Goal: Task Accomplishment & Management: Use online tool/utility

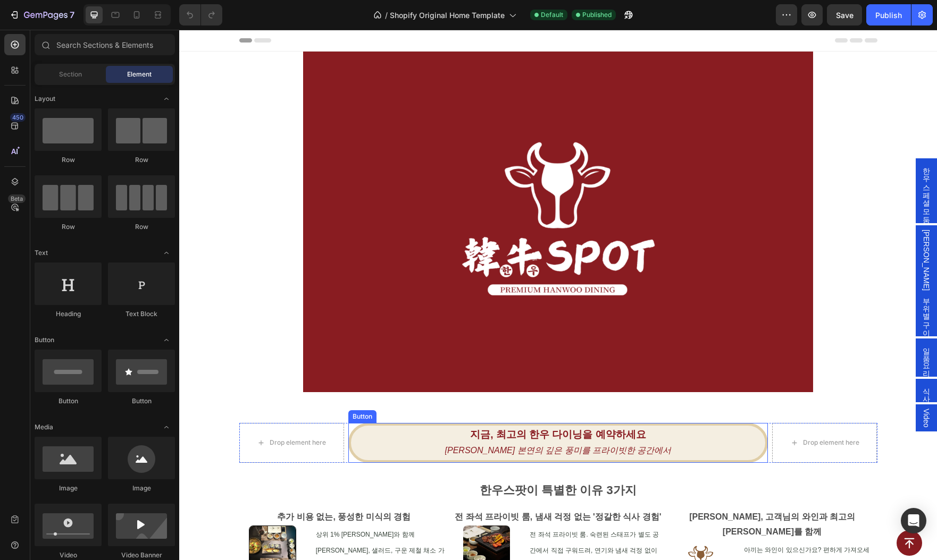
scroll to position [59, 0]
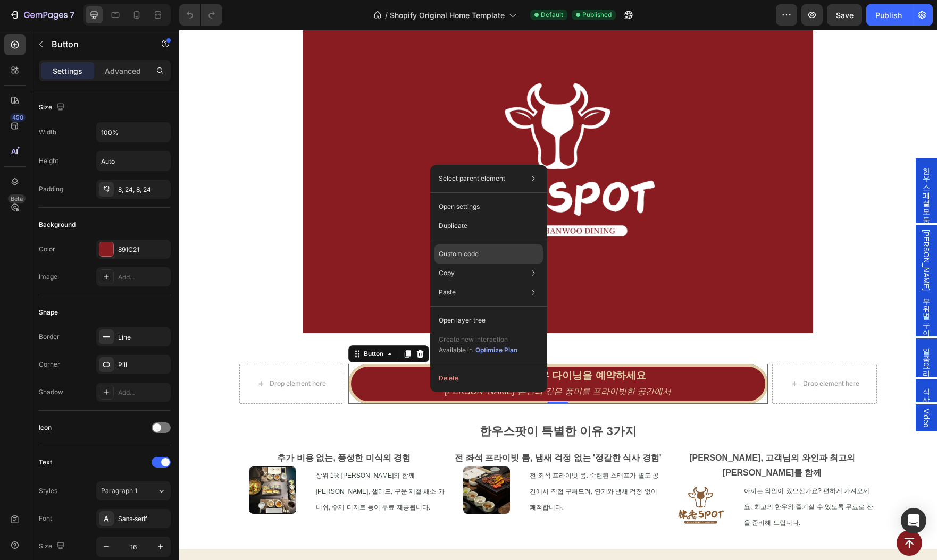
click at [496, 283] on div "Custom code" at bounding box center [488, 292] width 108 height 19
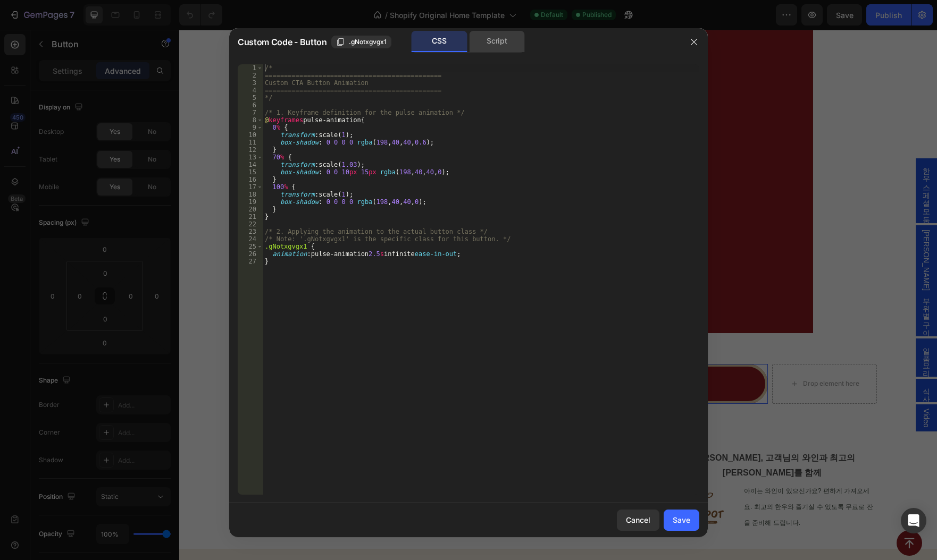
click at [493, 43] on div "Script" at bounding box center [497, 41] width 56 height 21
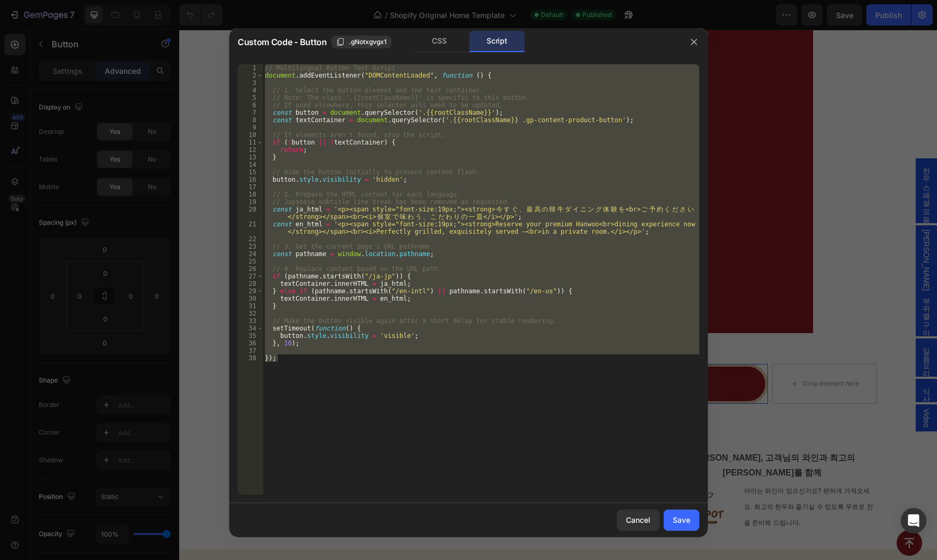
click at [355, 382] on div "// Multilingual Button Text Script document . addEventListener ( "DOMContentLoa…" at bounding box center [481, 279] width 436 height 431
drag, startPoint x: 339, startPoint y: 363, endPoint x: 250, endPoint y: 63, distance: 313.2
click at [250, 63] on div "}); 1 2 3 4 5 6 7 8 9 10 11 12 13 14 15 16 17 18 19 20 21 22 23 24 25 26 27 28 …" at bounding box center [468, 280] width 478 height 448
type textarea "// Multilingual Button Text Script document.addEventListener("DOMContentLoaded"…"
click at [554, 258] on div "// Multilingual Button Text Script document . addEventListener ( "DOMContentLoa…" at bounding box center [481, 279] width 436 height 431
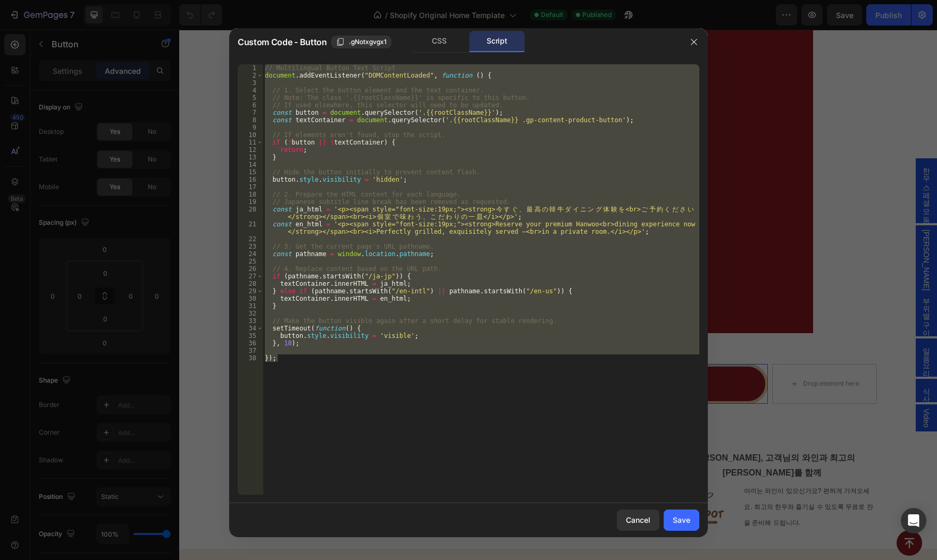
click at [282, 442] on div "// Multilingual Button Text Script document . addEventListener ( "DOMContentLoa…" at bounding box center [481, 279] width 436 height 431
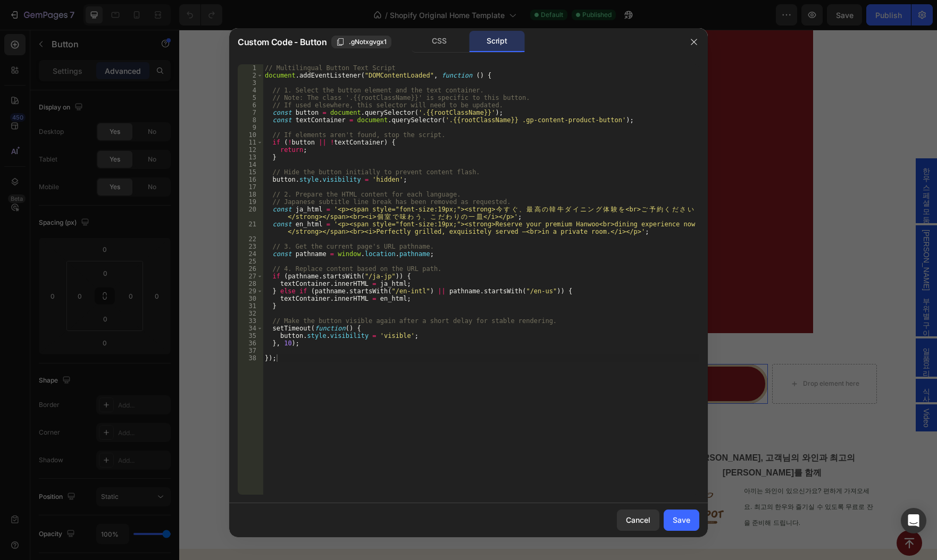
click at [302, 408] on div "// Multilingual Button Text Script document . addEventListener ( "DOMContentLoa…" at bounding box center [481, 286] width 436 height 445
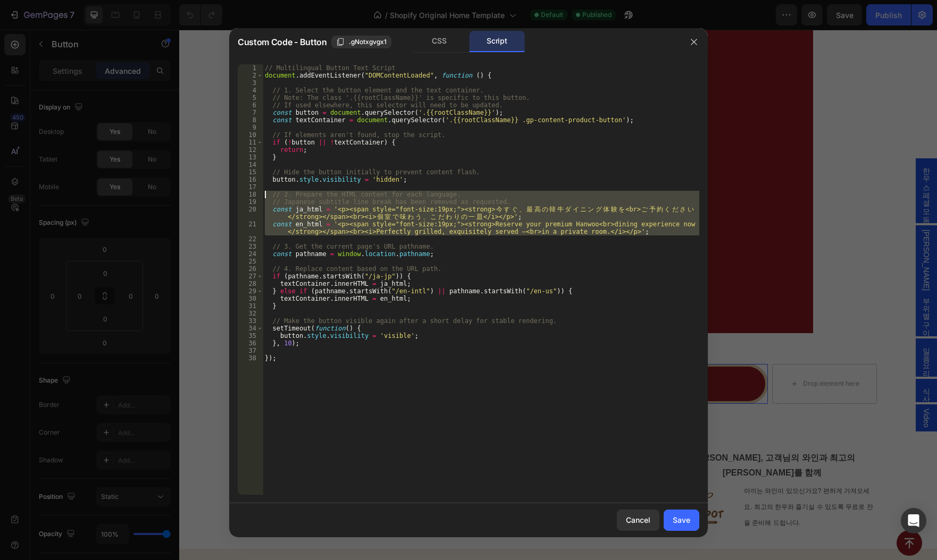
drag, startPoint x: 669, startPoint y: 236, endPoint x: 264, endPoint y: 195, distance: 407.2
click at [264, 195] on div "// Multilingual Button Text Script document . addEventListener ( "DOMContentLoa…" at bounding box center [481, 286] width 436 height 445
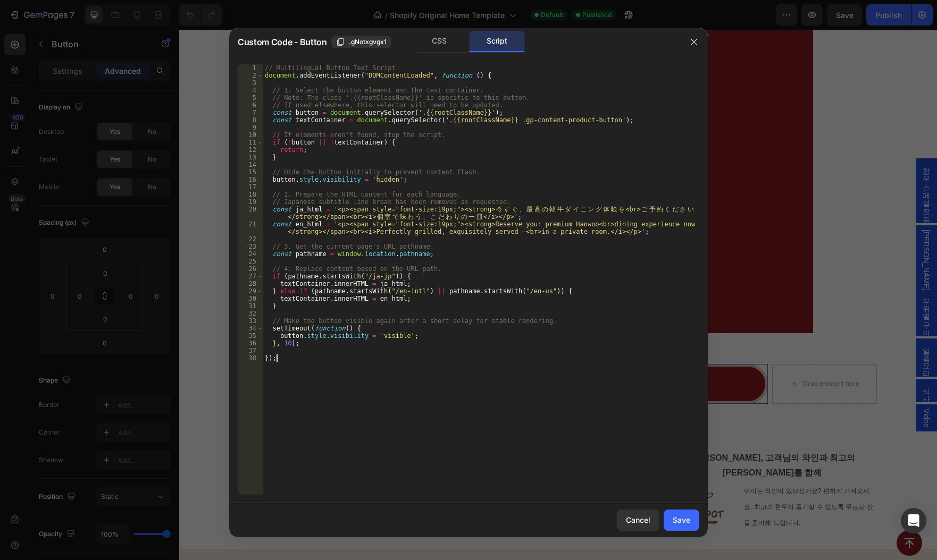
click at [528, 442] on div "// Multilingual Button Text Script document . addEventListener ( "DOMContentLoa…" at bounding box center [481, 286] width 436 height 445
click at [279, 375] on div "// Multilingual Button Text Script document . addEventListener ( "DOMContentLoa…" at bounding box center [481, 286] width 436 height 445
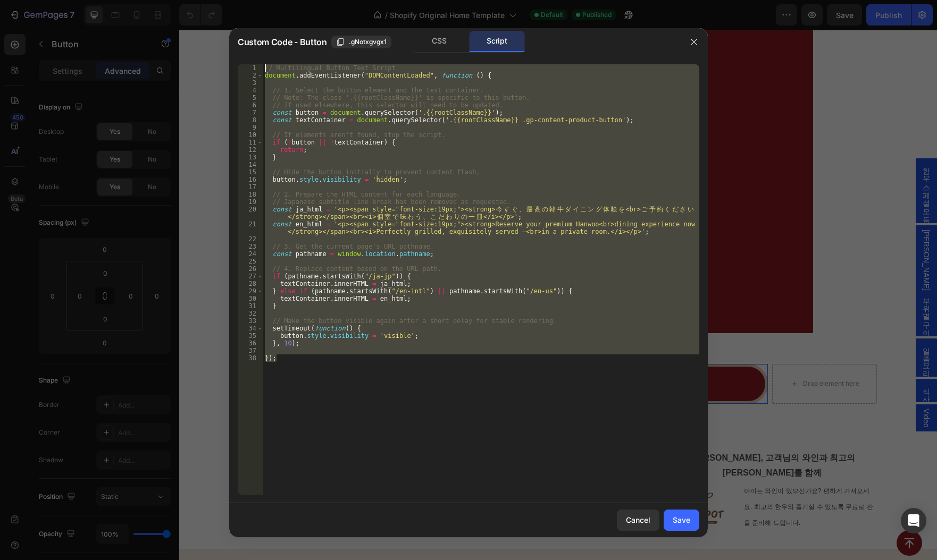
drag, startPoint x: 321, startPoint y: 361, endPoint x: 255, endPoint y: 62, distance: 306.6
click at [255, 62] on div "}); 1 2 3 4 5 6 7 8 9 10 11 12 13 14 15 16 17 18 19 20 21 22 23 24 25 26 27 28 …" at bounding box center [468, 280] width 478 height 448
click at [344, 406] on div "// Multilingual Button Text Script document . addEventListener ( "DOMContentLoa…" at bounding box center [481, 279] width 436 height 431
paste textarea
type textarea "});"
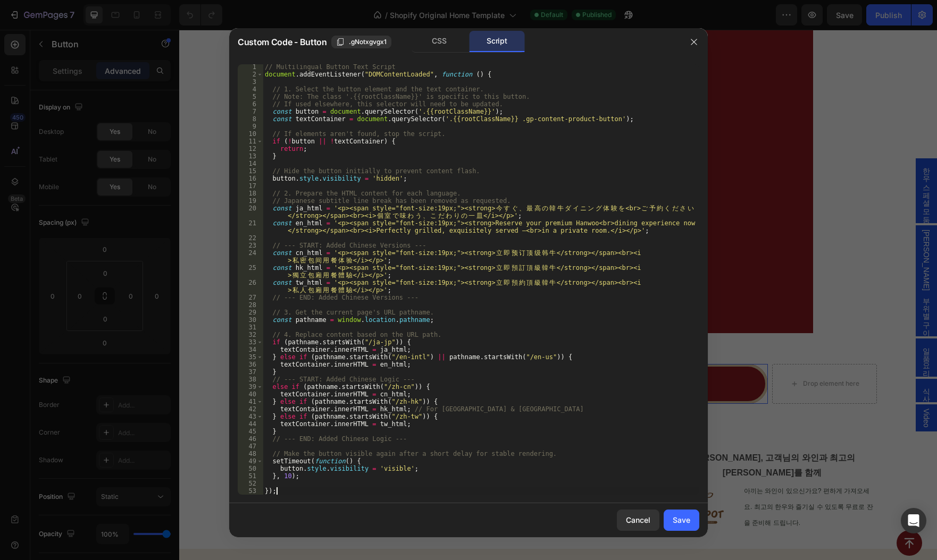
scroll to position [1, 0]
click at [682, 521] on div "Save" at bounding box center [681, 520] width 18 height 11
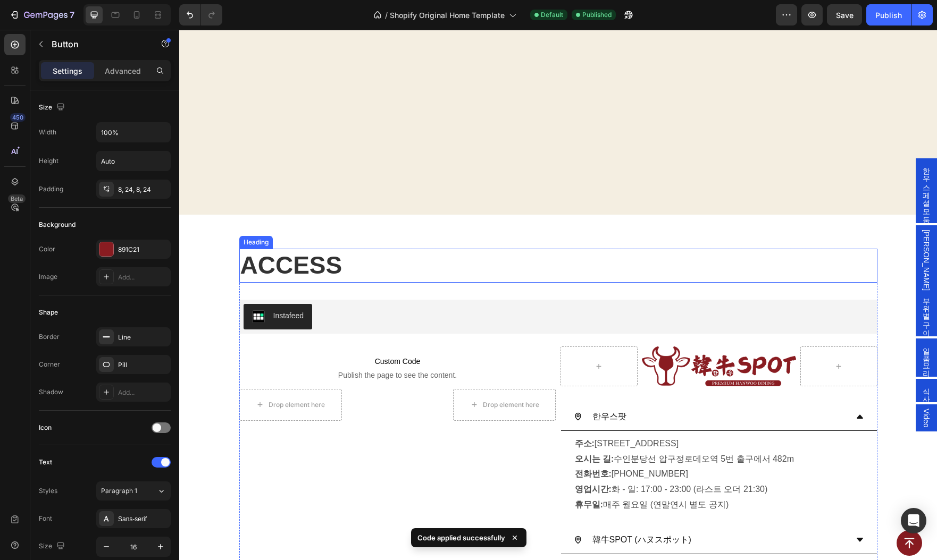
scroll to position [2503, 0]
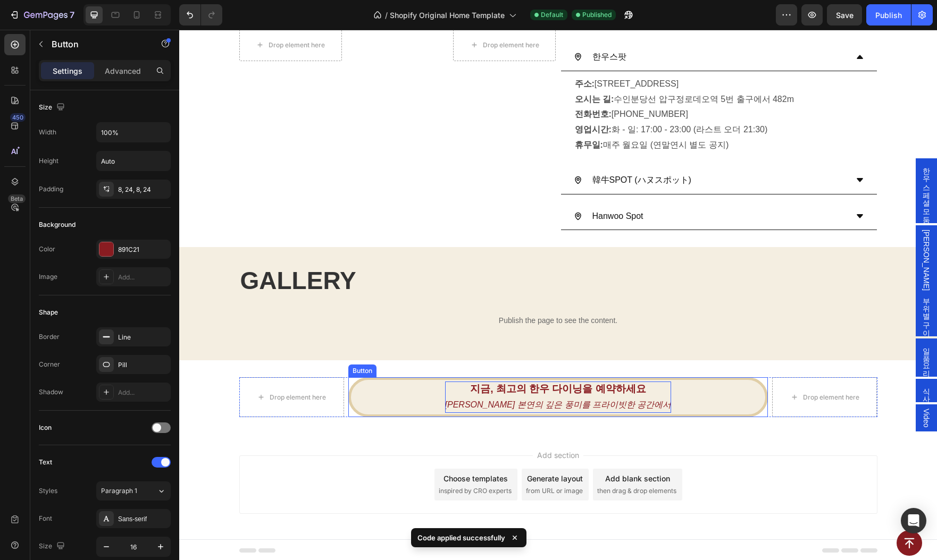
click at [524, 395] on p "지금, 최고의 [PERSON_NAME]을 예약하세요 한우 본연의 깊은 풍미를 프라이빗한 공간에서" at bounding box center [558, 397] width 226 height 31
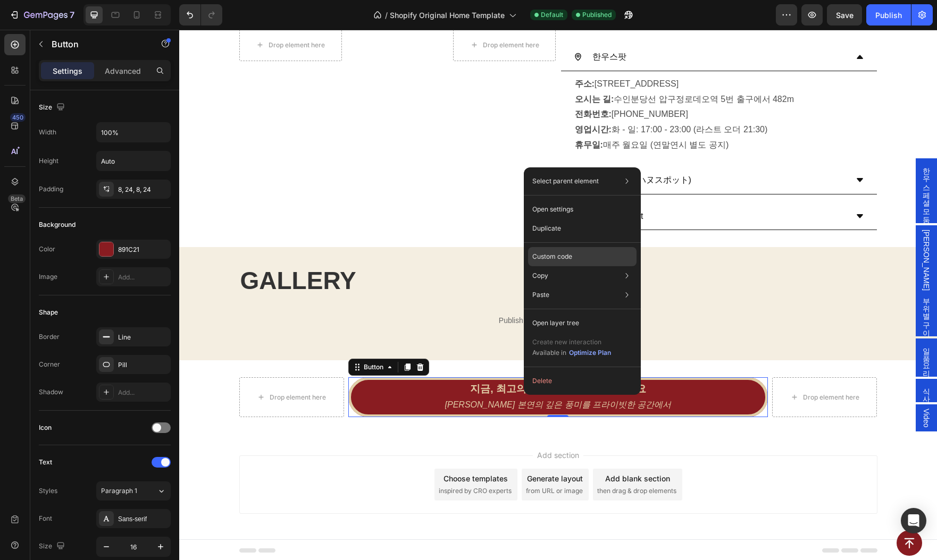
click at [558, 285] on div "Custom code" at bounding box center [582, 294] width 108 height 19
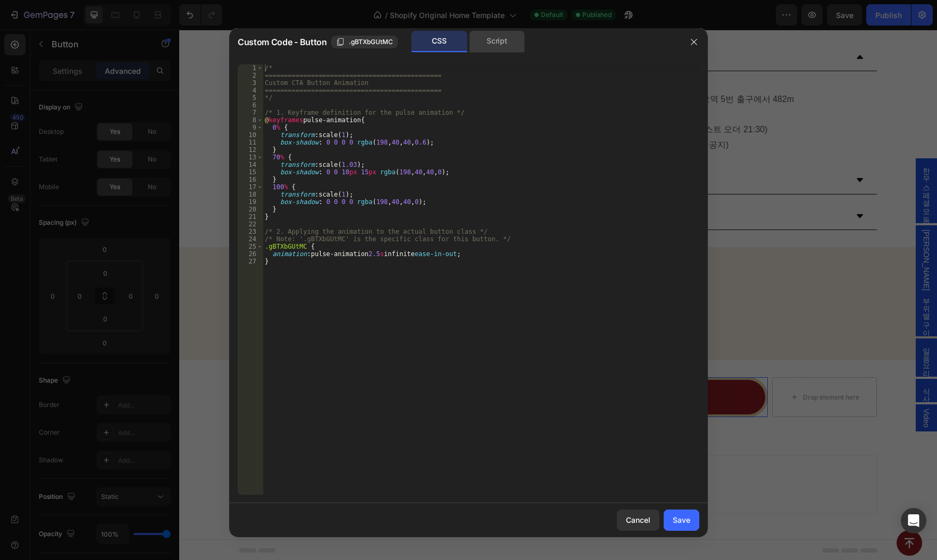
click at [488, 46] on div "Script" at bounding box center [497, 41] width 56 height 21
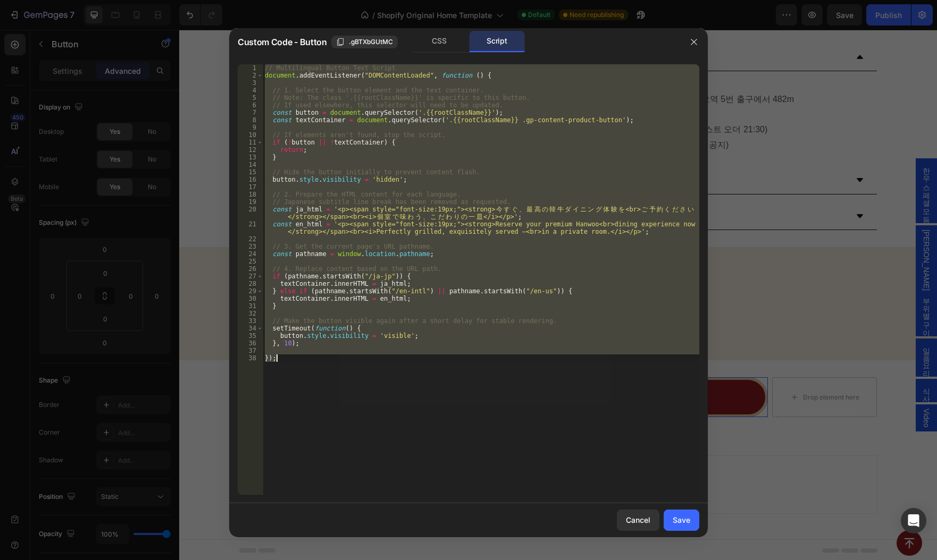
click at [500, 171] on div "// Multilingual Button Text Script document . addEventListener ( "DOMContentLoa…" at bounding box center [481, 279] width 436 height 431
drag, startPoint x: 300, startPoint y: 361, endPoint x: 240, endPoint y: 57, distance: 309.5
click at [240, 57] on div "// Hide the button initially to prevent content flash. 1 2 3 4 5 6 7 8 9 10 11 …" at bounding box center [468, 280] width 478 height 448
click at [498, 291] on div "// Multilingual Button Text Script document . addEventListener ( "DOMContentLoa…" at bounding box center [481, 279] width 436 height 431
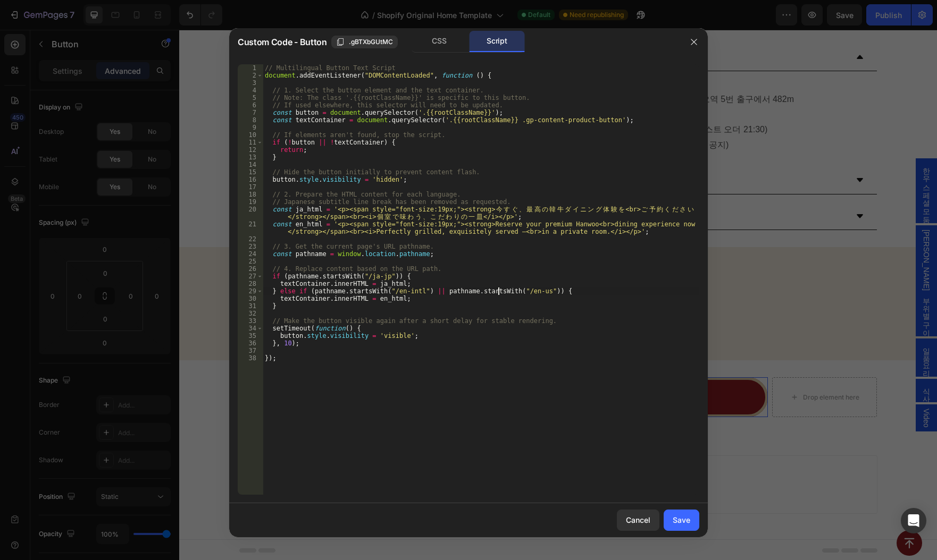
type textarea "});"
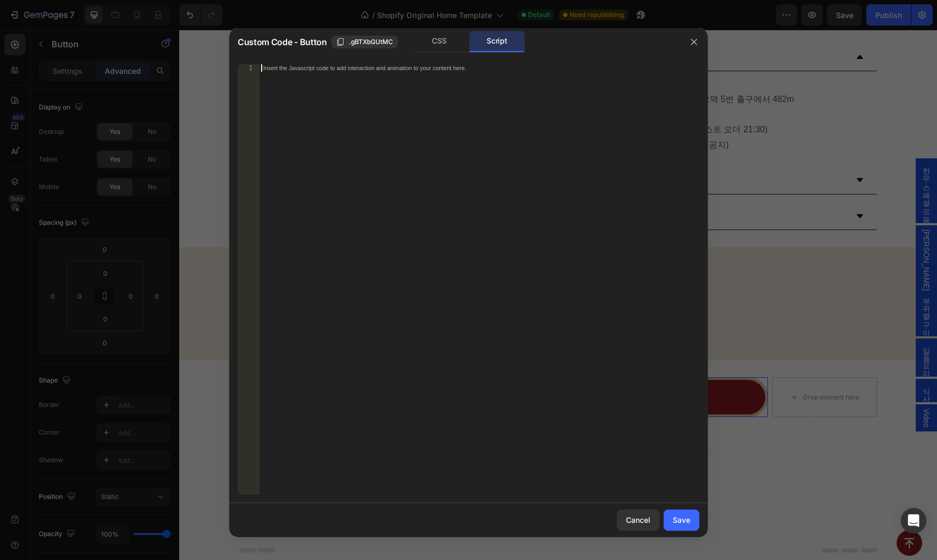
paste textarea "});"
type textarea "});"
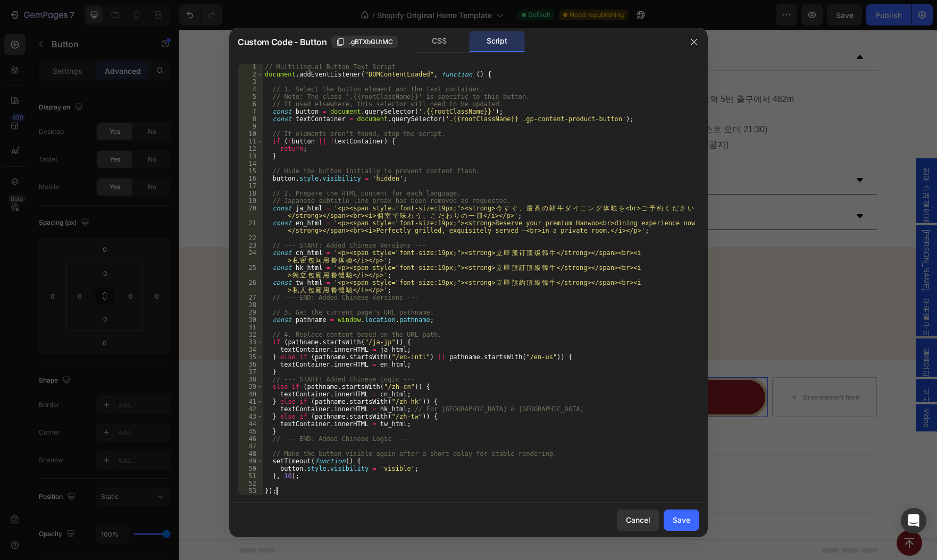
scroll to position [1, 0]
click at [687, 526] on button "Save" at bounding box center [681, 520] width 36 height 21
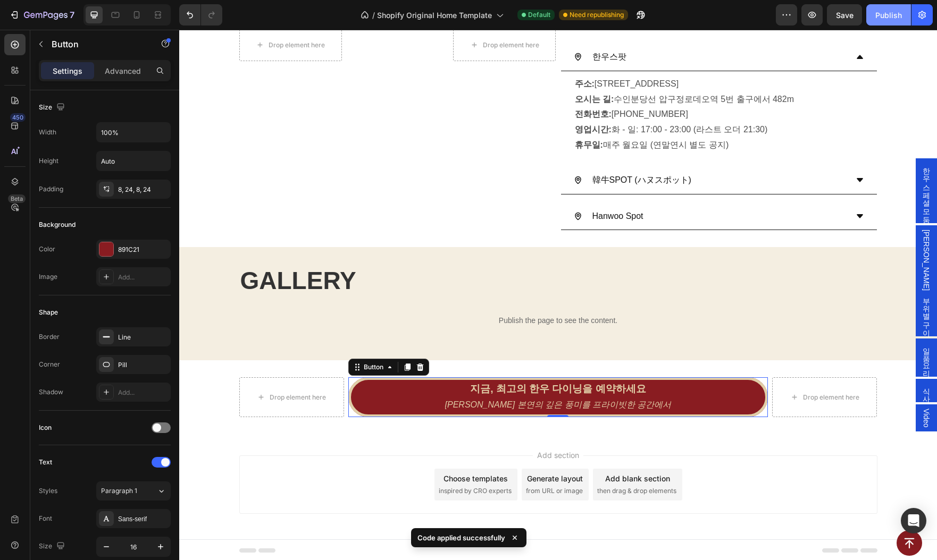
click at [887, 14] on div "Publish" at bounding box center [888, 15] width 27 height 11
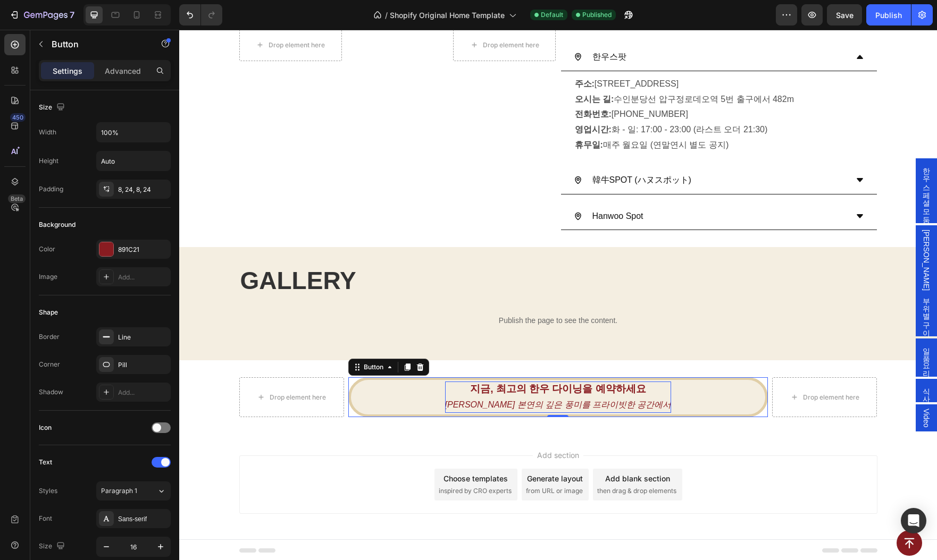
click at [520, 390] on strong "지금, 최고의 한우 다이닝을 예약하세요" at bounding box center [557, 388] width 175 height 11
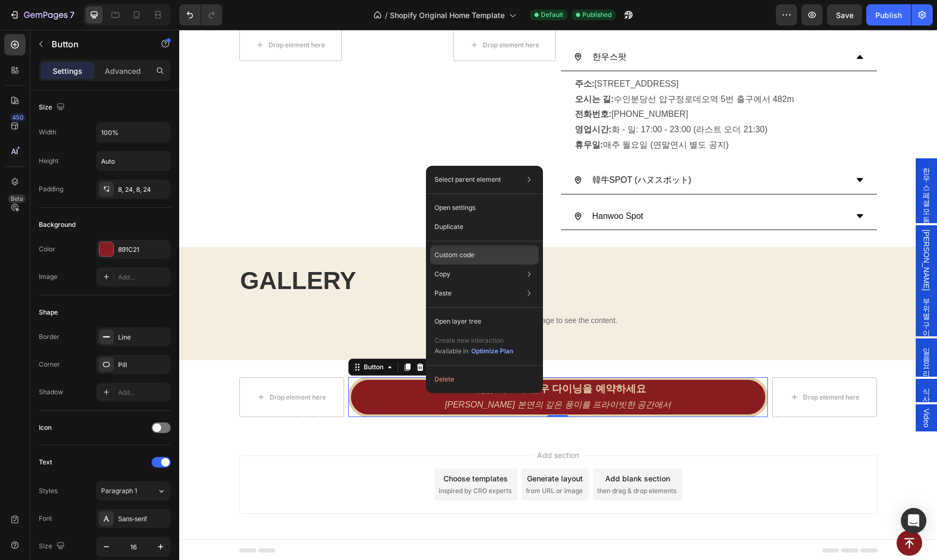
click at [457, 256] on p "Custom code" at bounding box center [454, 255] width 40 height 10
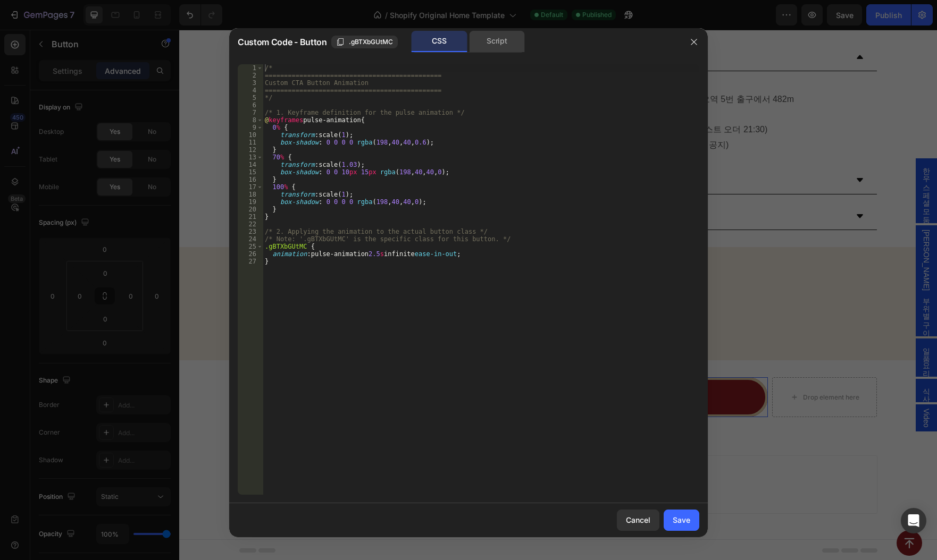
click at [491, 46] on div "Script" at bounding box center [497, 41] width 56 height 21
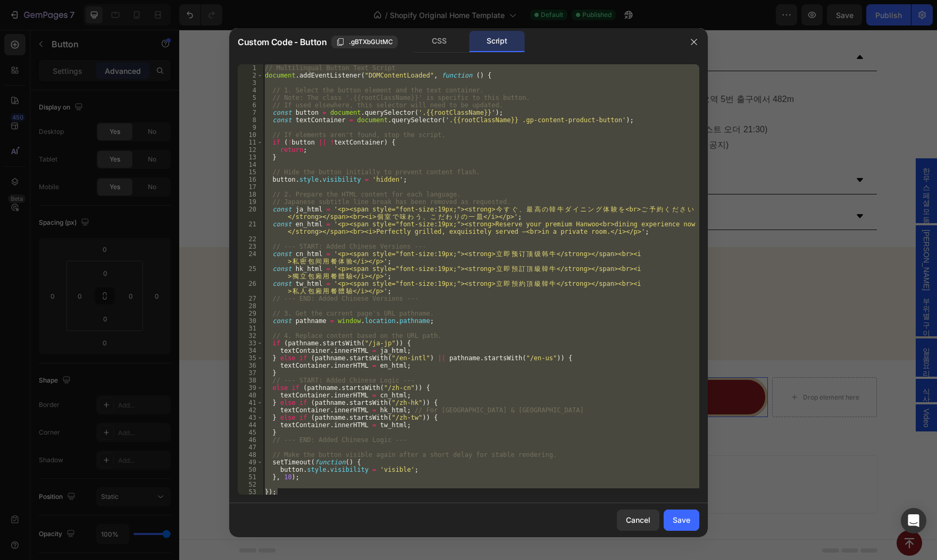
click at [486, 247] on div "// Multilingual Button Text Script document . addEventListener ( "DOMContentLoa…" at bounding box center [481, 279] width 436 height 431
paste textarea
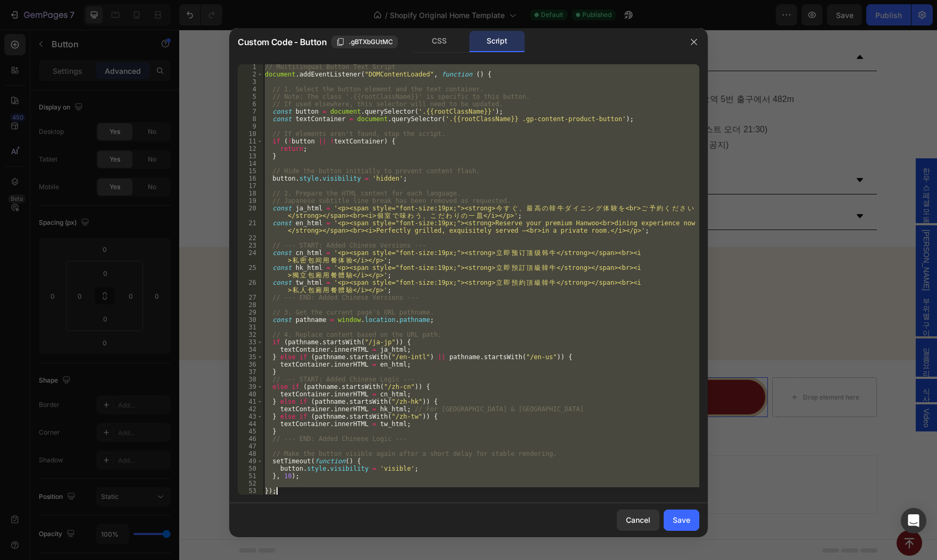
paste textarea
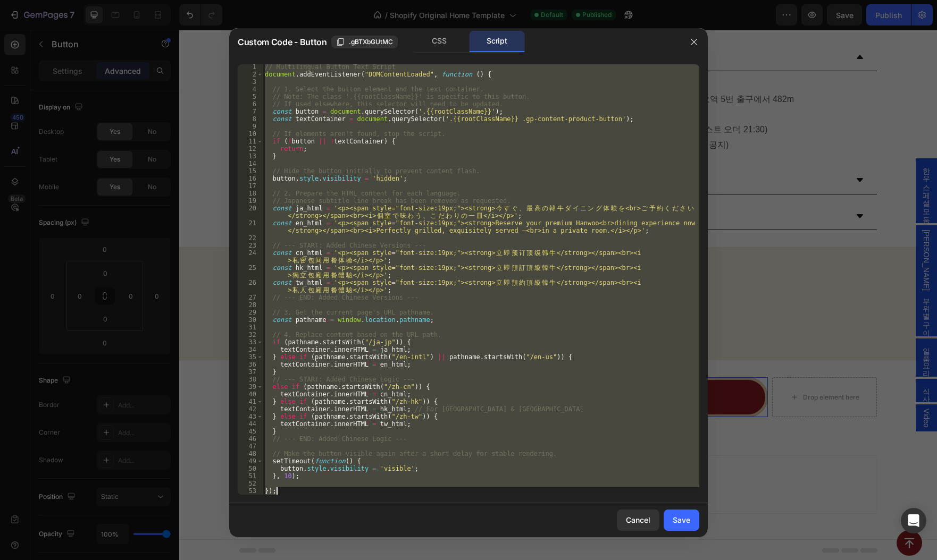
paste textarea
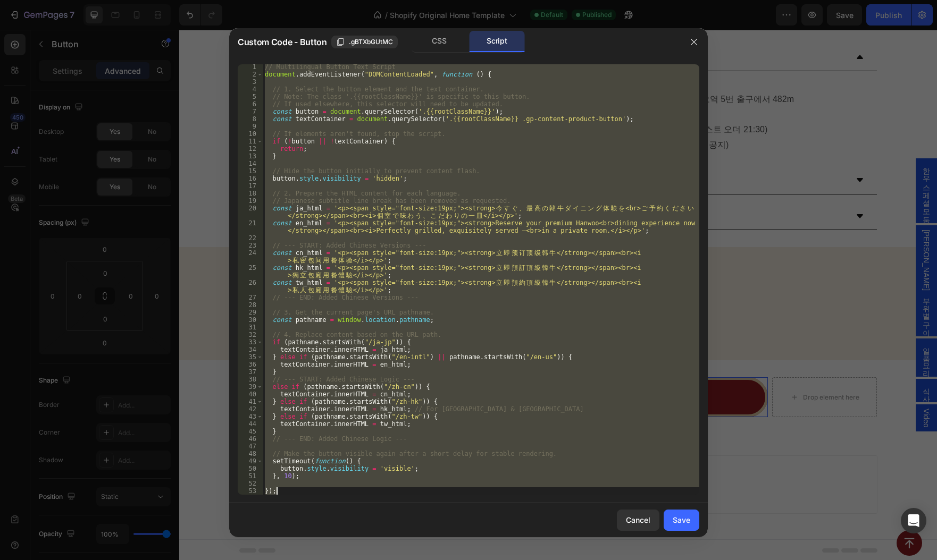
paste textarea
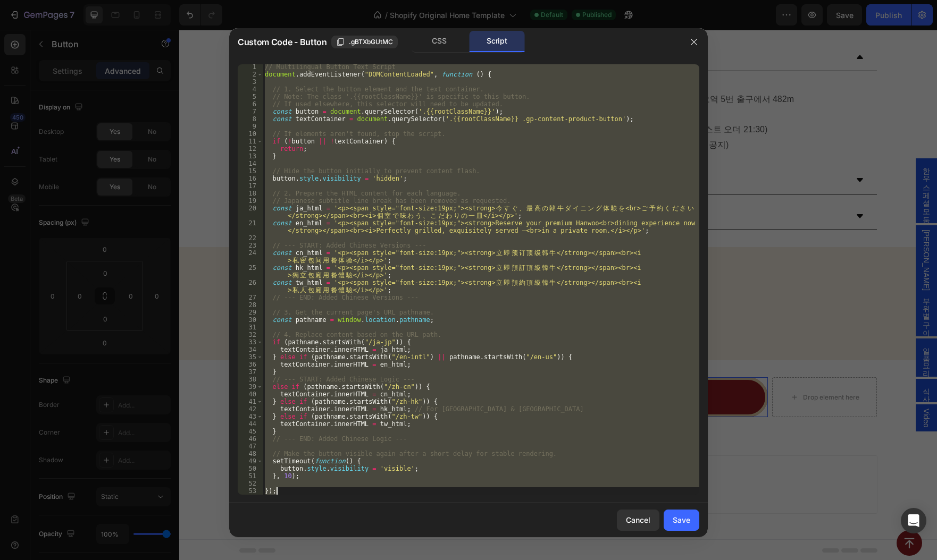
paste textarea
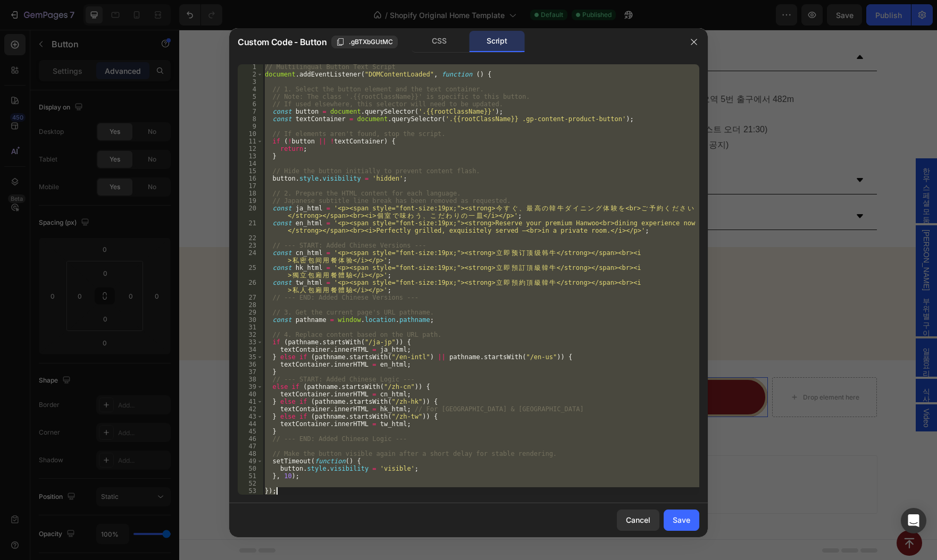
paste textarea
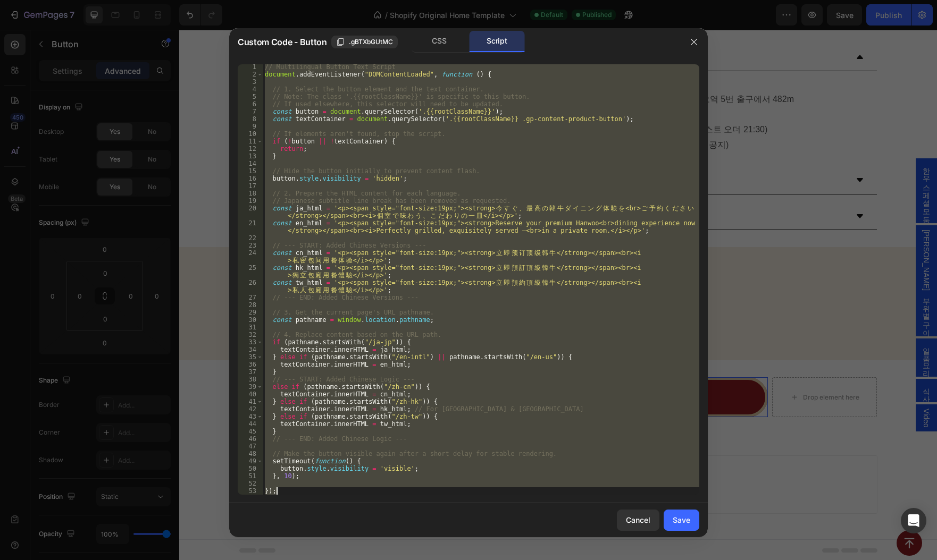
paste textarea
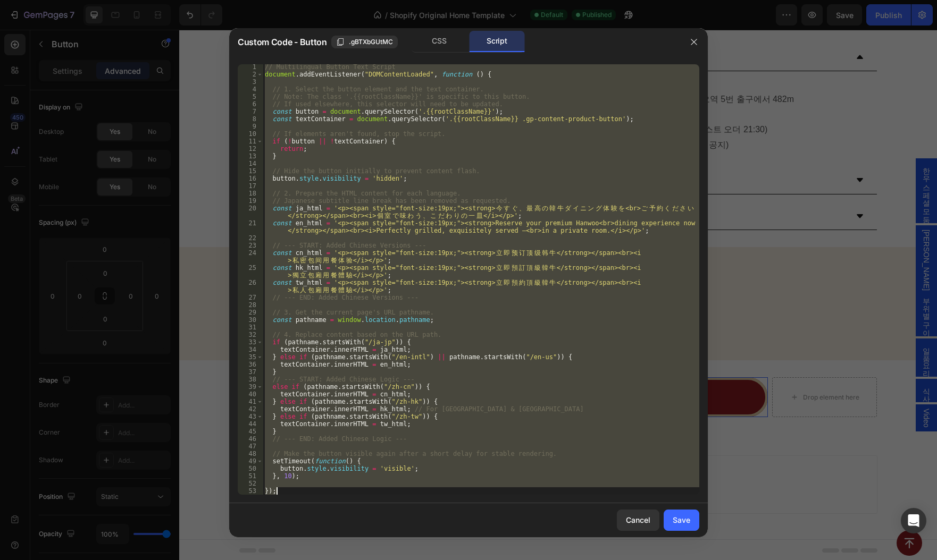
click at [432, 253] on div "// Multilingual Button Text Script document . addEventListener ( "DOMContentLoa…" at bounding box center [481, 279] width 436 height 431
paste textarea
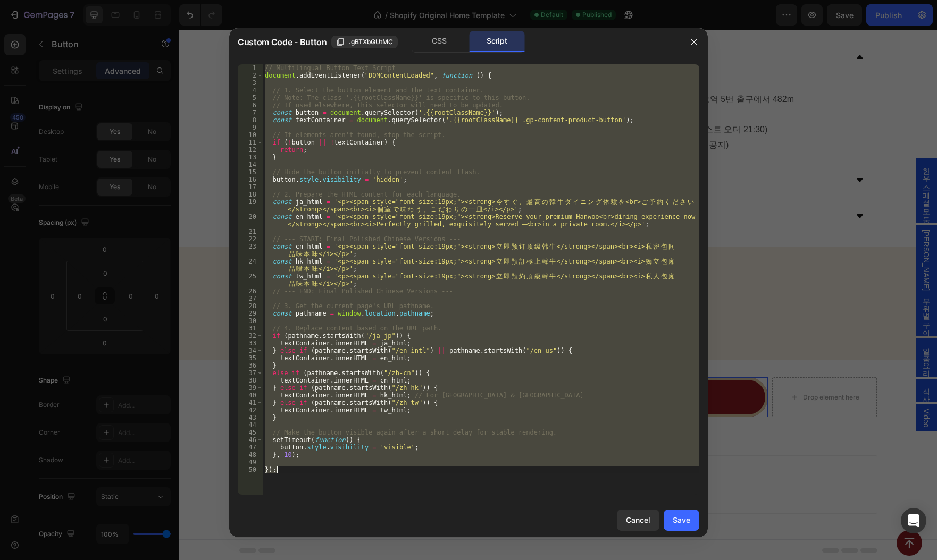
click at [389, 274] on div "// Multilingual Button Text Script document . addEventListener ( "DOMContentLoa…" at bounding box center [481, 279] width 436 height 431
paste textarea
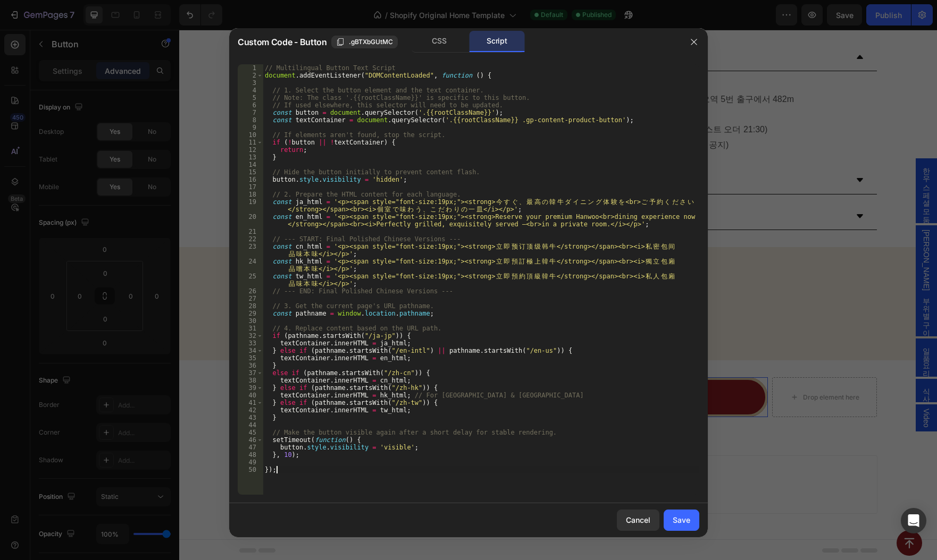
type textarea "});"
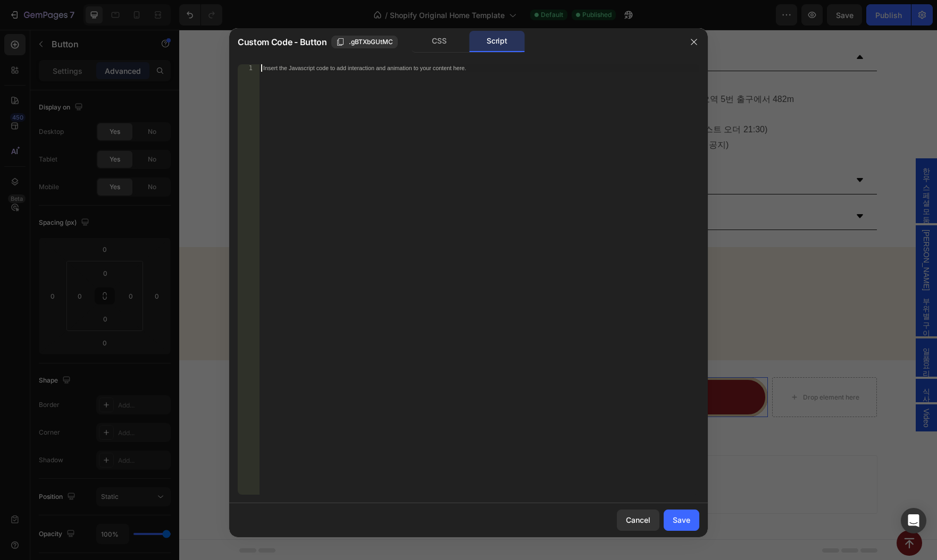
paste textarea "});"
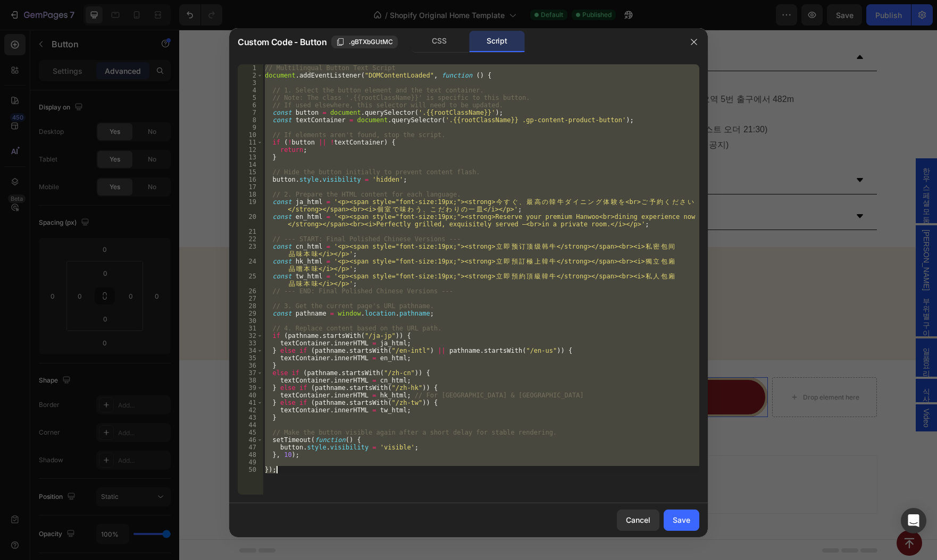
paste textarea
type textarea "});"
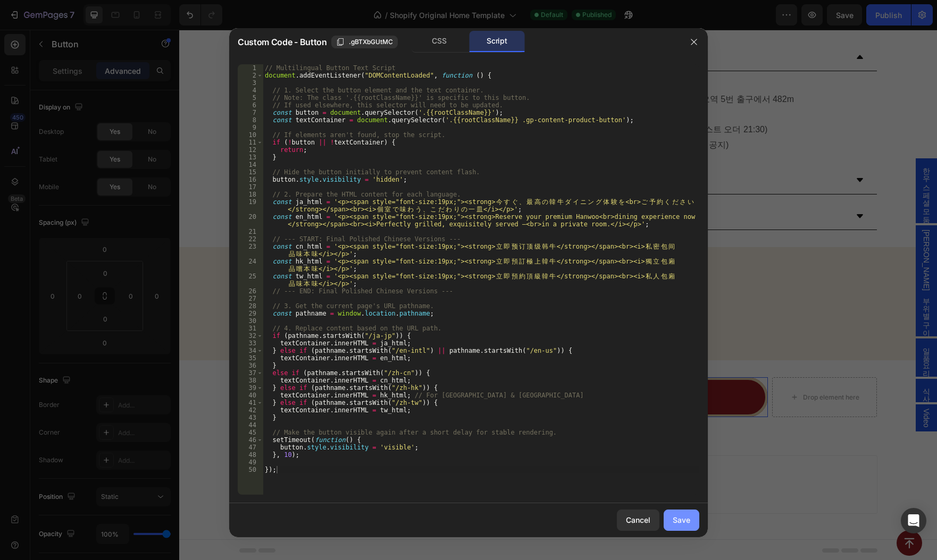
drag, startPoint x: 678, startPoint y: 518, endPoint x: 497, endPoint y: 484, distance: 184.3
click at [678, 518] on div "Save" at bounding box center [681, 520] width 18 height 11
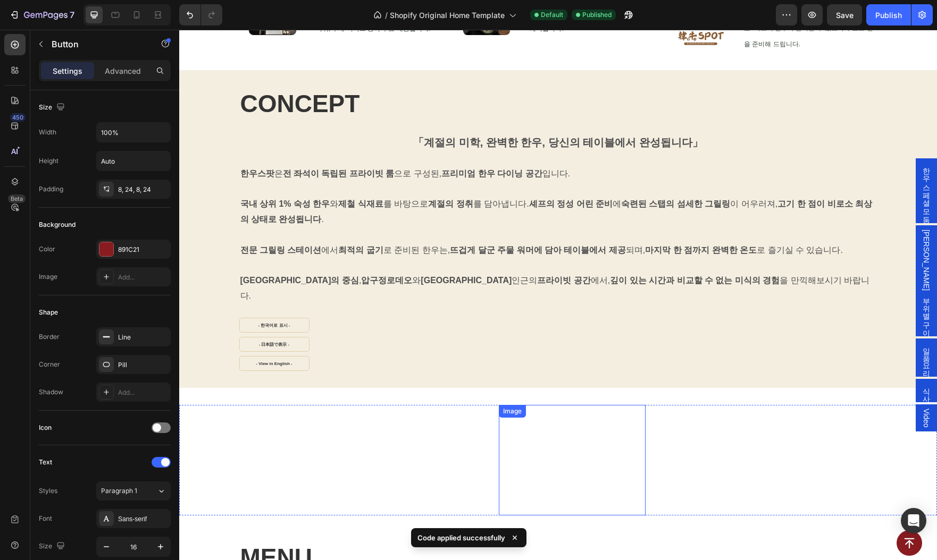
scroll to position [240, 0]
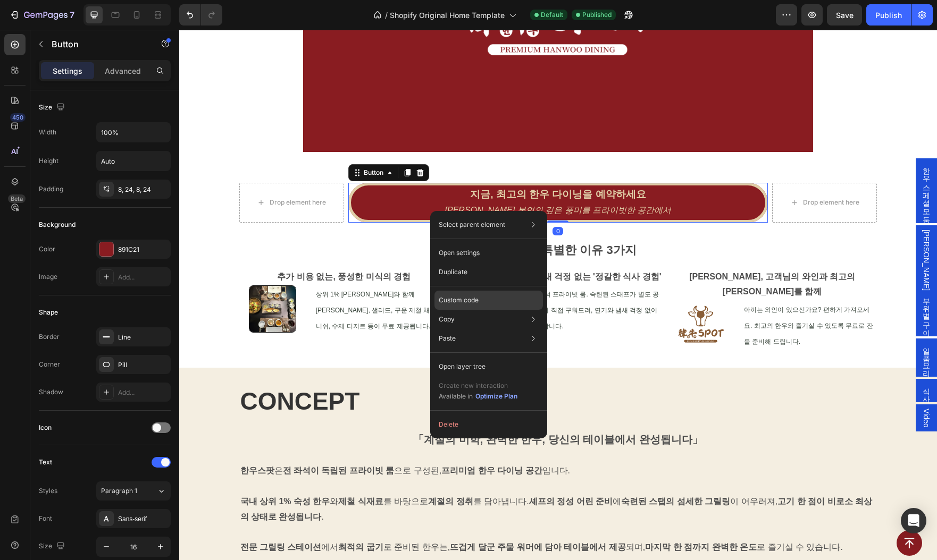
click at [472, 300] on p "Custom code" at bounding box center [459, 301] width 40 height 10
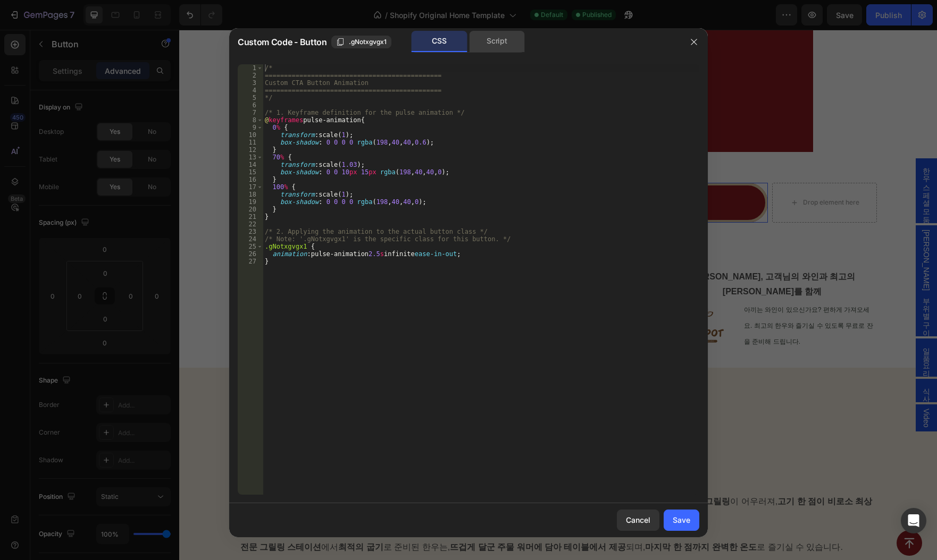
click at [501, 36] on div "Script" at bounding box center [497, 41] width 56 height 21
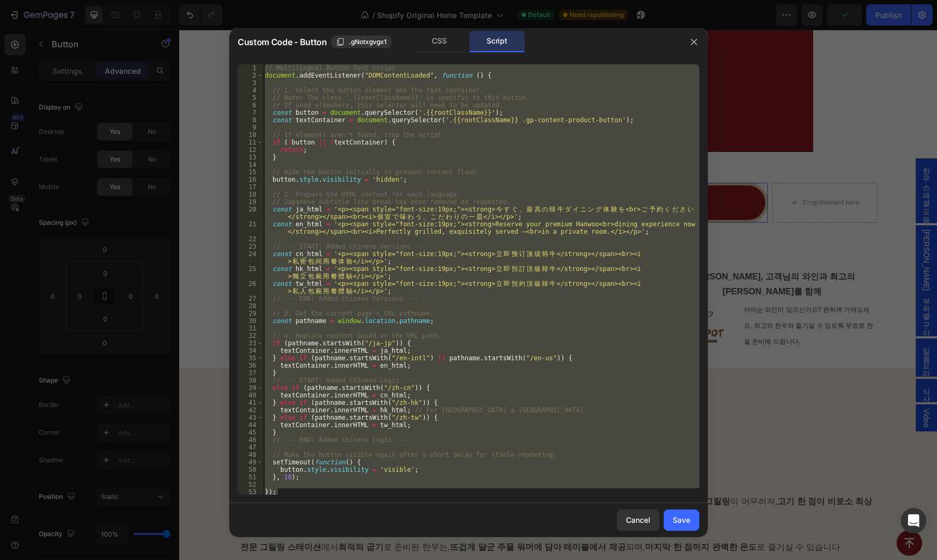
click at [486, 273] on div "// Multilingual Button Text Script document . addEventListener ( "DOMContentLoa…" at bounding box center [481, 279] width 436 height 431
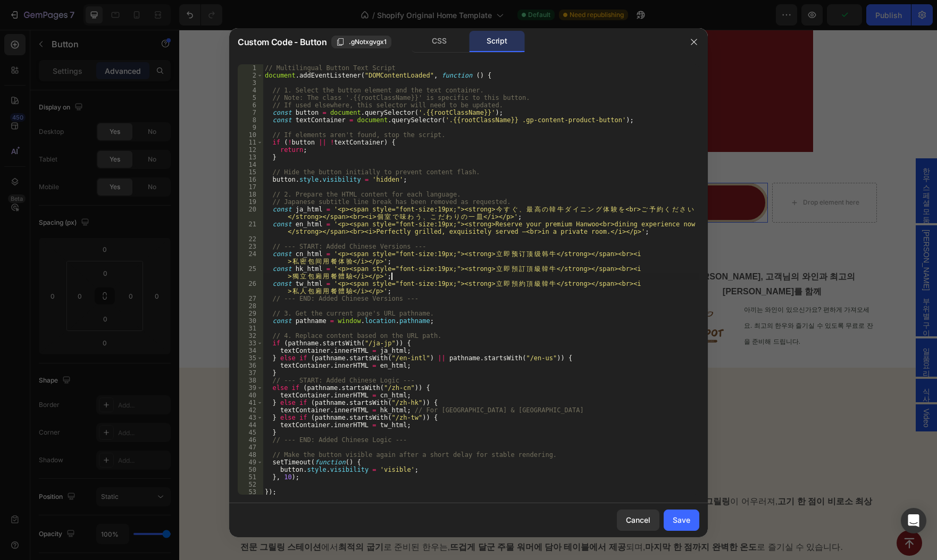
type textarea "});"
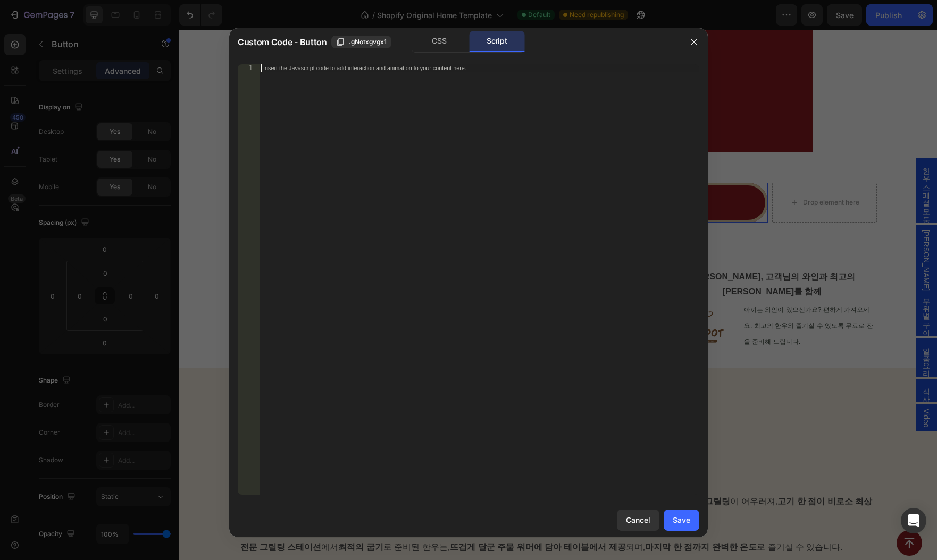
paste textarea "});"
type textarea "});"
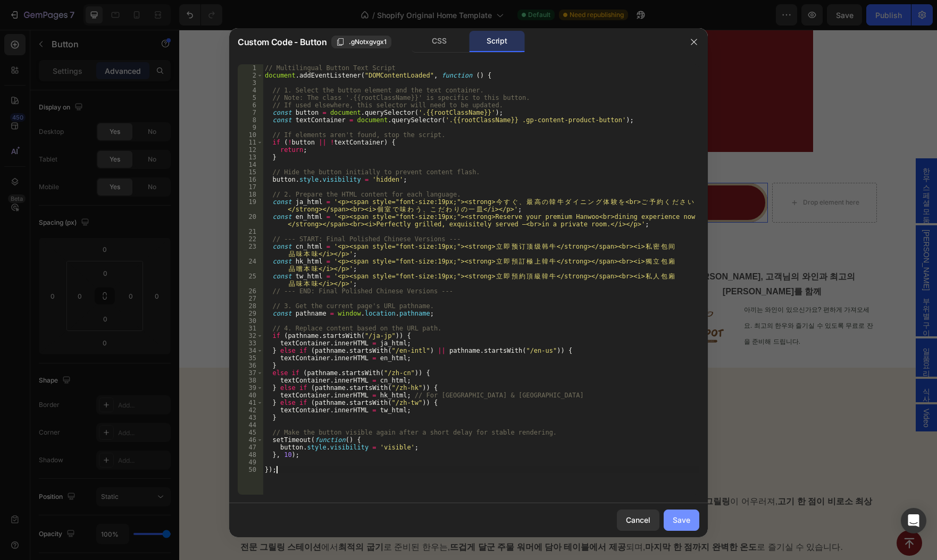
click at [685, 516] on div "Save" at bounding box center [681, 520] width 18 height 11
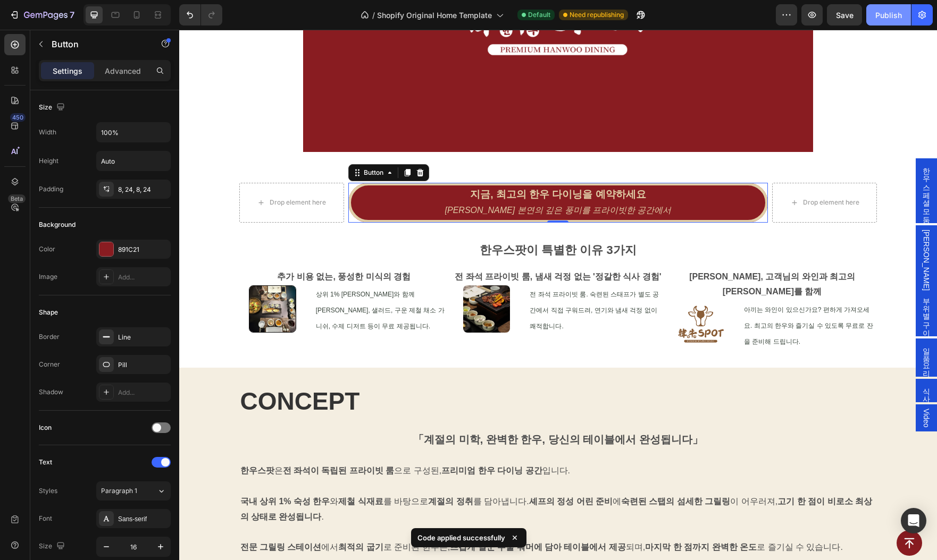
click at [898, 13] on div "Publish" at bounding box center [888, 15] width 27 height 11
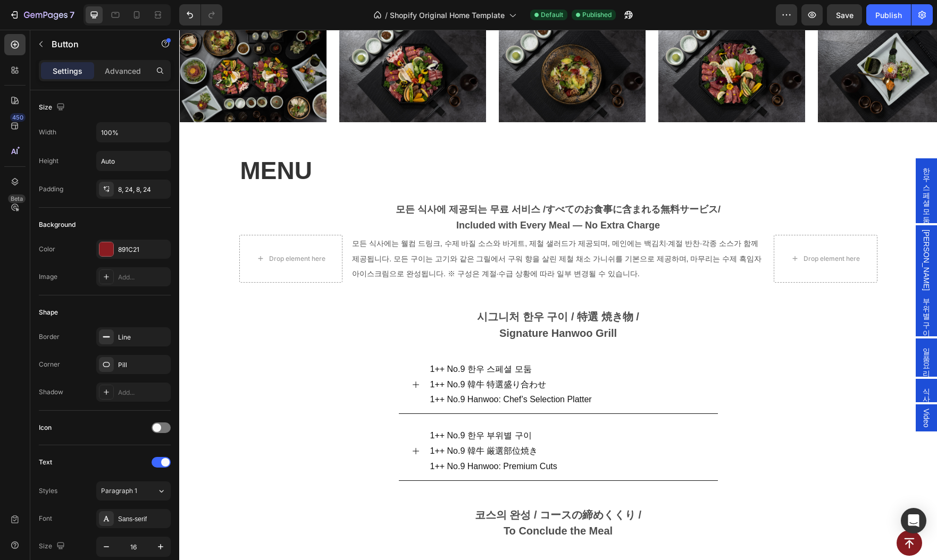
scroll to position [954, 0]
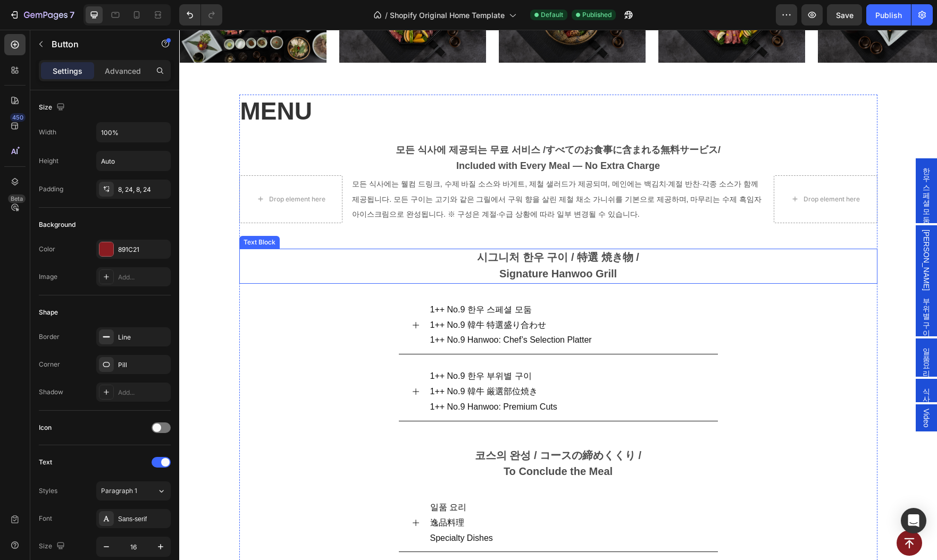
click at [526, 254] on strong "시그니처 한우 구이 / 特選 焼き物 /" at bounding box center [558, 257] width 162 height 12
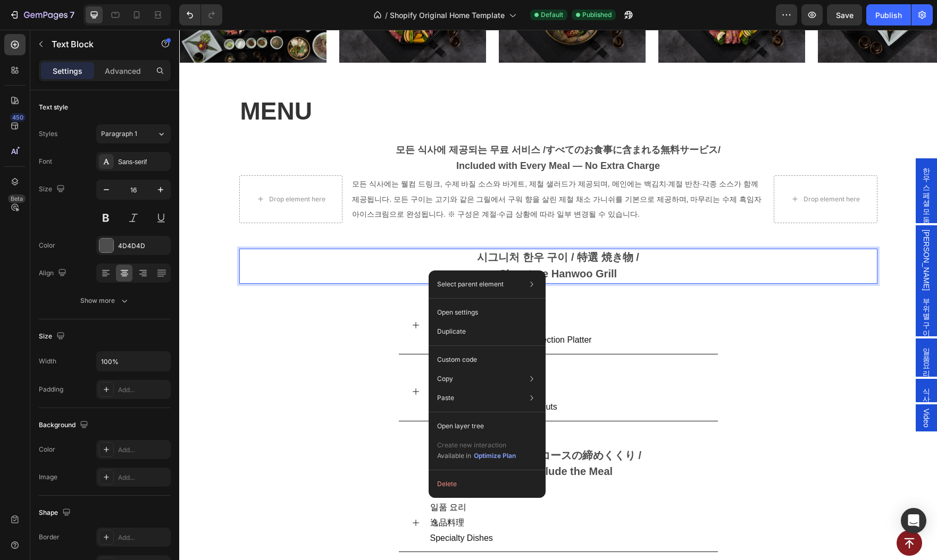
click at [416, 275] on p "시그니처 한우 구이 / 特選 焼き物 / Signature Hanwoo Grill" at bounding box center [558, 266] width 636 height 33
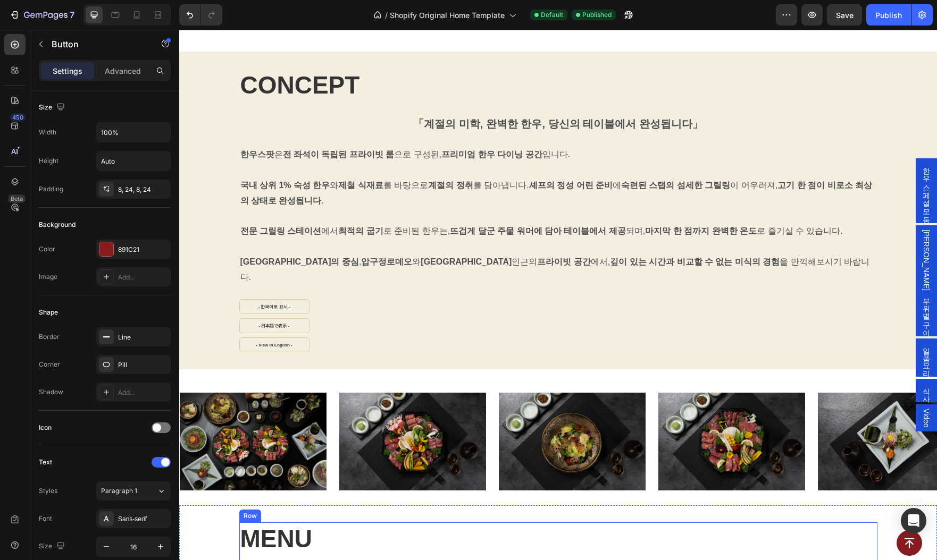
scroll to position [835, 0]
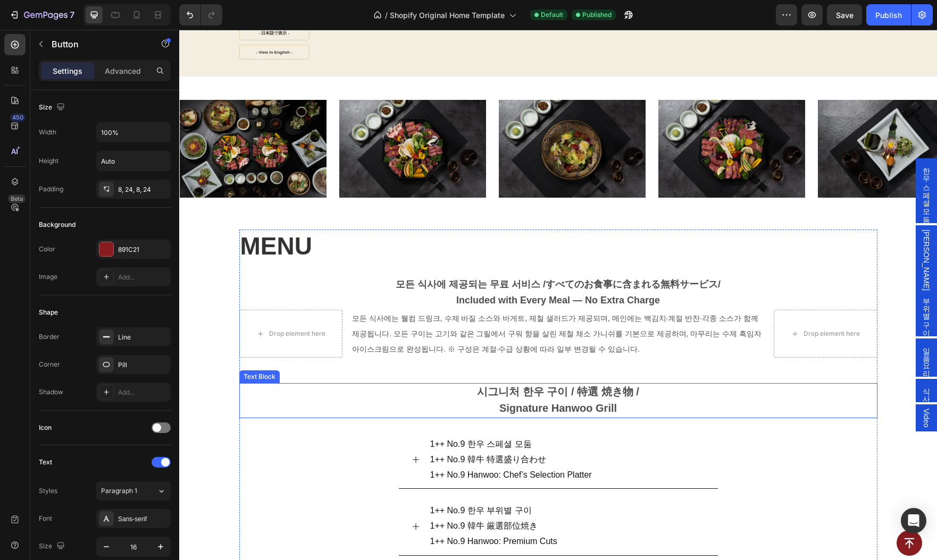
click at [459, 392] on p "시그니처 한우 구이 / 特選 焼き物 / Signature Hanwoo Grill" at bounding box center [558, 400] width 636 height 33
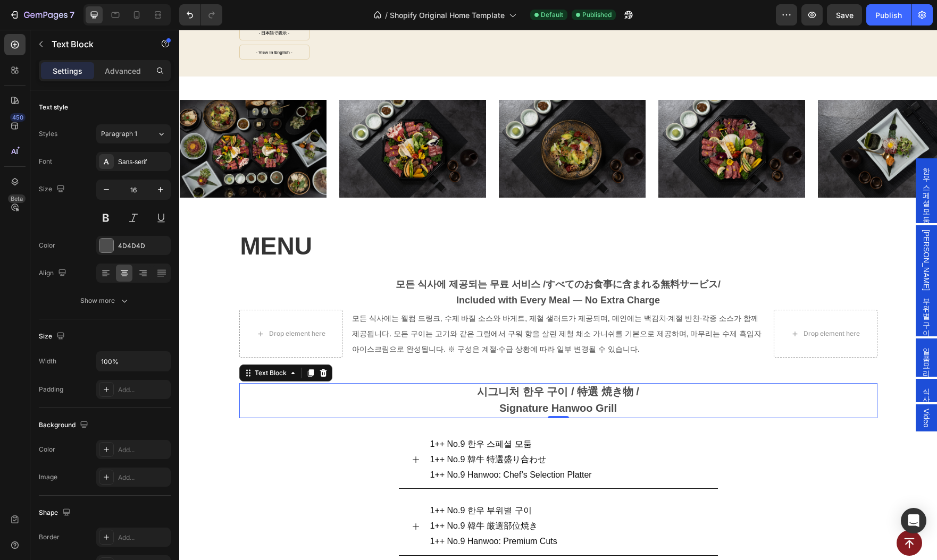
click at [424, 384] on p "시그니처 한우 구이 / 特選 焼き物 / Signature Hanwoo Grill" at bounding box center [558, 400] width 636 height 33
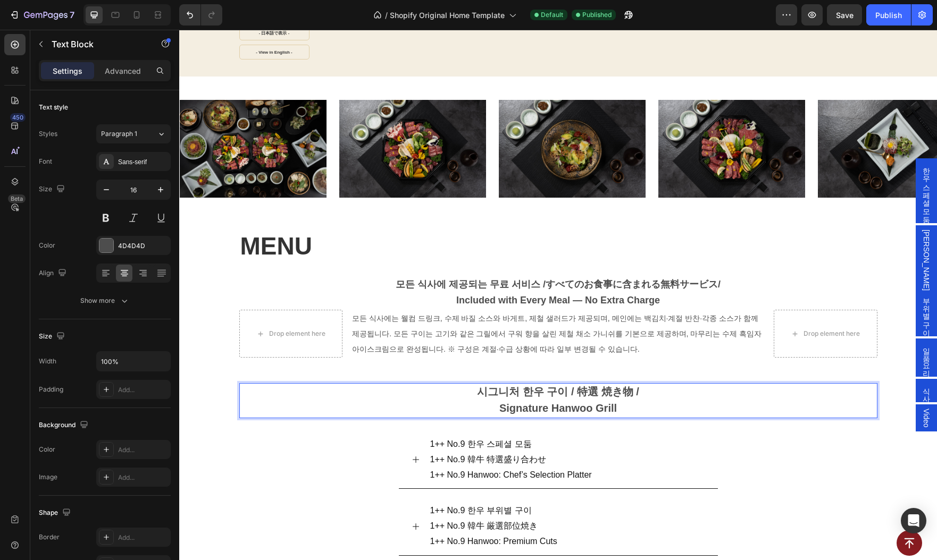
click at [510, 386] on strong "시그니처 한우 구이 / 特選 焼き物 /" at bounding box center [558, 392] width 162 height 12
copy p "시그니처 한우 구이 / 特選 焼き物 /"
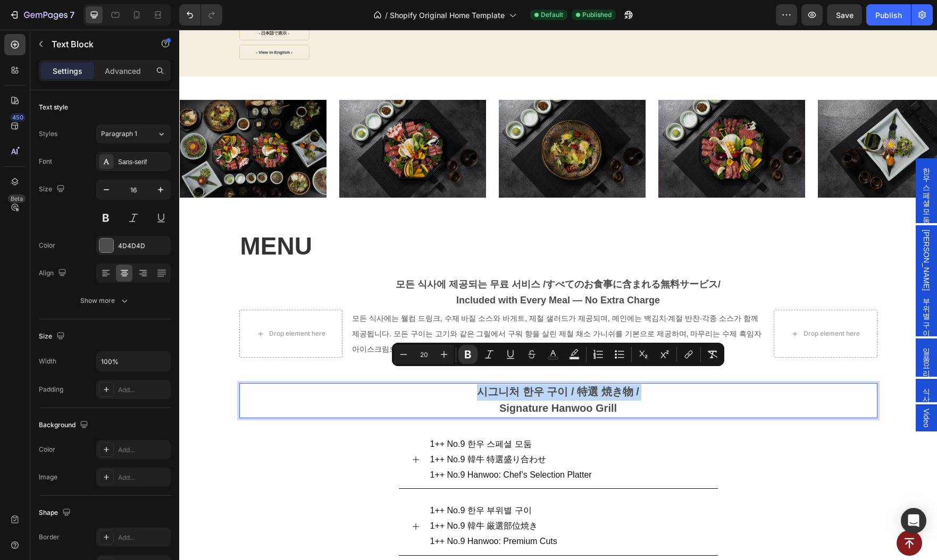
click at [712, 384] on p "시그니처 한우 구이 / 特選 焼き物 / Signature Hanwoo Grill" at bounding box center [558, 400] width 636 height 33
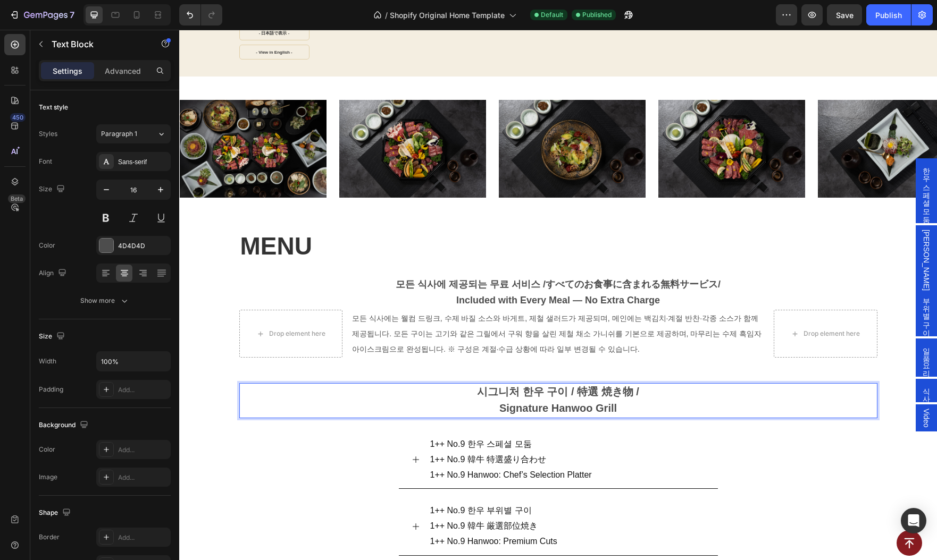
drag, startPoint x: 667, startPoint y: 390, endPoint x: 434, endPoint y: 383, distance: 232.4
click at [432, 384] on p "시그니처 한우 구이 / 特選 焼き物 / Signature Hanwoo Grill" at bounding box center [558, 400] width 636 height 33
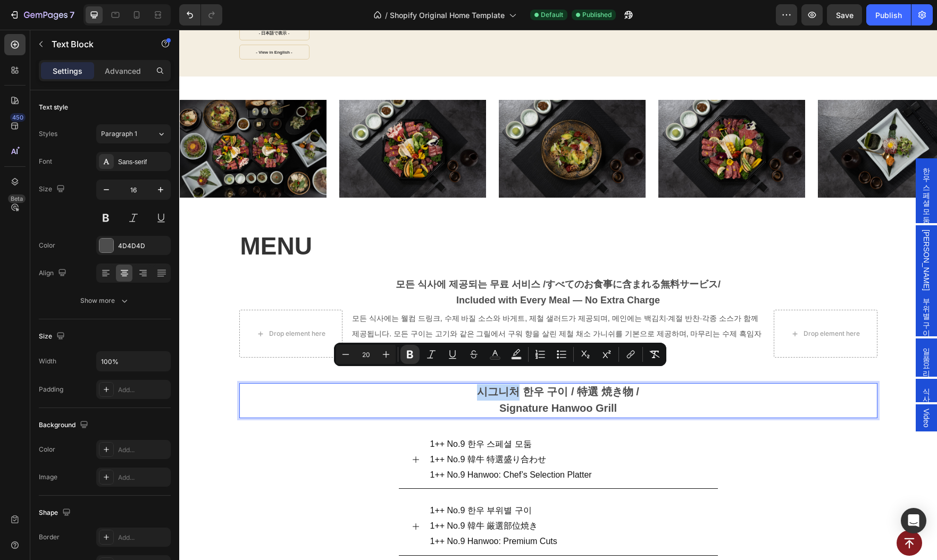
drag, startPoint x: 434, startPoint y: 383, endPoint x: 323, endPoint y: 436, distance: 122.9
click at [315, 455] on div "1++ No.9 한우 스페셜 모둠 1++ No.9 韓牛 特選盛り合わせ 1++ No.9 Hanwoo: Chef’s Selection Platter" at bounding box center [558, 460] width 637 height 58
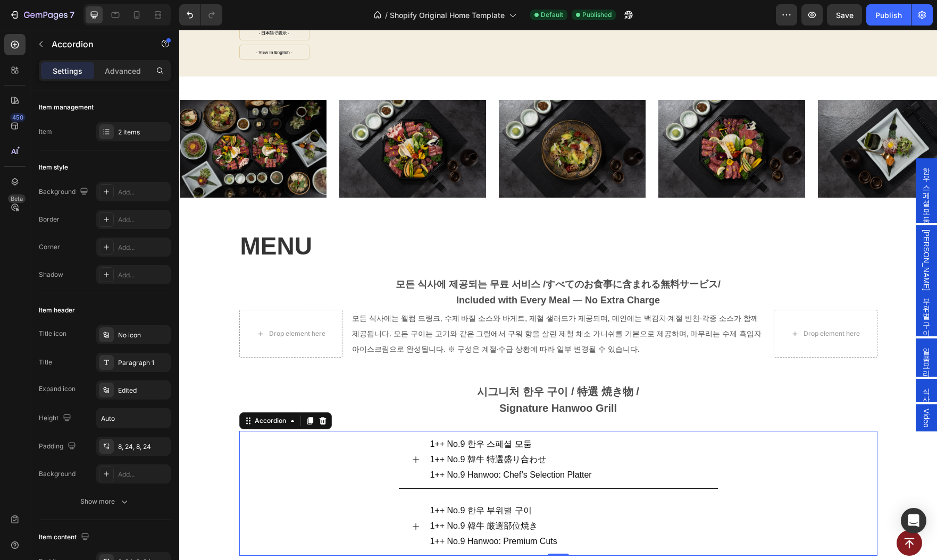
click at [430, 391] on p "시그니처 한우 구이 / 特選 焼き物 / Signature Hanwoo Grill" at bounding box center [558, 400] width 636 height 33
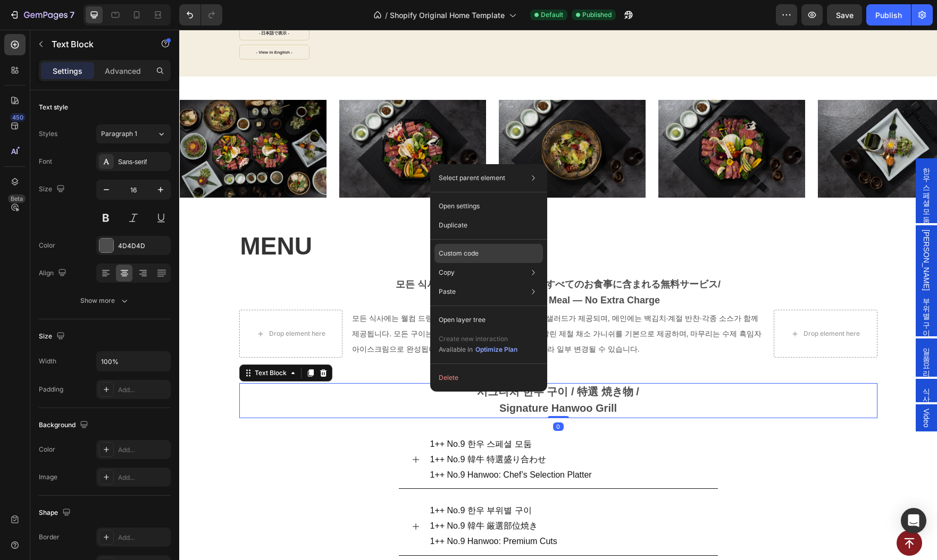
click at [469, 282] on div "Custom code" at bounding box center [488, 291] width 108 height 19
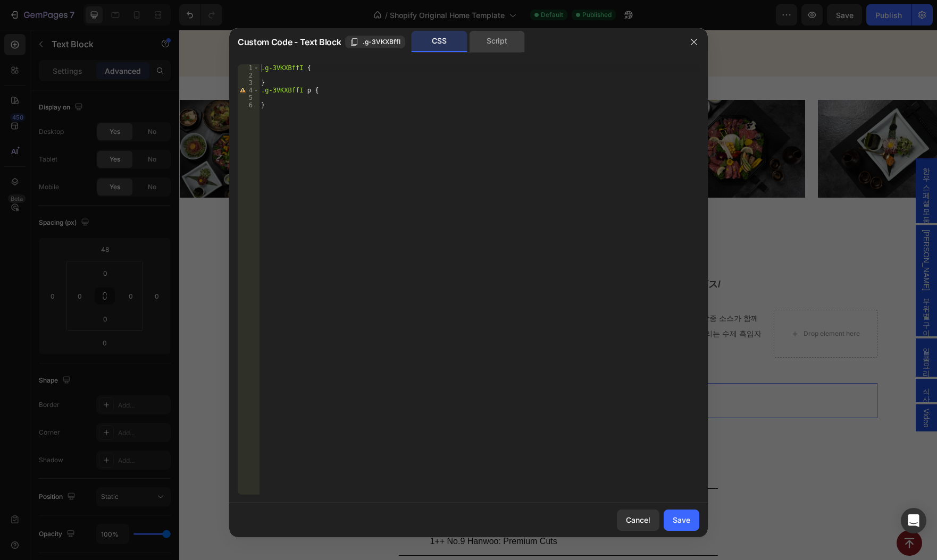
click at [501, 48] on div "Script" at bounding box center [497, 41] width 56 height 21
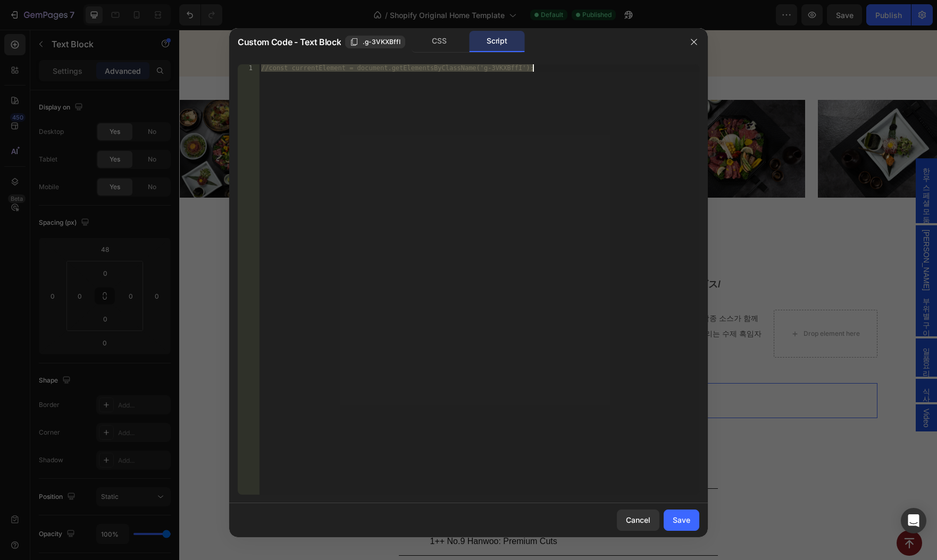
click at [474, 131] on div "//const currentElement = document.getElementsByClassName('g-3VKXBffI');" at bounding box center [479, 279] width 440 height 431
paste textarea "}"
type textarea "});"
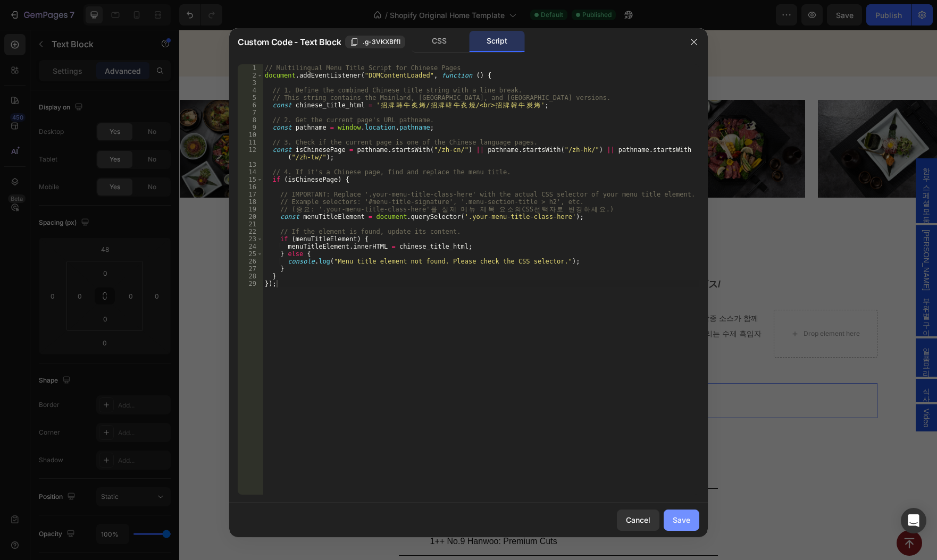
click at [684, 517] on div "Save" at bounding box center [681, 520] width 18 height 11
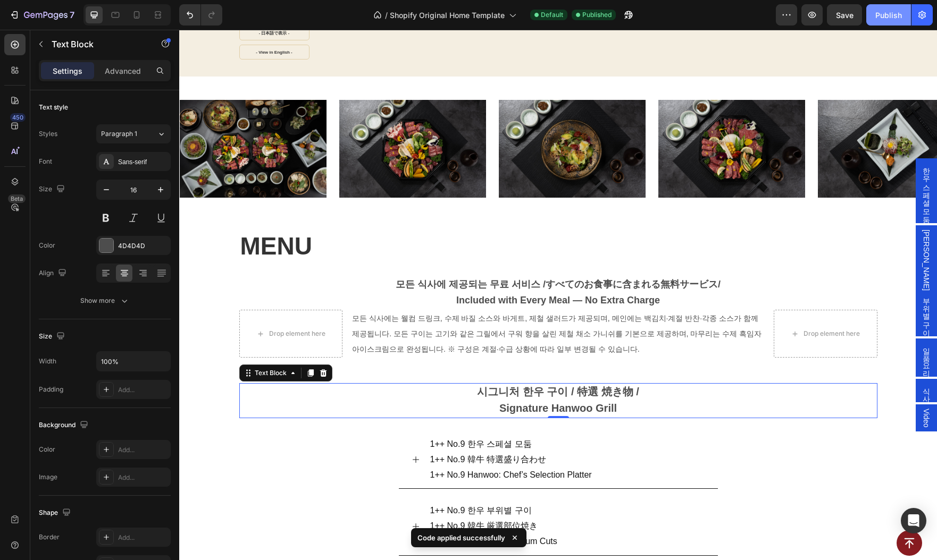
click at [888, 19] on div "Publish" at bounding box center [888, 15] width 27 height 11
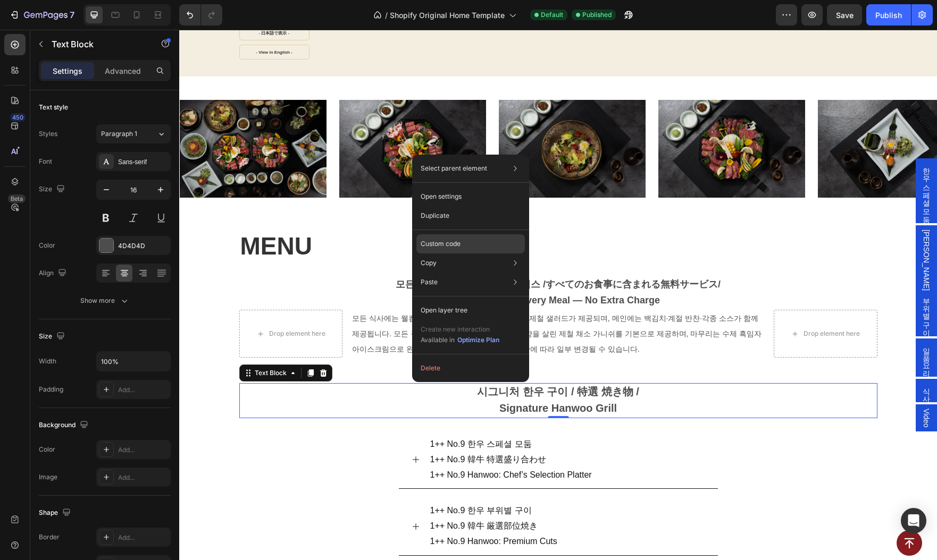
click at [456, 246] on p "Custom code" at bounding box center [441, 244] width 40 height 10
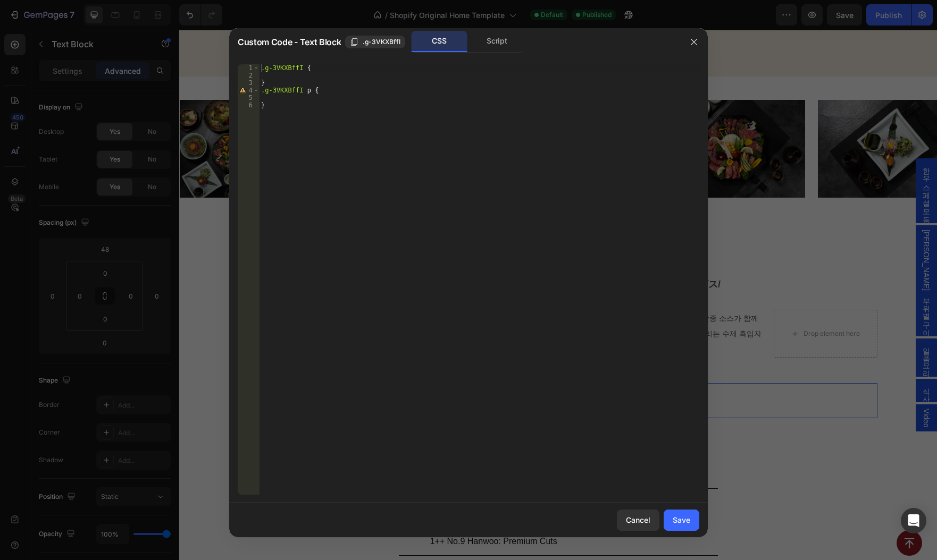
click at [500, 52] on div "CSS Script" at bounding box center [467, 42] width 113 height 22
click at [499, 43] on div "Script" at bounding box center [497, 41] width 56 height 21
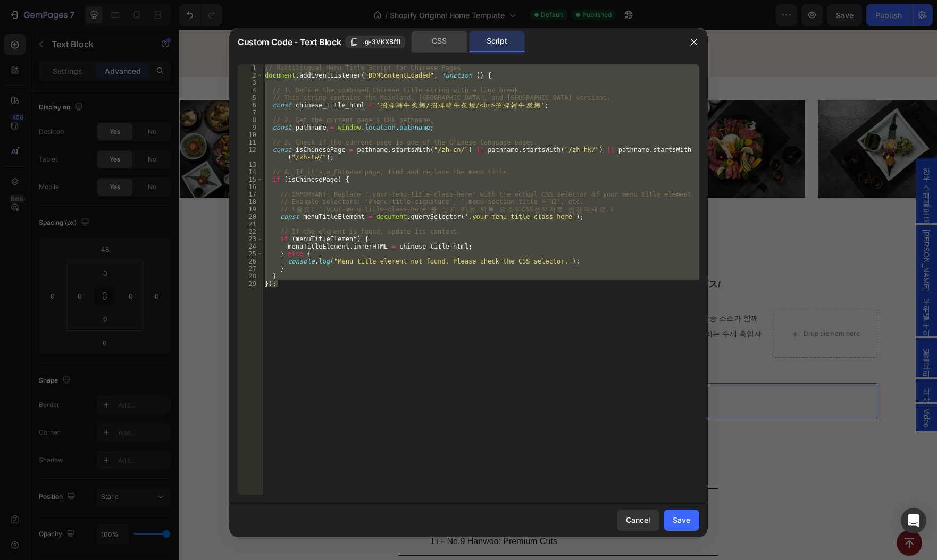
click at [439, 46] on div "CSS" at bounding box center [439, 41] width 56 height 21
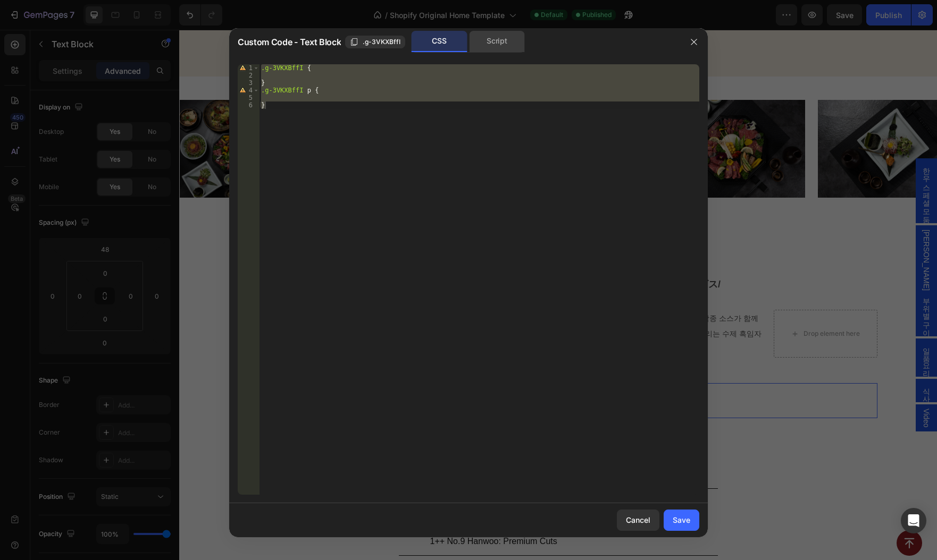
click at [491, 43] on div "Script" at bounding box center [497, 41] width 56 height 21
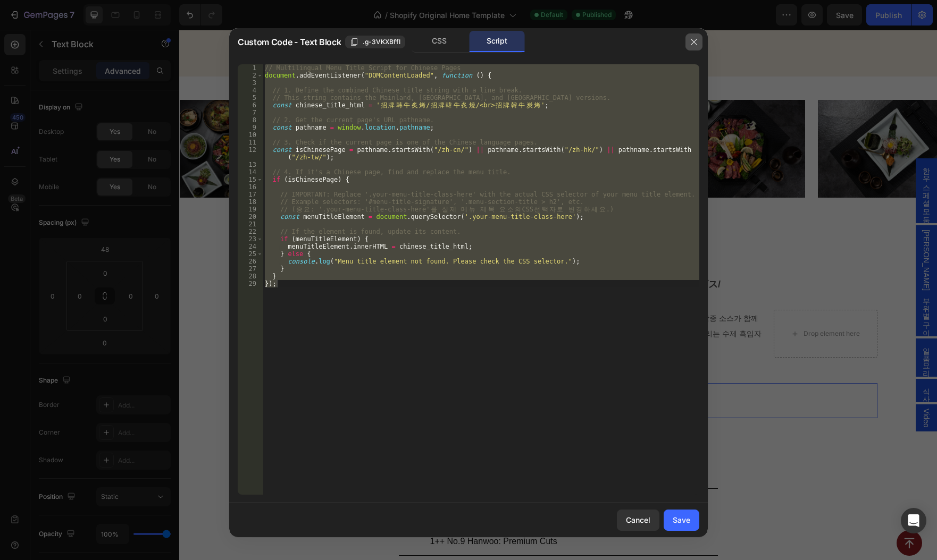
click at [695, 38] on icon "button" at bounding box center [693, 42] width 9 height 9
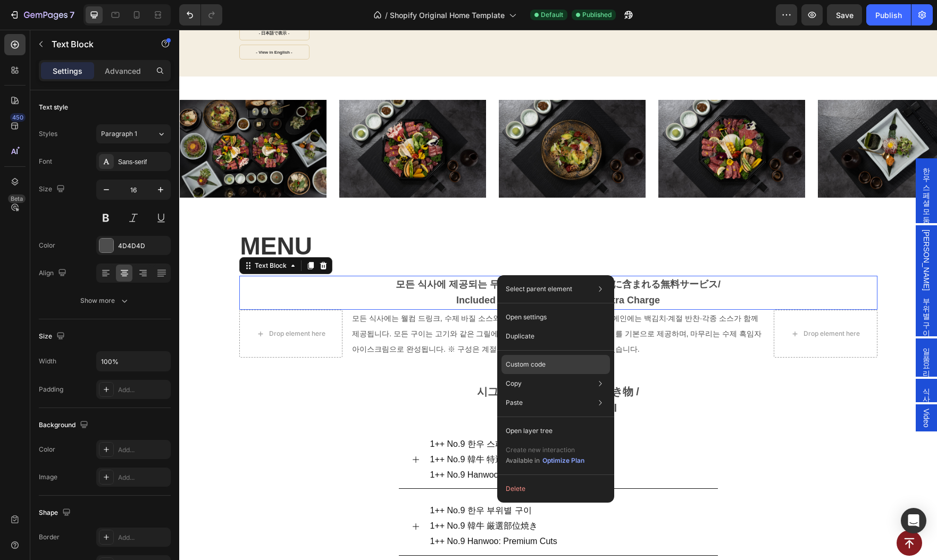
click at [548, 393] on div "Custom code" at bounding box center [555, 402] width 108 height 19
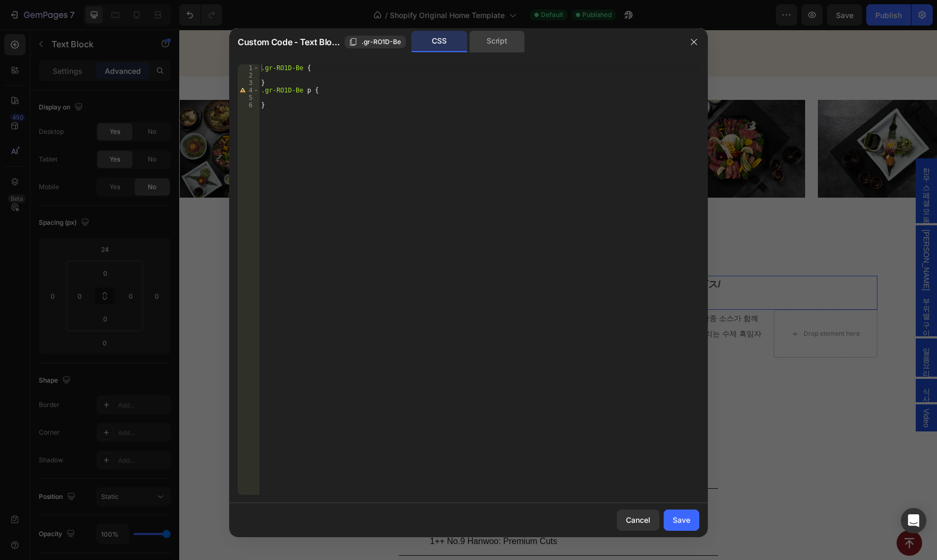
click at [489, 49] on div "Script" at bounding box center [497, 41] width 56 height 21
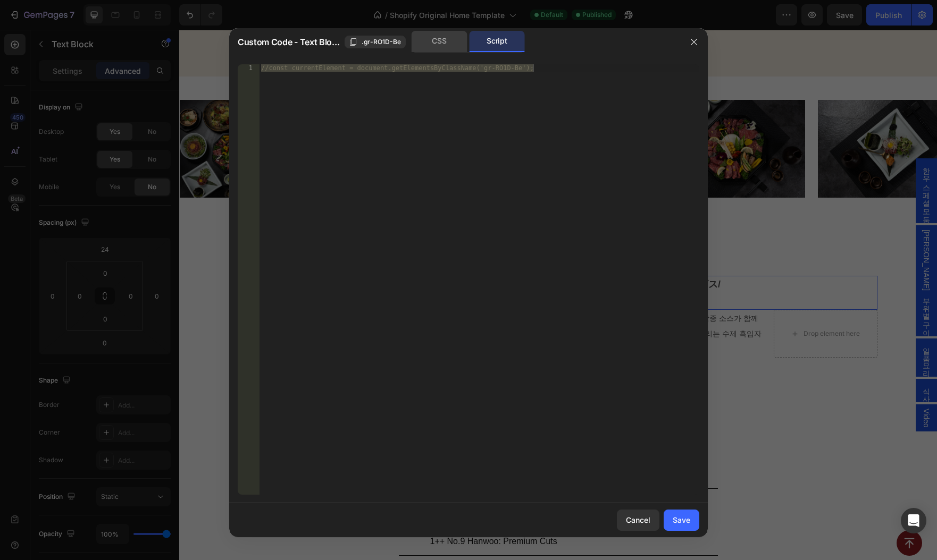
click at [442, 43] on div "CSS" at bounding box center [439, 41] width 56 height 21
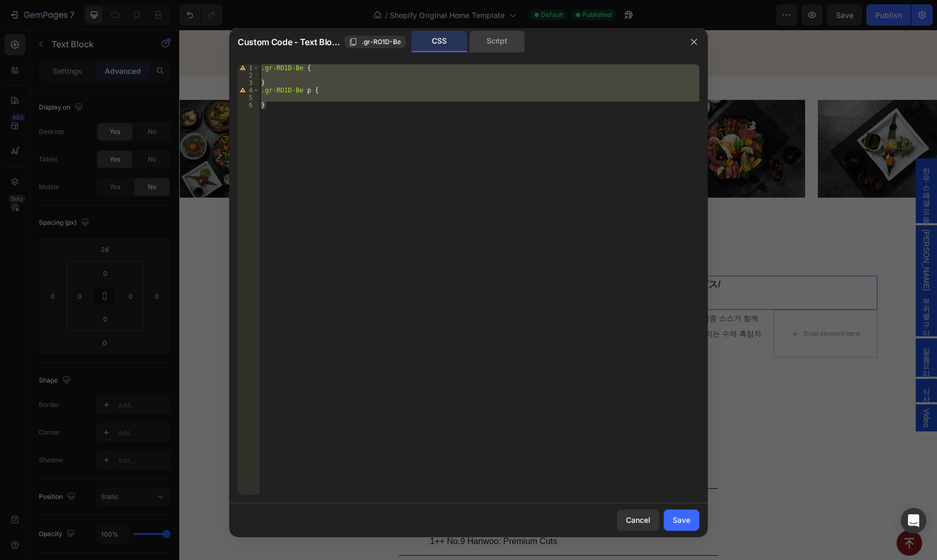
click at [492, 40] on div "Script" at bounding box center [497, 41] width 56 height 21
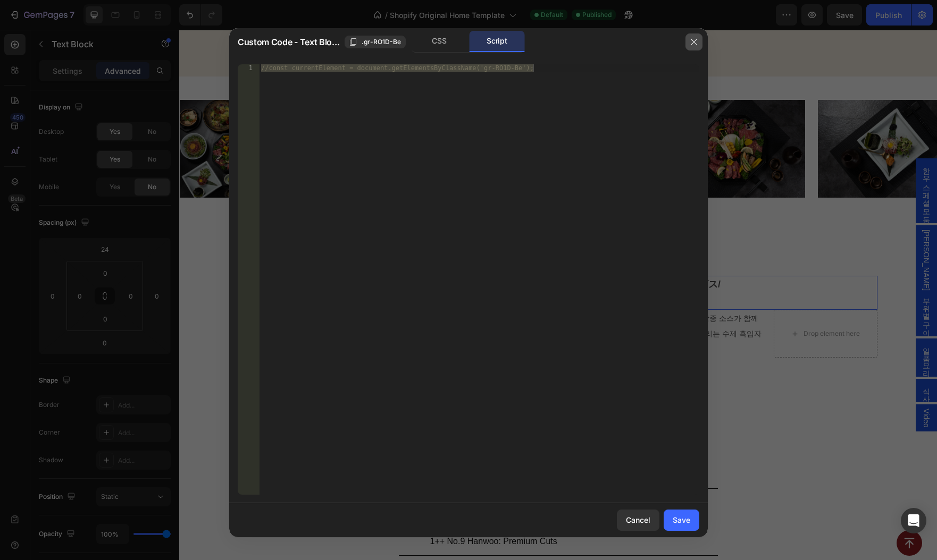
click at [689, 42] on icon "button" at bounding box center [693, 42] width 9 height 9
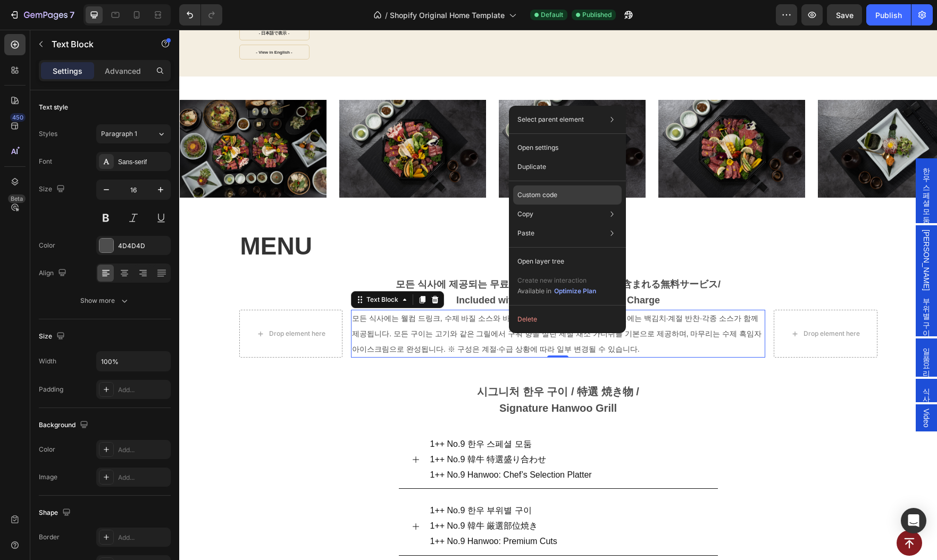
click at [536, 195] on p "Custom code" at bounding box center [537, 195] width 40 height 10
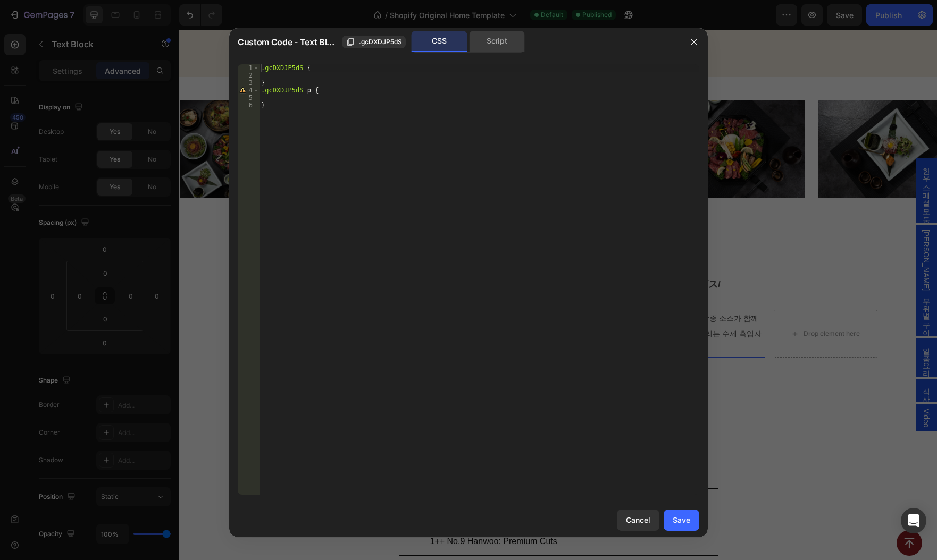
click at [482, 44] on div "Script" at bounding box center [497, 41] width 56 height 21
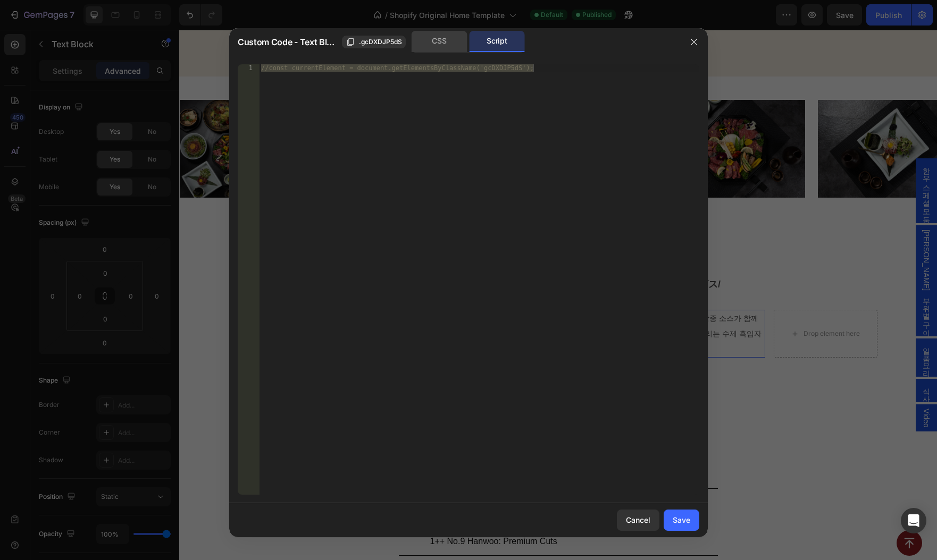
click at [443, 44] on div "CSS" at bounding box center [439, 41] width 56 height 21
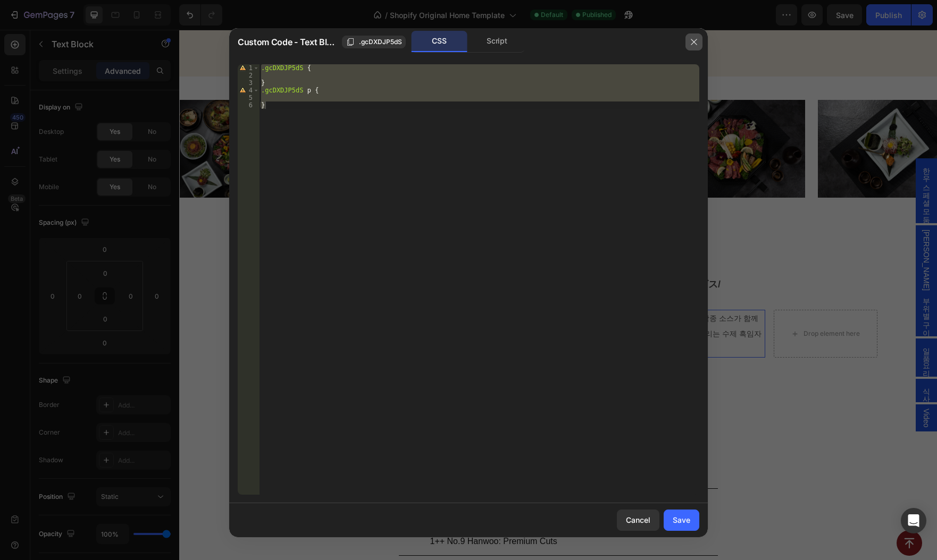
click at [687, 39] on button "button" at bounding box center [693, 41] width 17 height 17
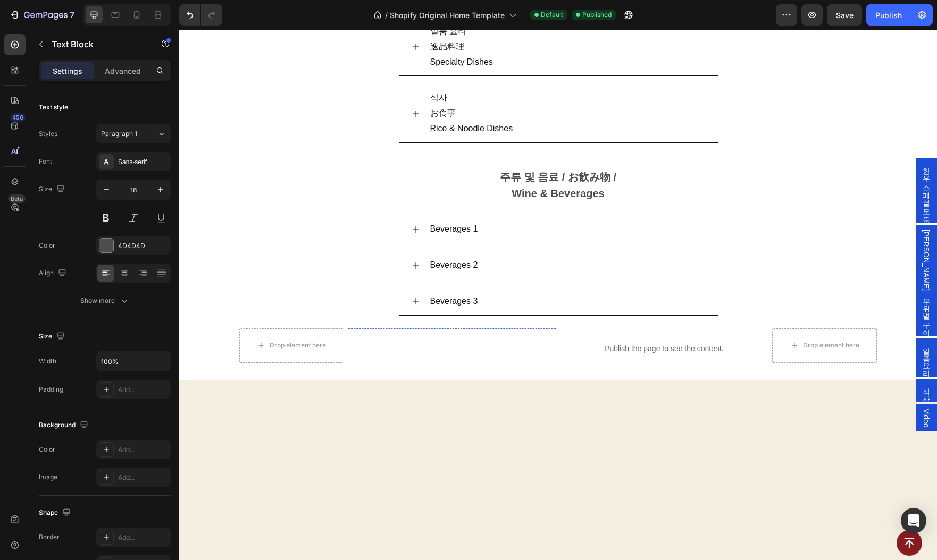
scroll to position [1668, 0]
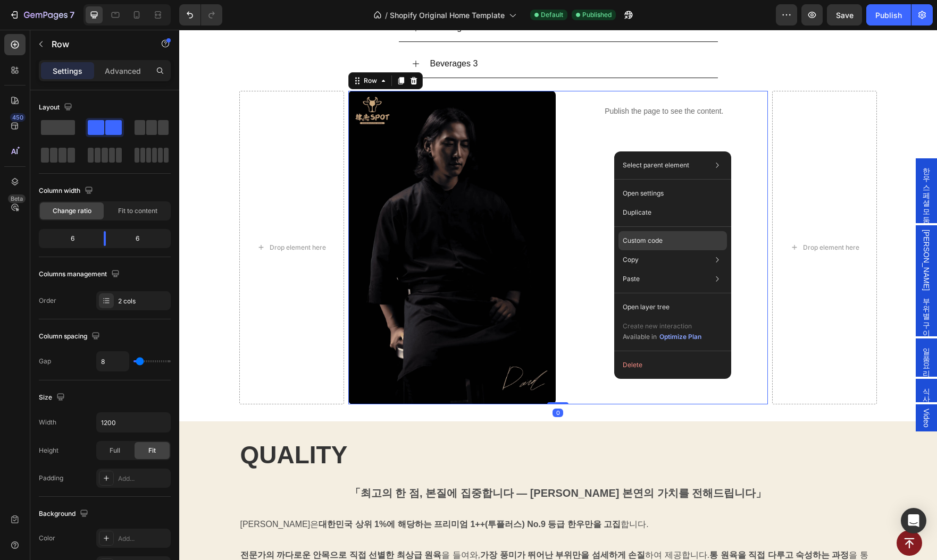
click at [641, 270] on div "Custom code" at bounding box center [672, 279] width 108 height 19
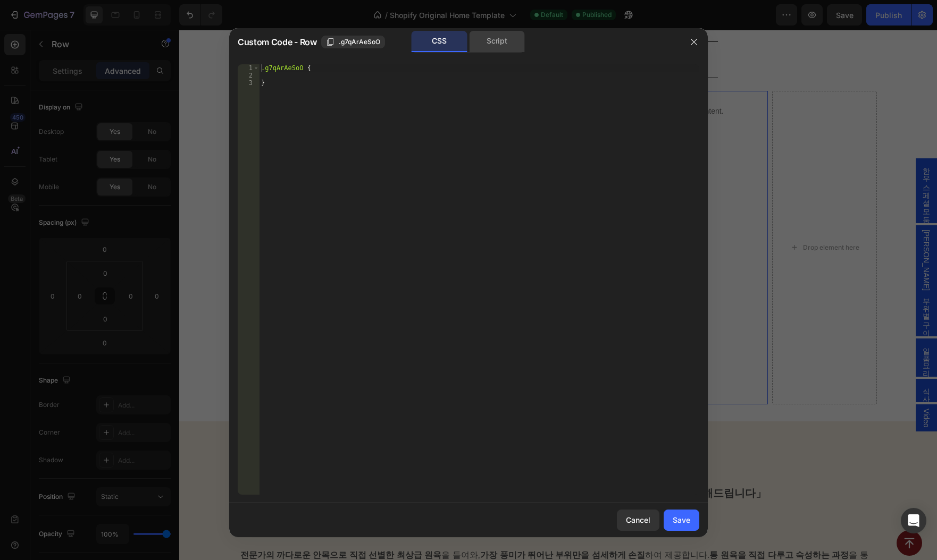
click at [486, 41] on div "Script" at bounding box center [497, 41] width 56 height 21
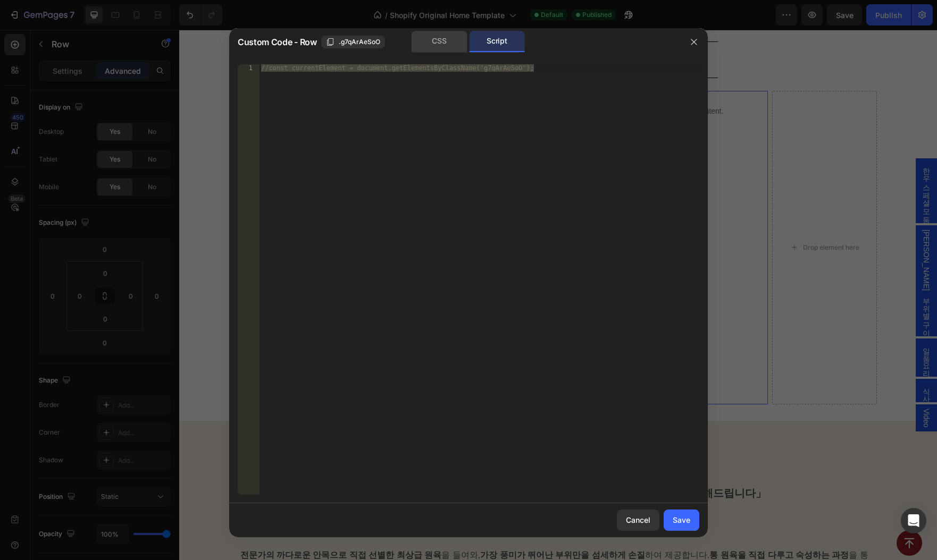
click at [444, 45] on div "CSS" at bounding box center [439, 41] width 56 height 21
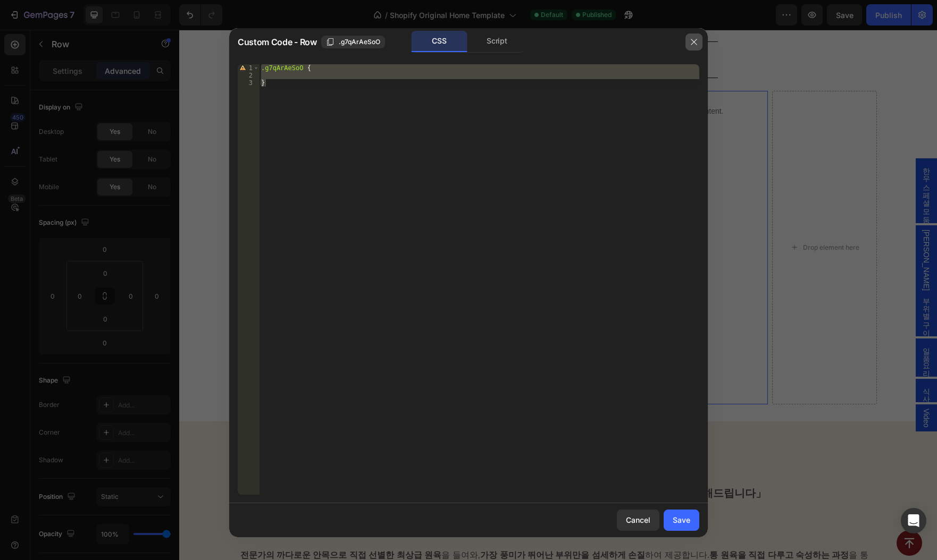
click at [697, 40] on icon "button" at bounding box center [693, 42] width 9 height 9
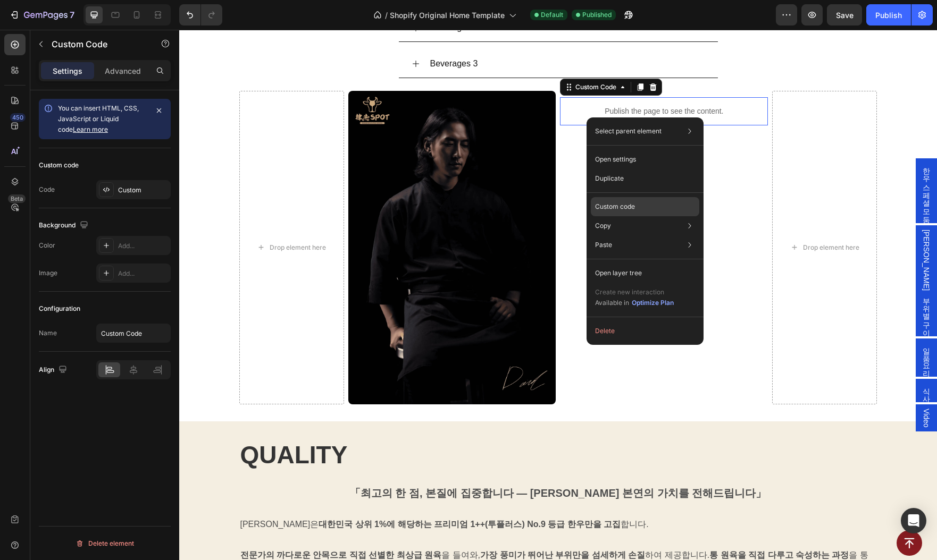
click at [618, 208] on p "Custom code" at bounding box center [615, 207] width 40 height 10
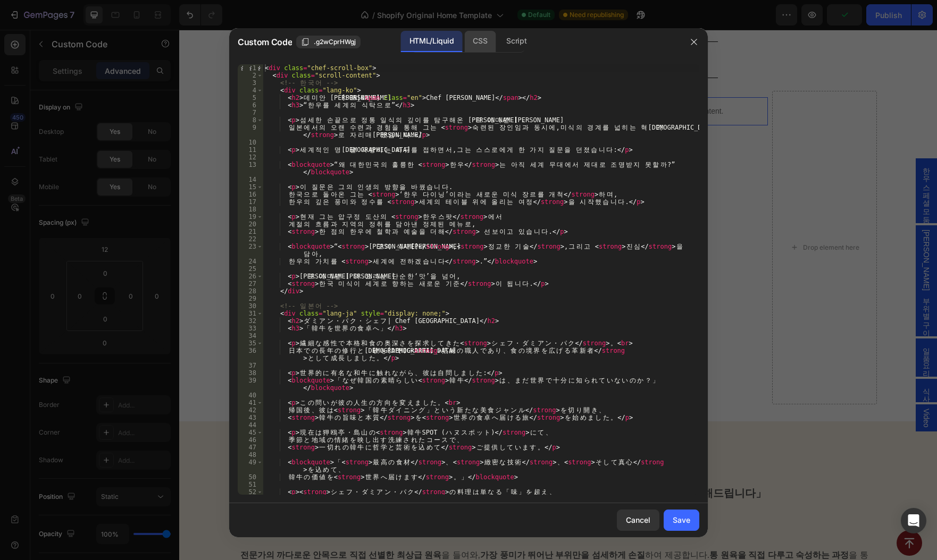
click at [498, 46] on div "CSS" at bounding box center [516, 41] width 37 height 21
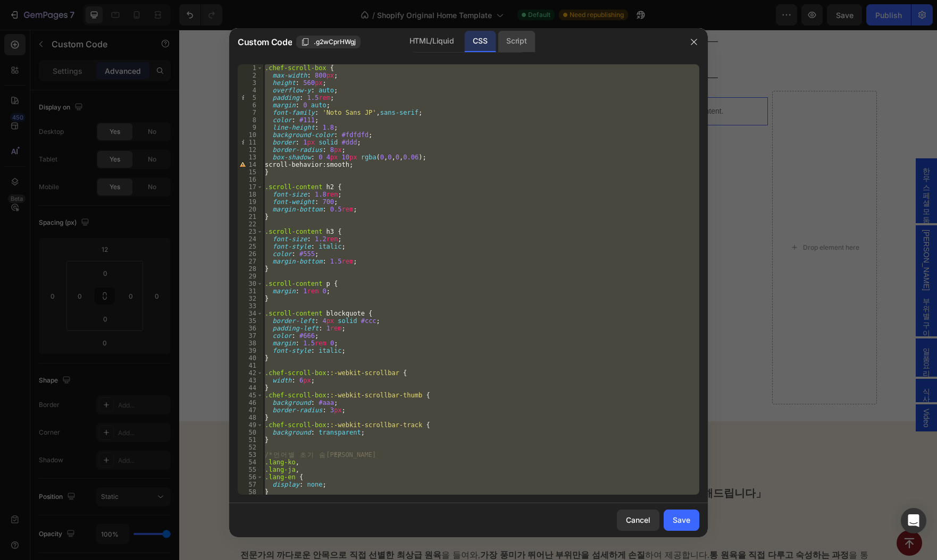
click at [505, 44] on div "Script" at bounding box center [516, 41] width 37 height 21
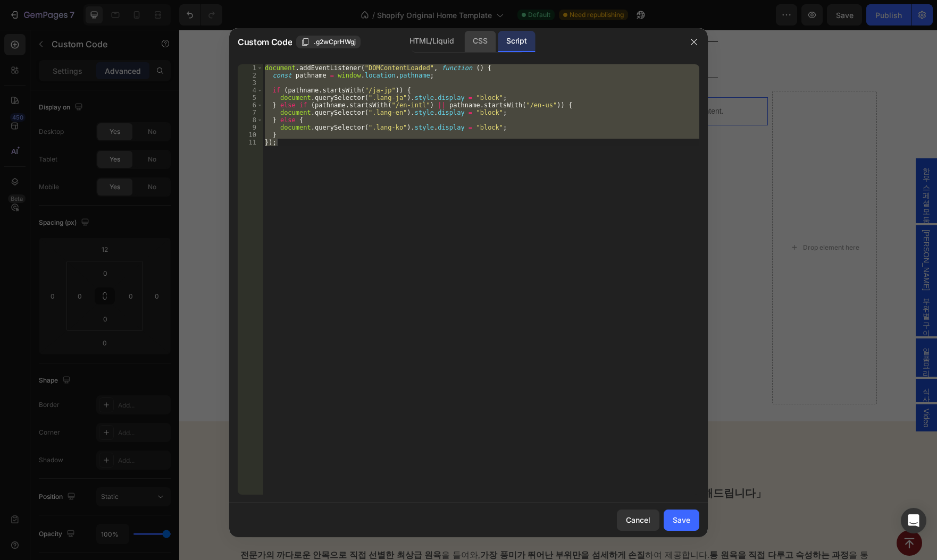
click at [468, 47] on div "CSS" at bounding box center [479, 41] width 31 height 21
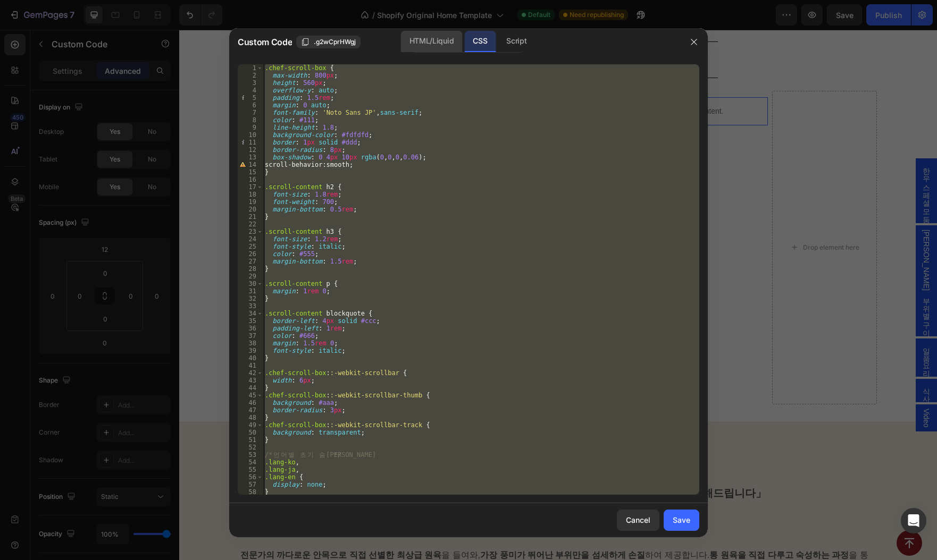
click at [451, 46] on div "HTML/Liquid" at bounding box center [431, 41] width 61 height 21
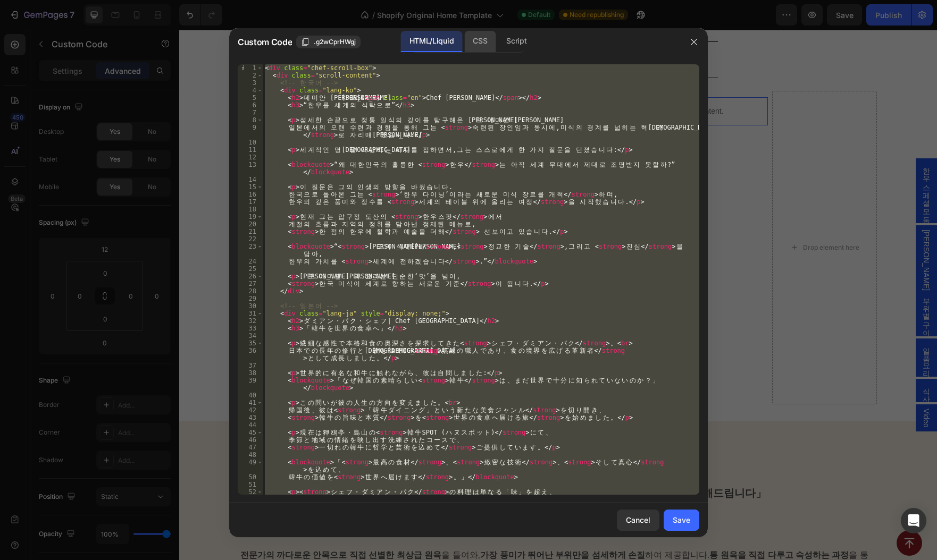
click at [498, 47] on div "CSS" at bounding box center [516, 41] width 37 height 21
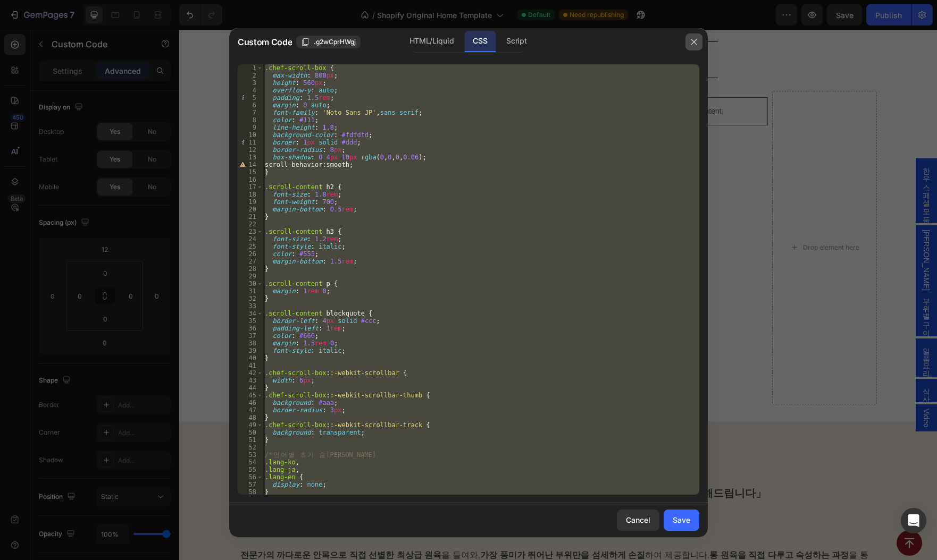
click at [695, 40] on icon "button" at bounding box center [693, 42] width 9 height 9
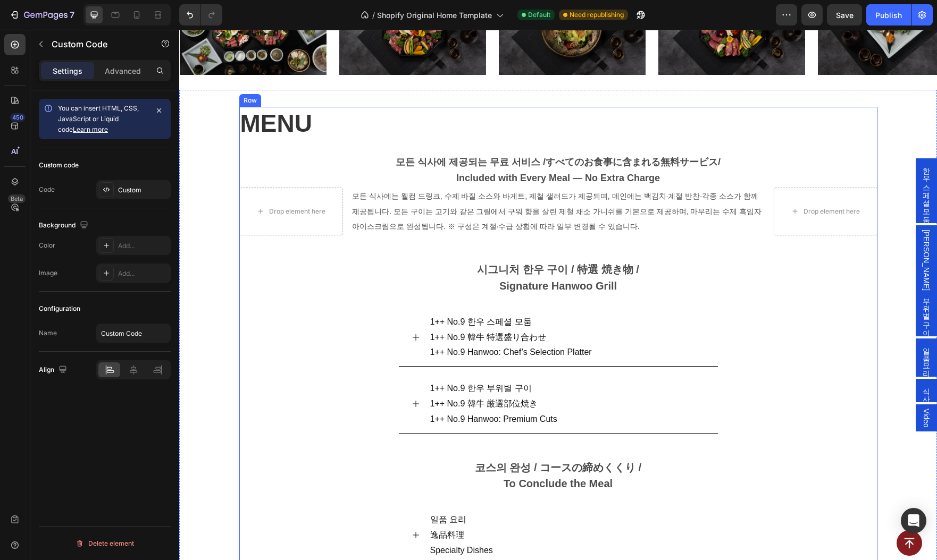
scroll to position [895, 0]
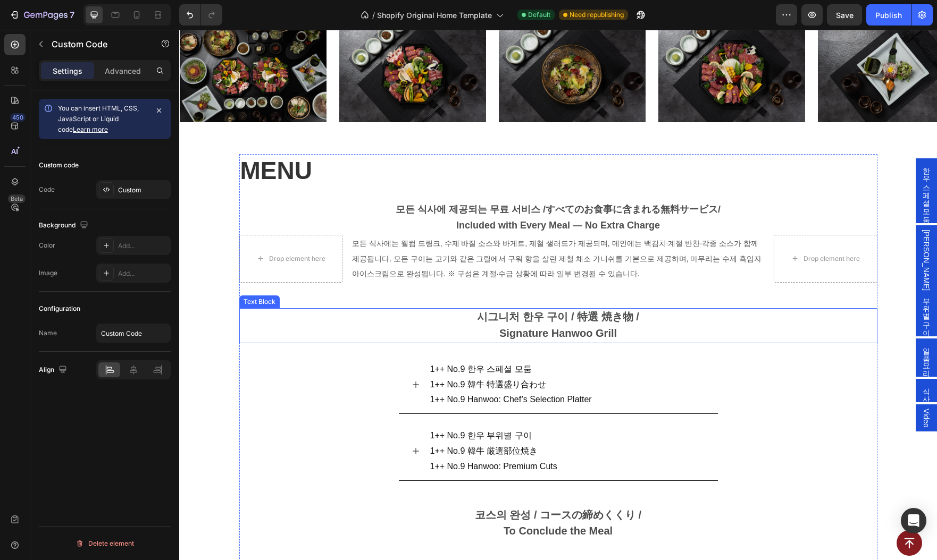
click at [469, 332] on p "시그니처 한우 구이 / 特選 焼き物 / Signature Hanwoo Grill" at bounding box center [558, 325] width 636 height 33
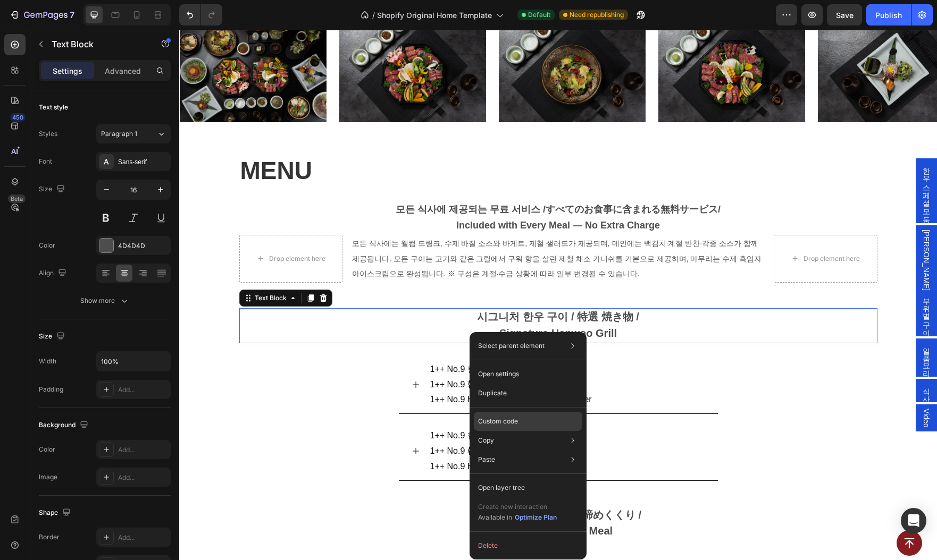
click at [523, 450] on div "Custom code" at bounding box center [528, 459] width 108 height 19
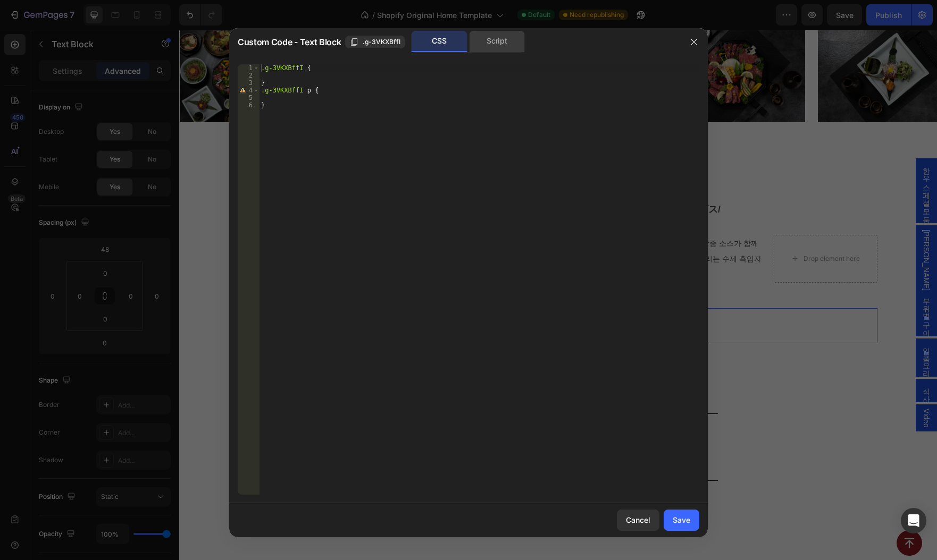
click at [490, 48] on div "Script" at bounding box center [497, 41] width 56 height 21
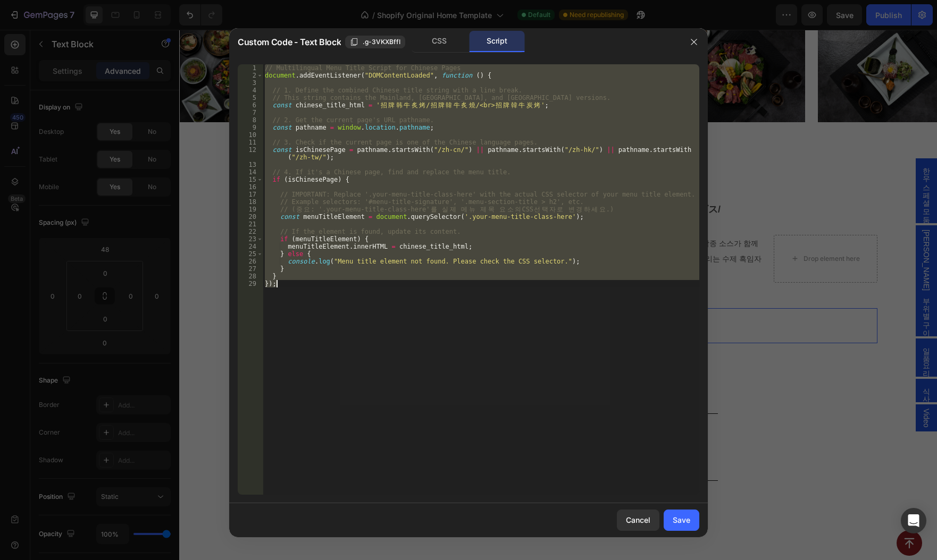
click at [511, 368] on div "// Multilingual Menu Title Script for Chinese Pages document . addEventListener…" at bounding box center [481, 279] width 436 height 431
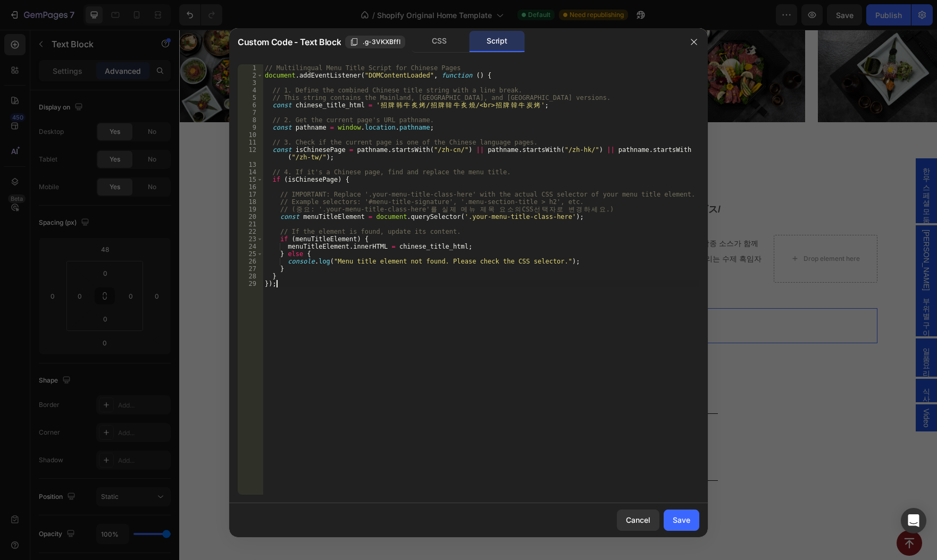
type textarea "} });"
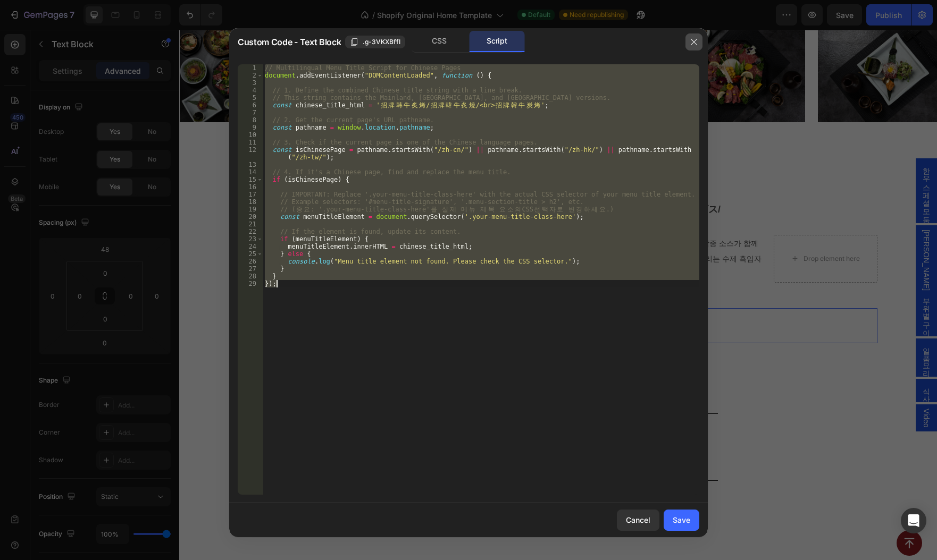
click at [694, 41] on icon "button" at bounding box center [693, 42] width 9 height 9
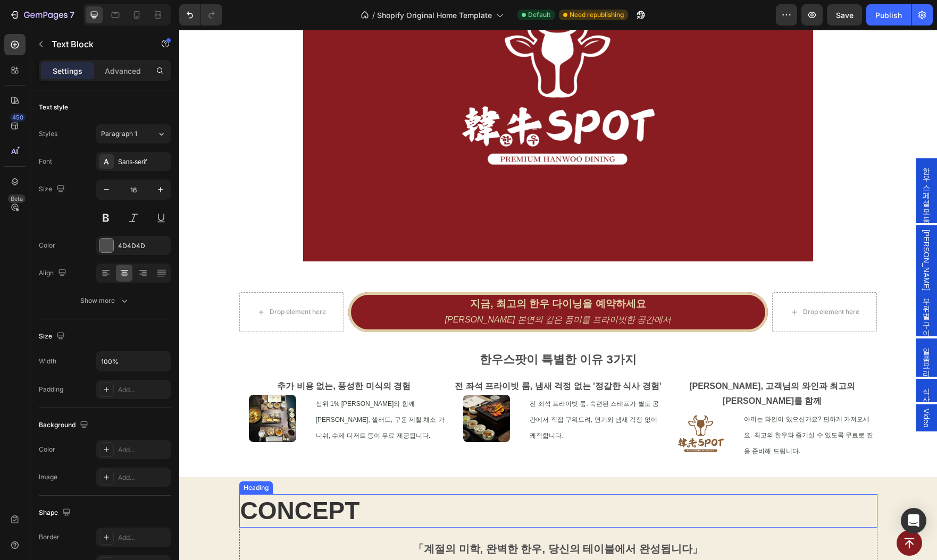
scroll to position [0, 0]
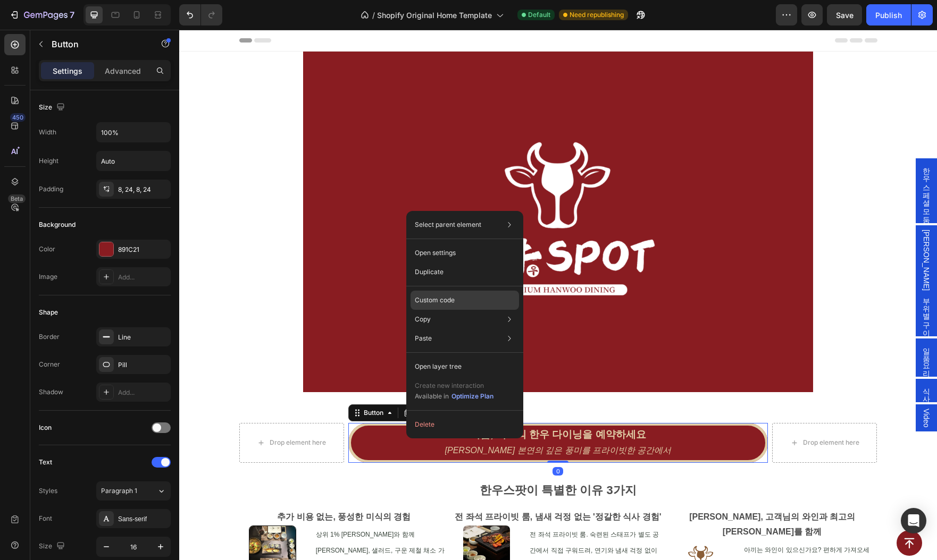
click at [444, 304] on p "Custom code" at bounding box center [435, 301] width 40 height 10
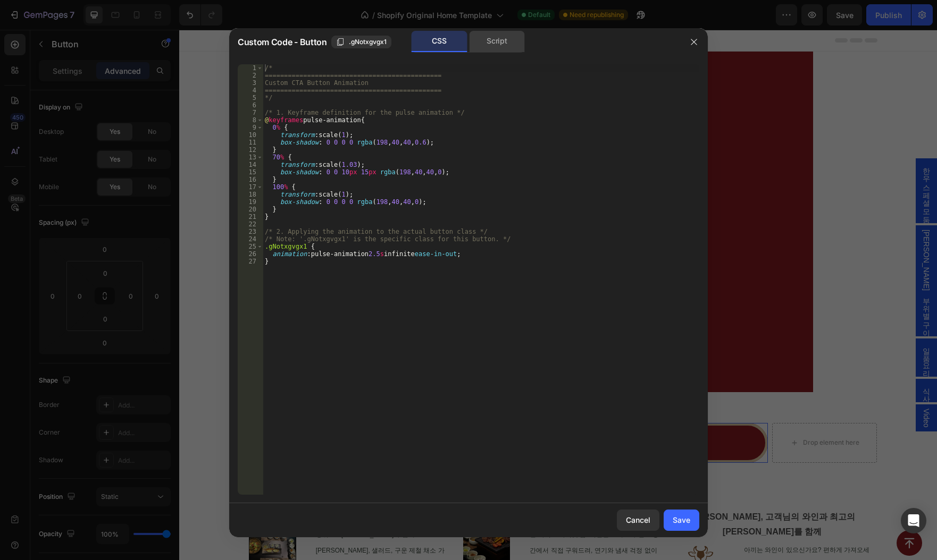
click at [511, 44] on div "Script" at bounding box center [497, 41] width 56 height 21
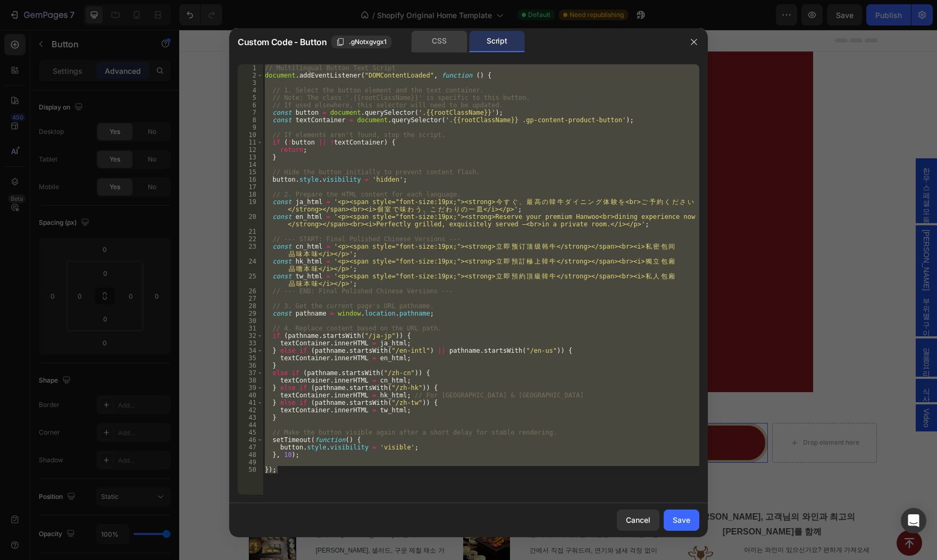
click at [453, 43] on div "CSS" at bounding box center [439, 41] width 56 height 21
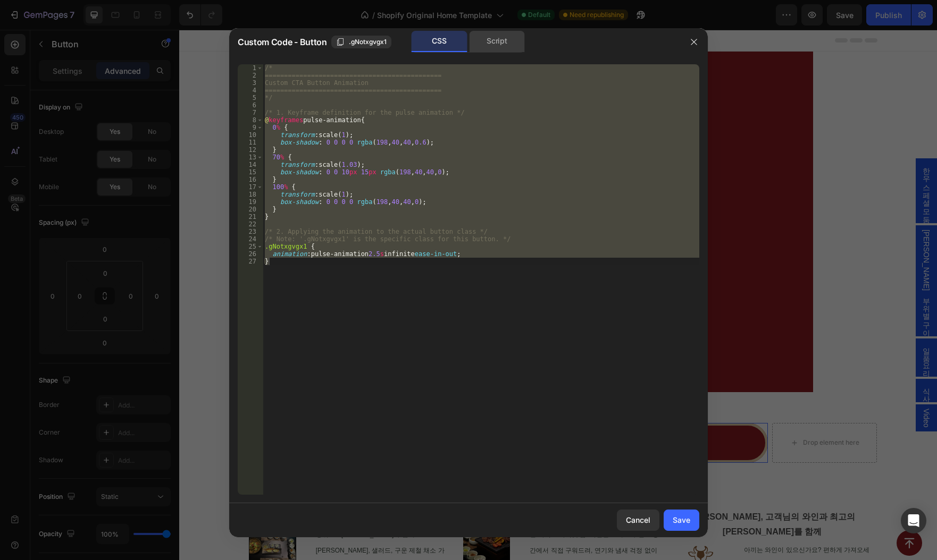
click at [507, 43] on div "Script" at bounding box center [497, 41] width 56 height 21
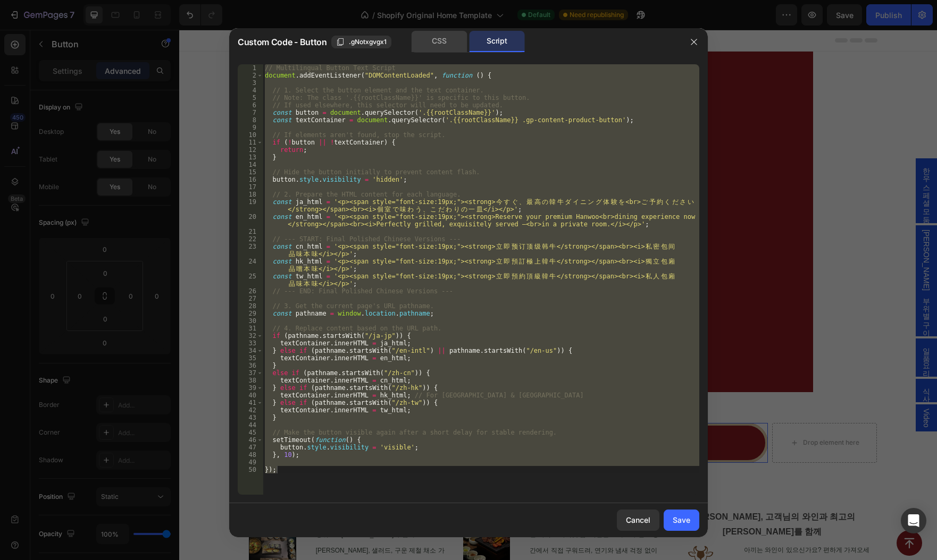
click at [452, 46] on div "CSS" at bounding box center [439, 41] width 56 height 21
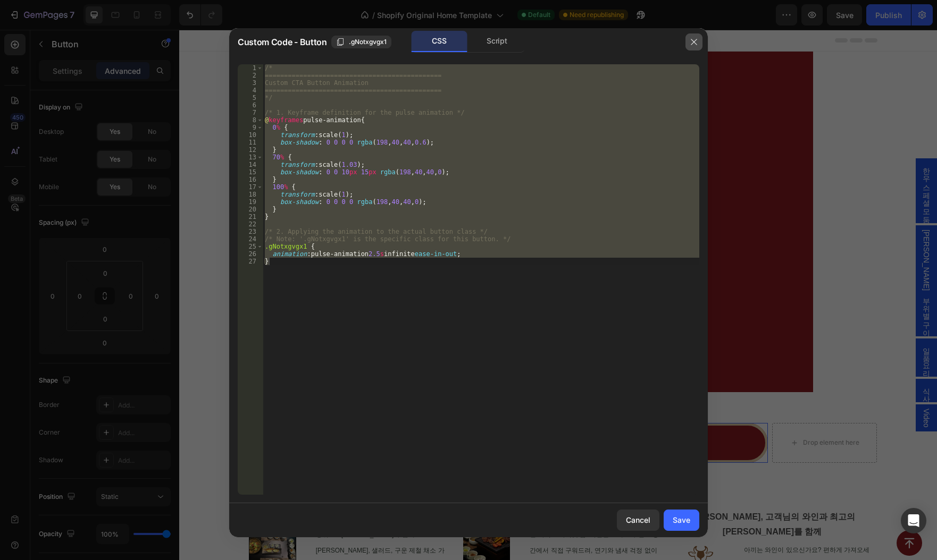
click at [689, 44] on icon "button" at bounding box center [693, 42] width 9 height 9
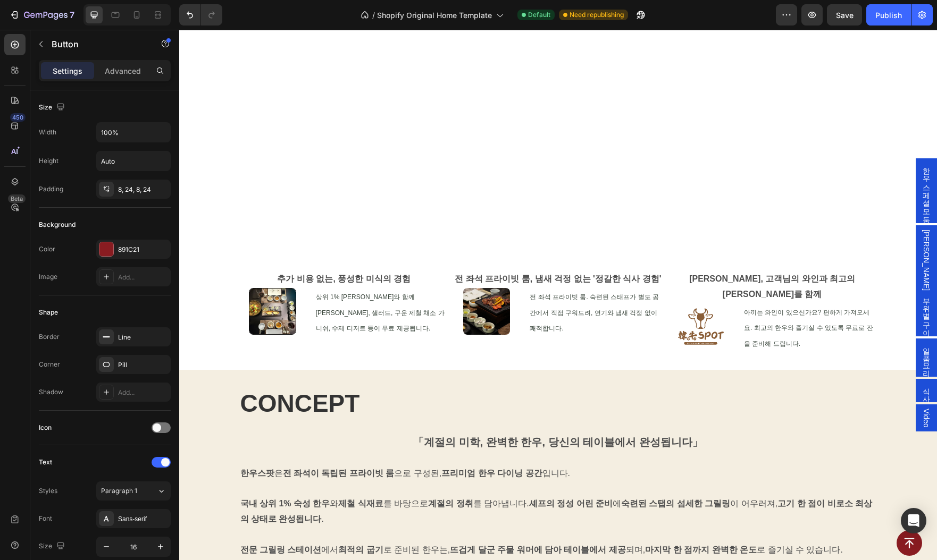
scroll to position [773, 0]
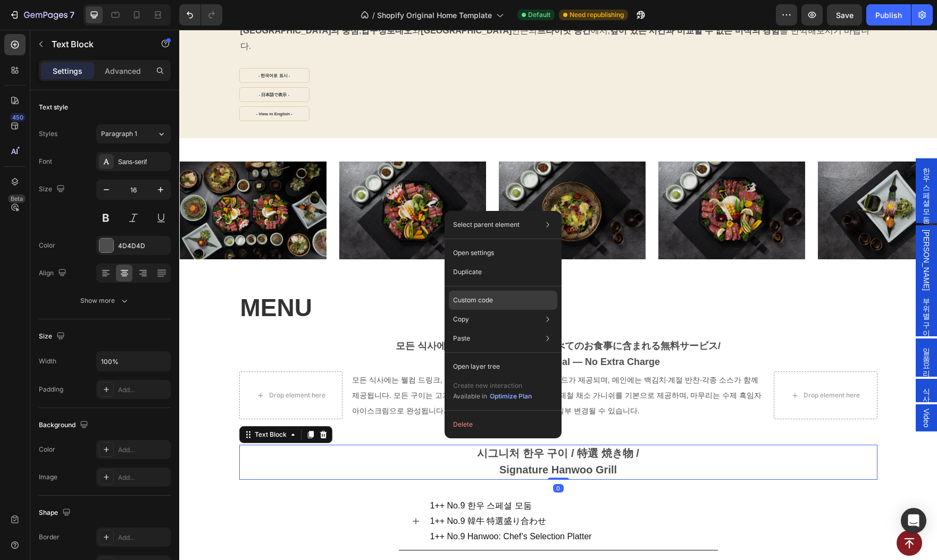
click at [477, 304] on p "Custom code" at bounding box center [473, 301] width 40 height 10
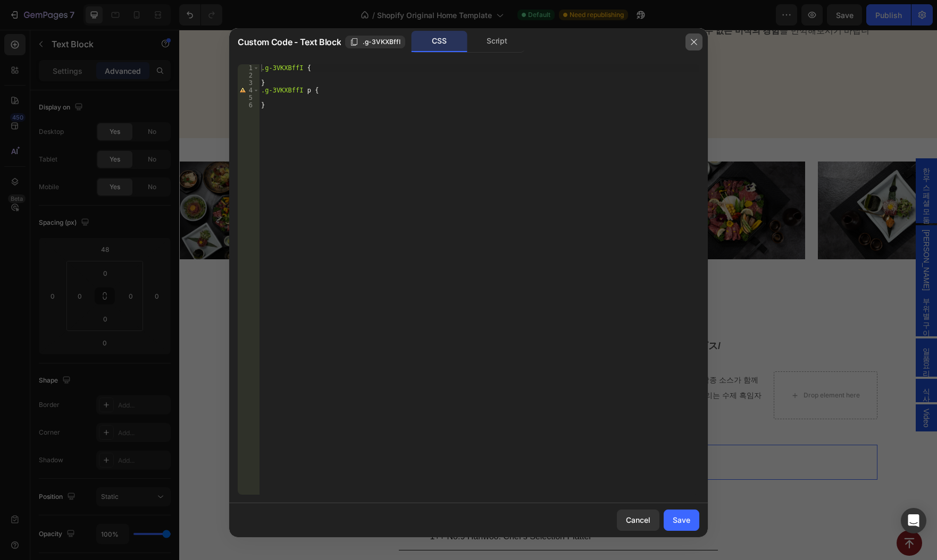
click at [698, 42] on button "button" at bounding box center [693, 41] width 17 height 17
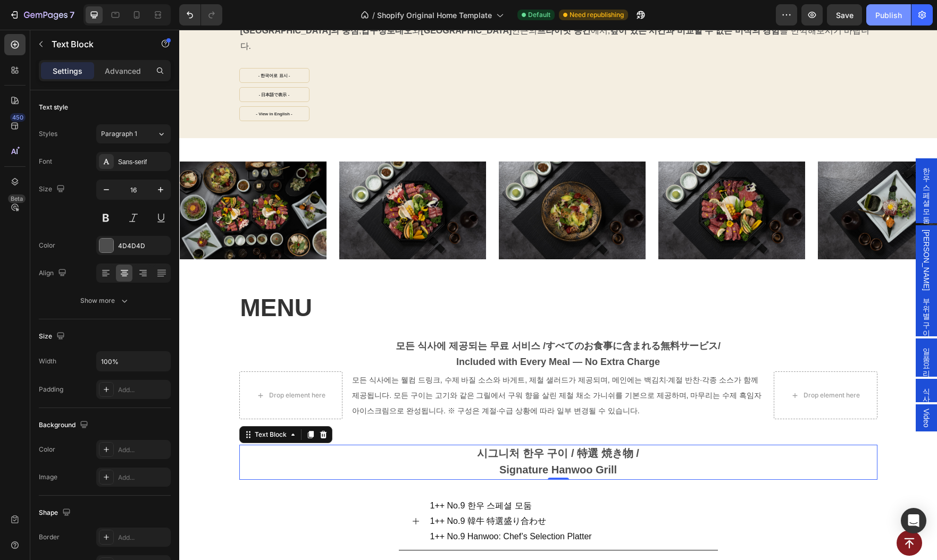
click at [887, 12] on div "Publish" at bounding box center [888, 15] width 27 height 11
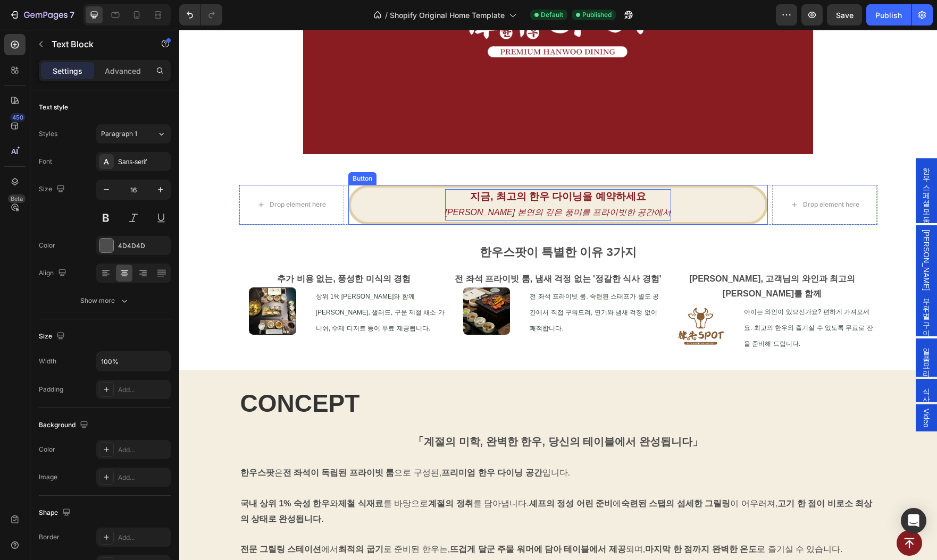
scroll to position [119, 0]
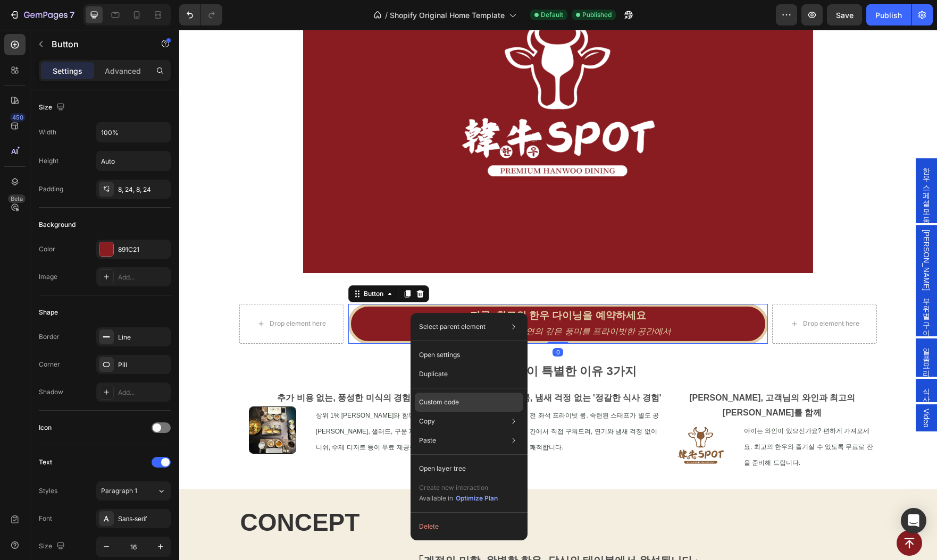
click at [459, 431] on div "Custom code" at bounding box center [469, 440] width 108 height 19
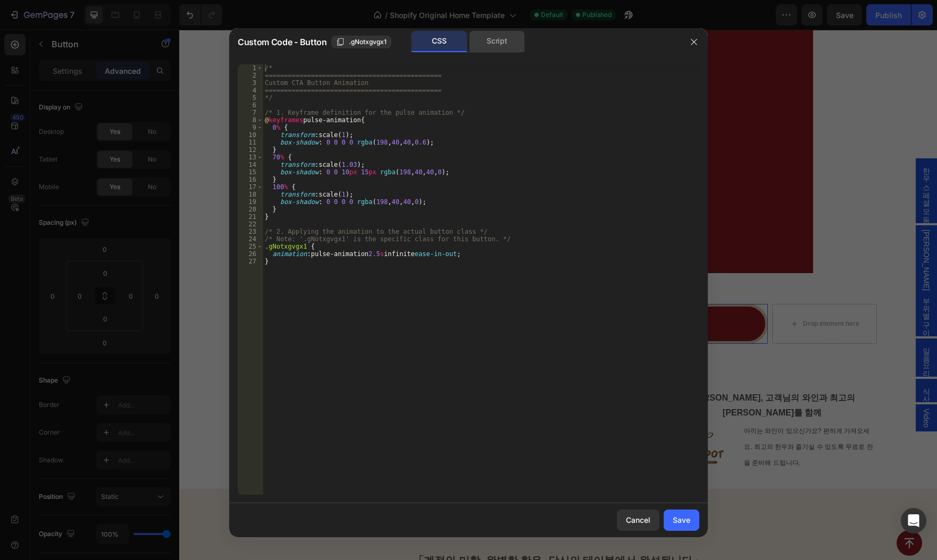
click at [494, 37] on div "Script" at bounding box center [497, 41] width 56 height 21
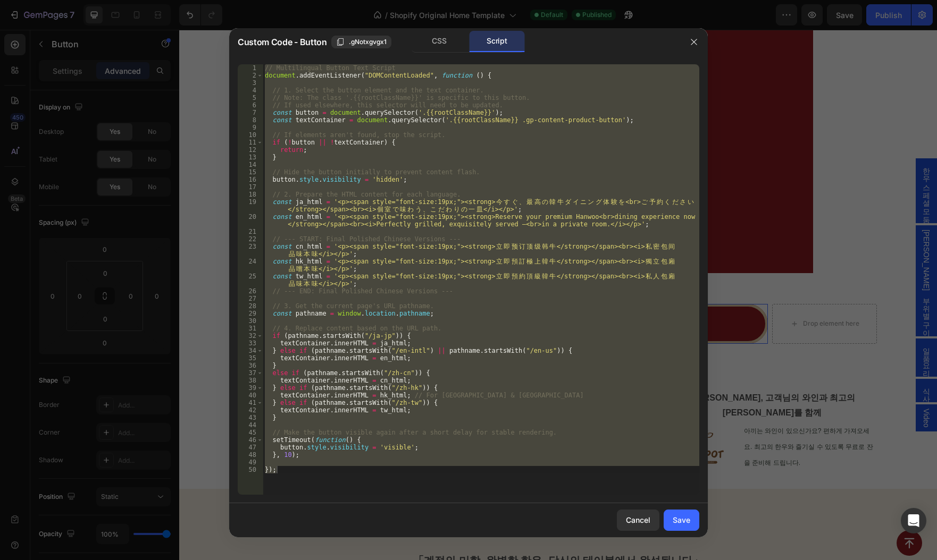
click at [431, 292] on div "// Multilingual Button Text Script document . addEventListener ( "DOMContentLoa…" at bounding box center [481, 279] width 436 height 431
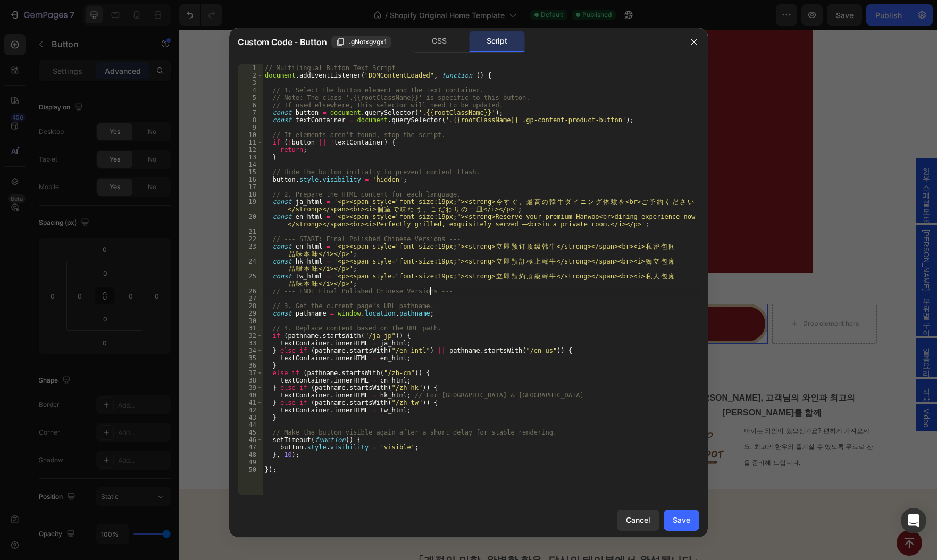
type textarea "});"
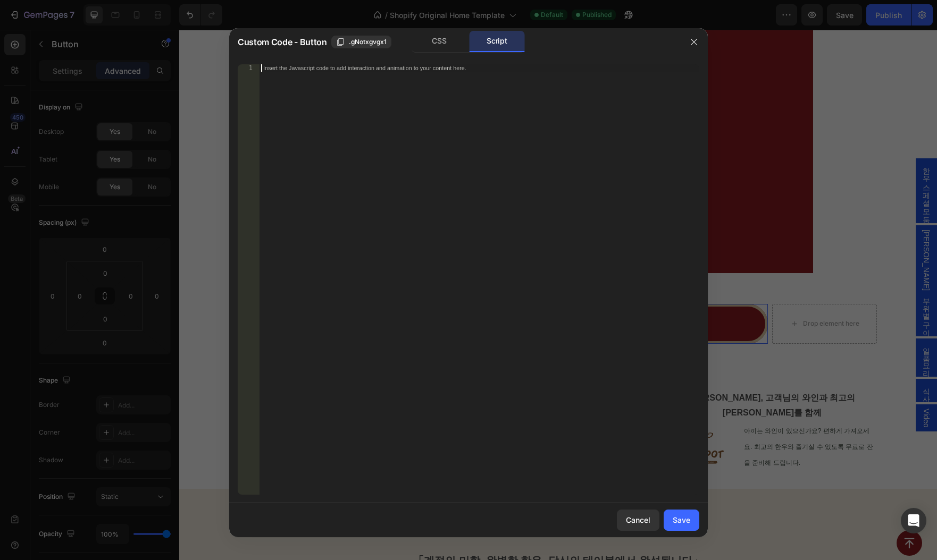
type textarea "});"
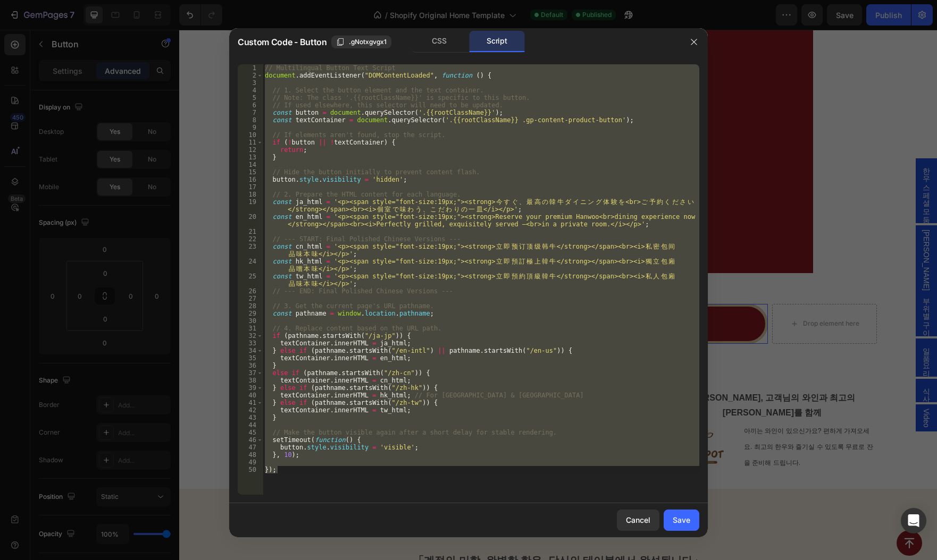
click at [872, 166] on div at bounding box center [468, 280] width 937 height 560
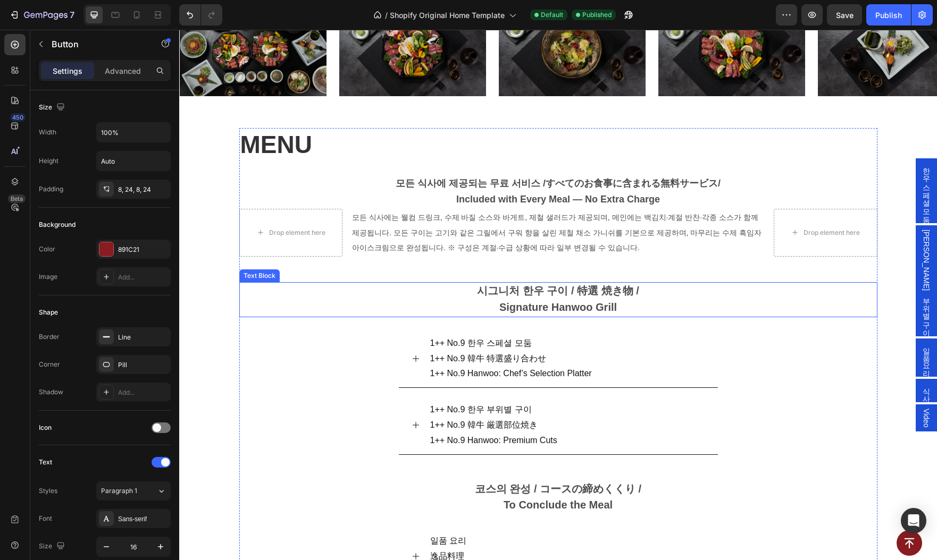
scroll to position [893, 0]
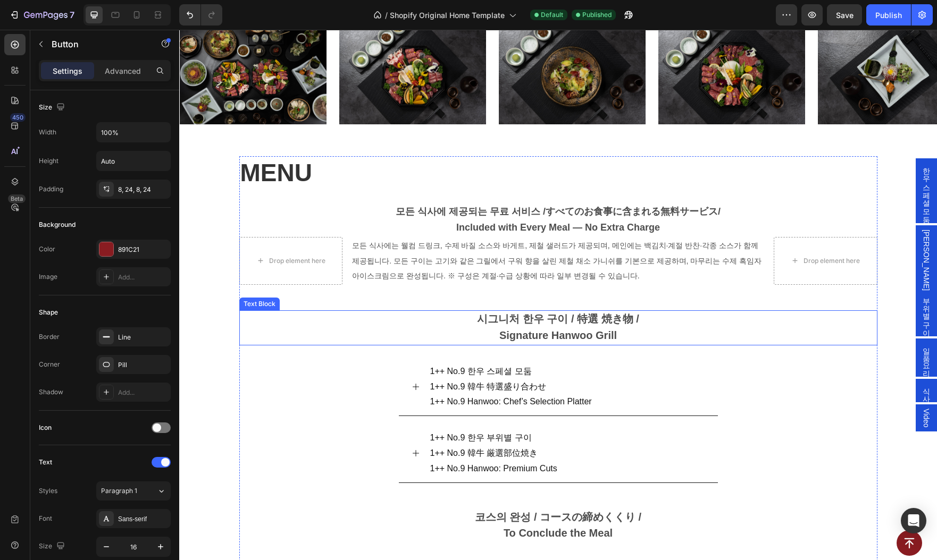
click at [458, 323] on p "시그니처 한우 구이 / 特選 焼き物 / Signature Hanwoo Grill" at bounding box center [558, 328] width 636 height 33
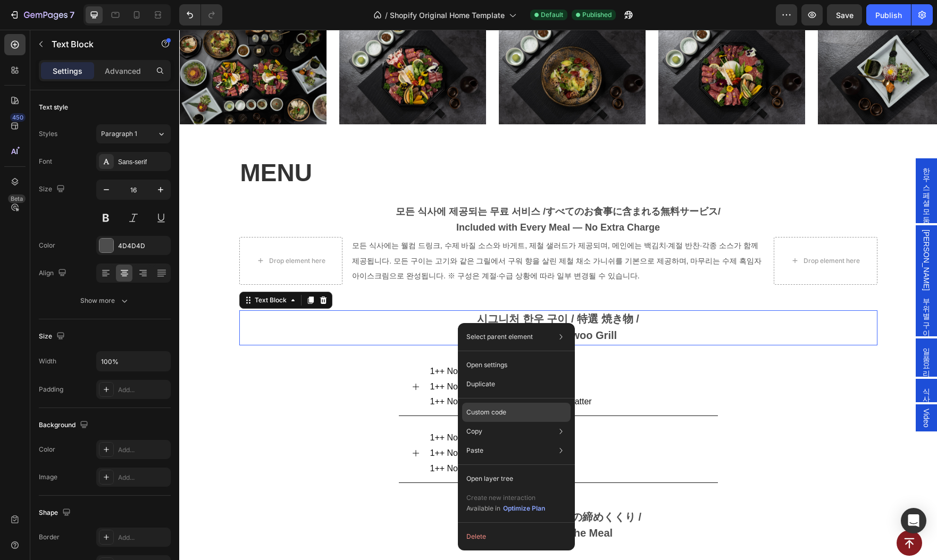
click at [501, 413] on p "Custom code" at bounding box center [486, 413] width 40 height 10
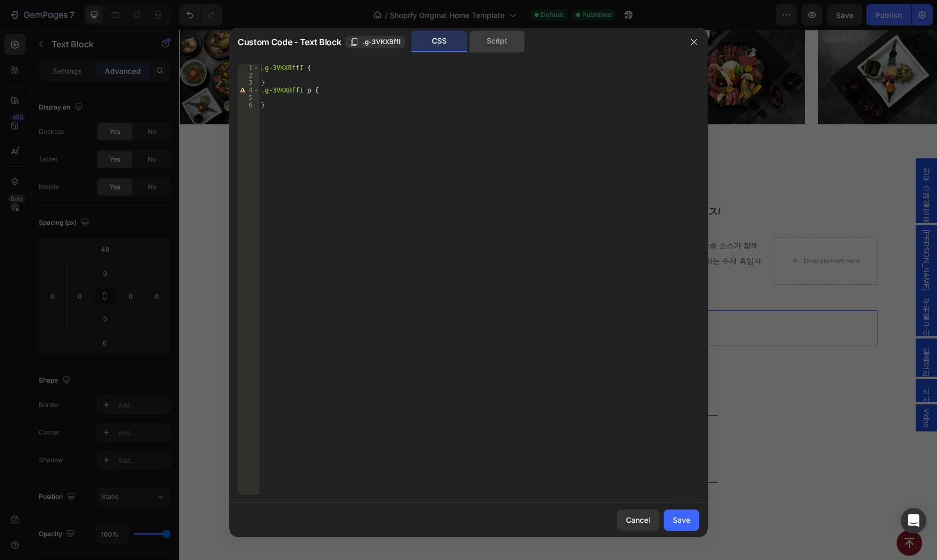
click at [502, 42] on div "Script" at bounding box center [497, 41] width 56 height 21
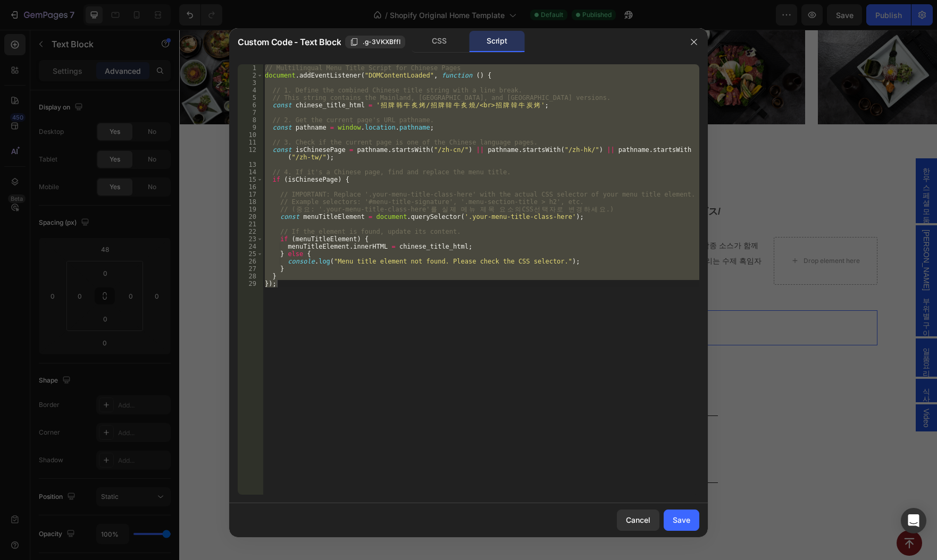
click at [501, 231] on div "// Multilingual Menu Title Script for Chinese Pages document . addEventListener…" at bounding box center [481, 279] width 436 height 431
paste textarea
type textarea "});"
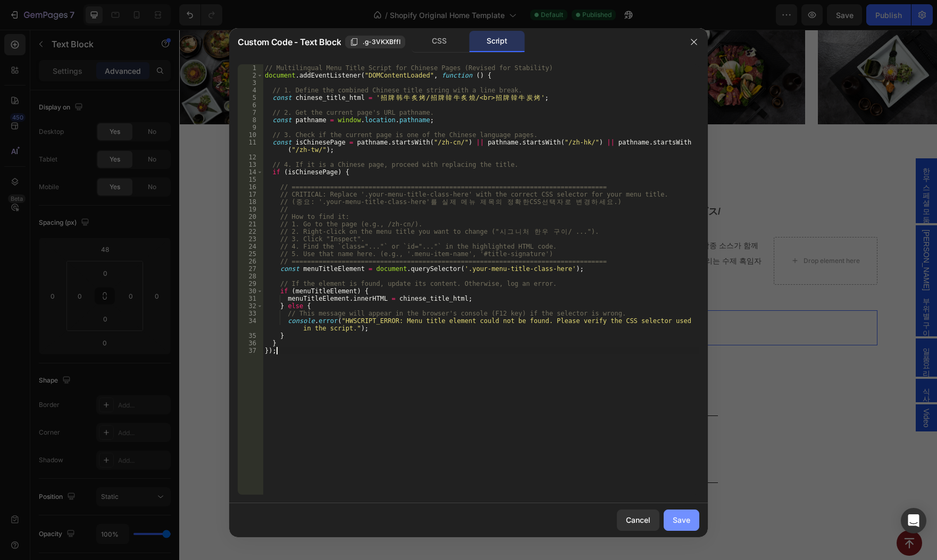
click at [685, 515] on div "Save" at bounding box center [681, 520] width 18 height 11
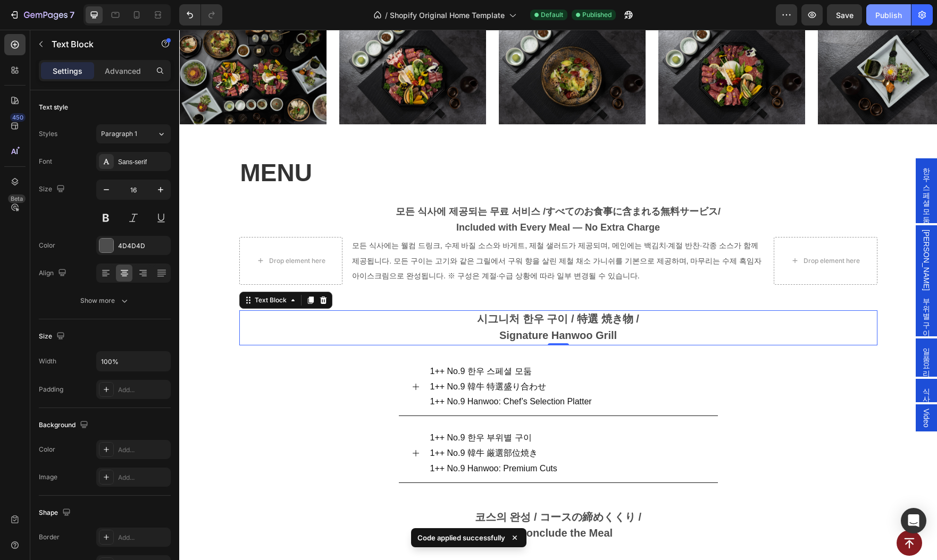
click at [886, 12] on div "Publish" at bounding box center [888, 15] width 27 height 11
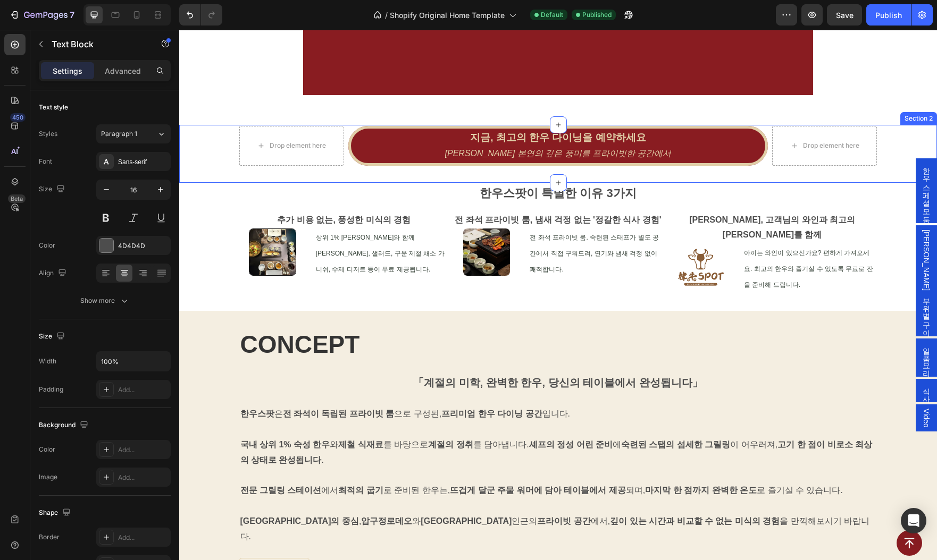
scroll to position [58, 0]
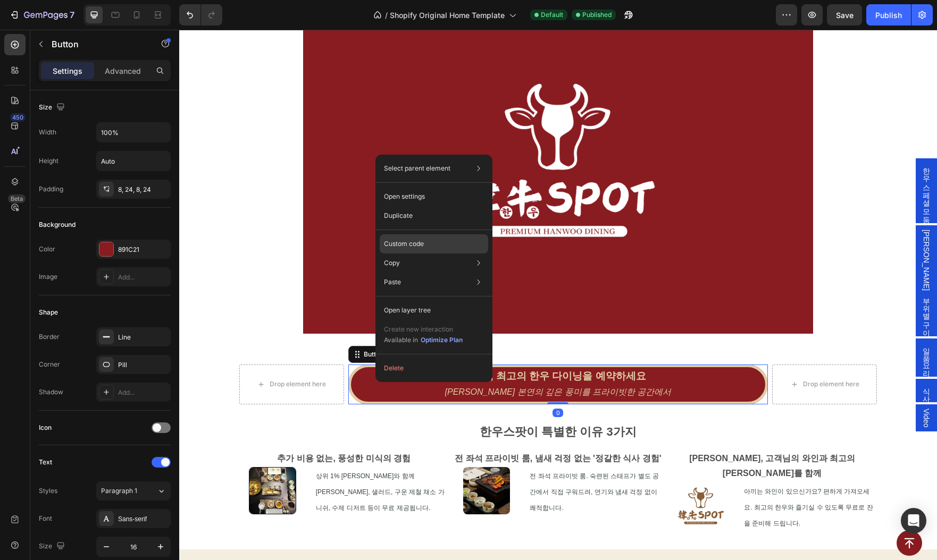
click at [441, 273] on div "Custom code" at bounding box center [434, 282] width 108 height 19
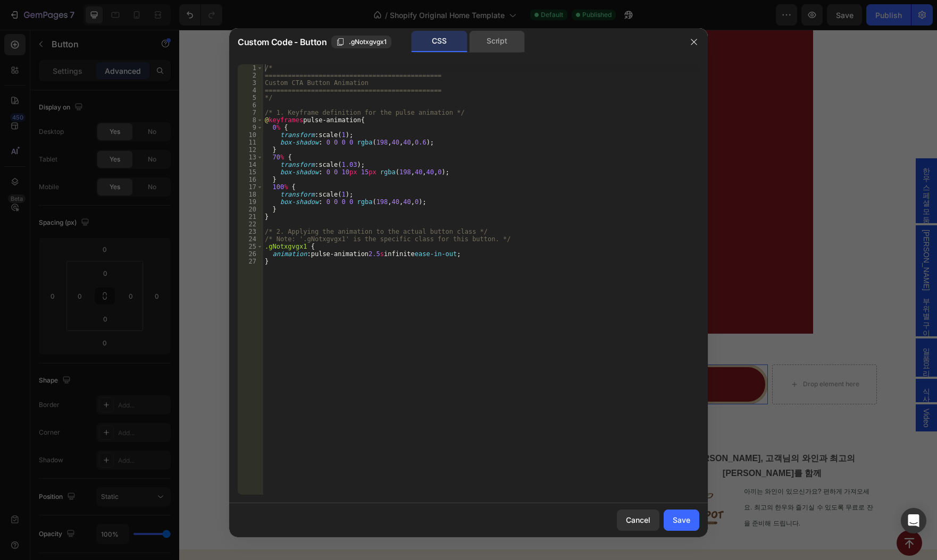
click at [519, 50] on div "Script" at bounding box center [497, 41] width 56 height 21
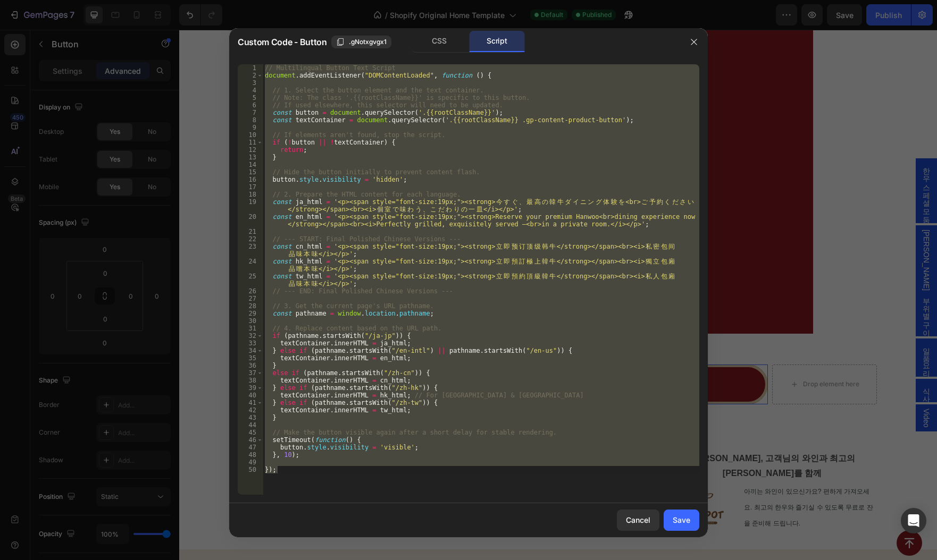
click at [457, 196] on div "// Multilingual Button Text Script document . addEventListener ( "DOMContentLoa…" at bounding box center [481, 279] width 436 height 431
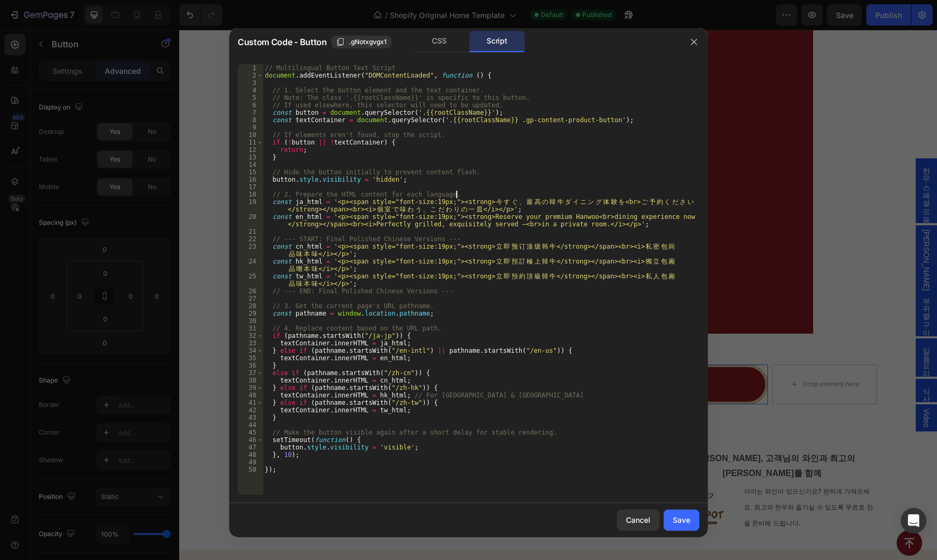
type textarea "});"
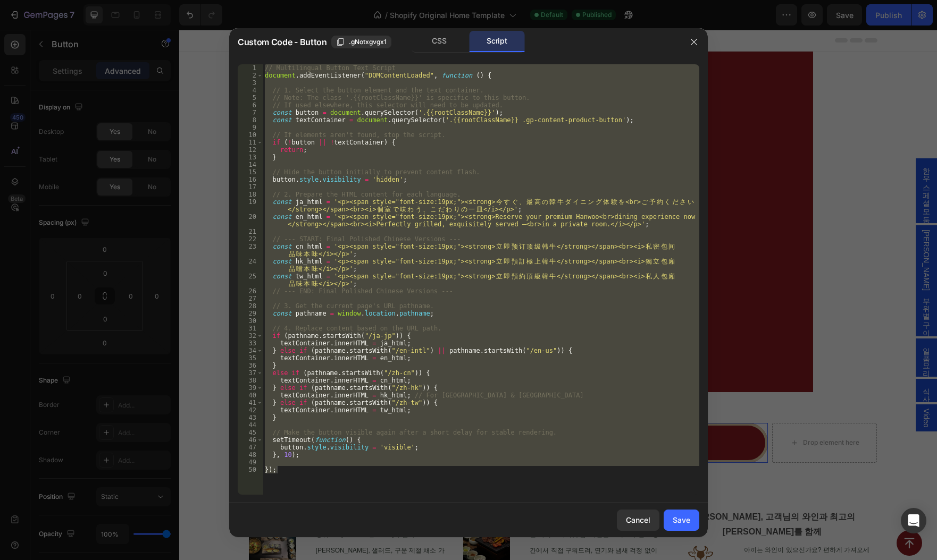
scroll to position [58, 0]
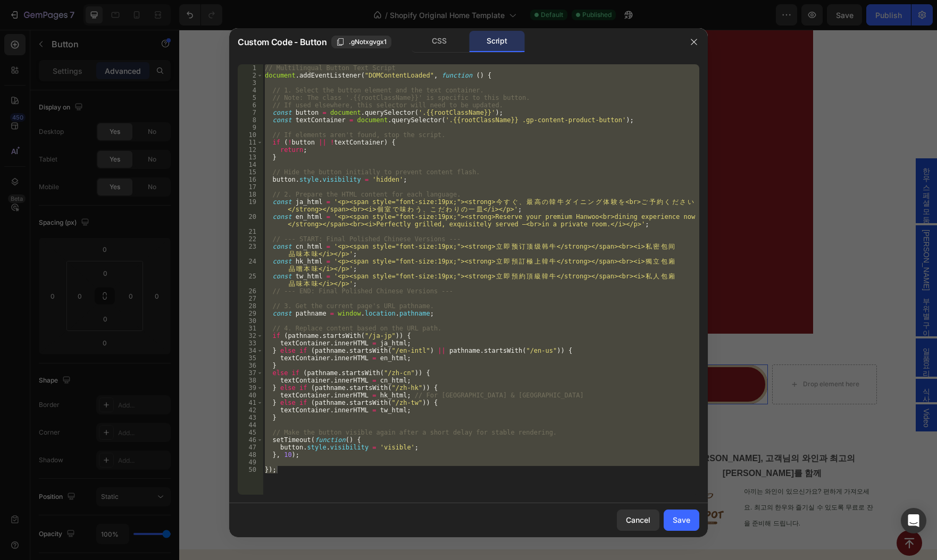
click at [592, 295] on div "// Multilingual Button Text Script document . addEventListener ( "DOMContentLoa…" at bounding box center [481, 279] width 436 height 431
type textarea "// --- END: Final Polished Chinese Versions ---"
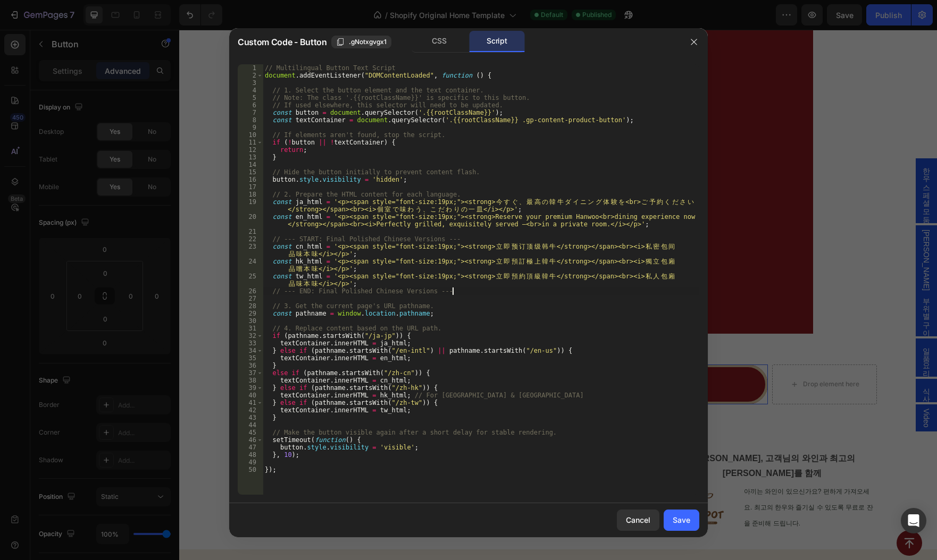
click at [814, 444] on div at bounding box center [468, 280] width 937 height 560
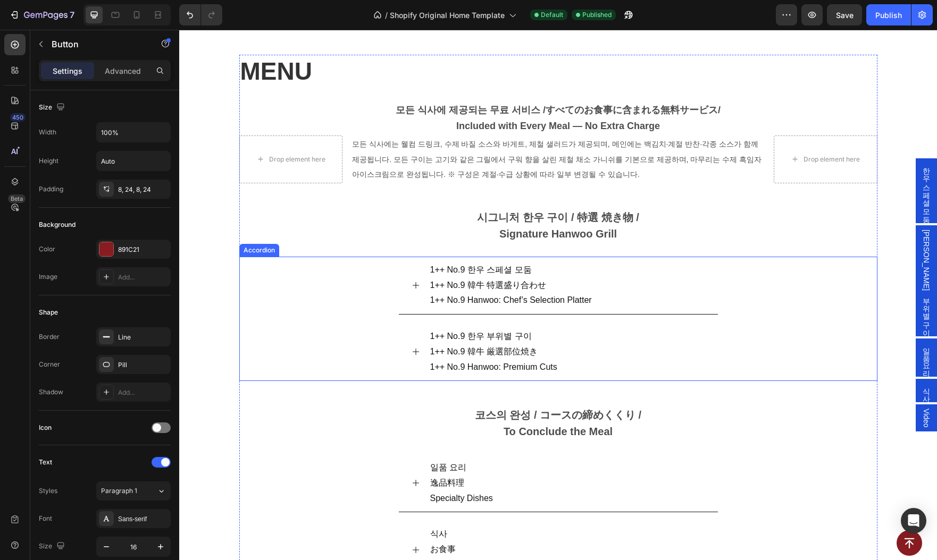
scroll to position [1012, 0]
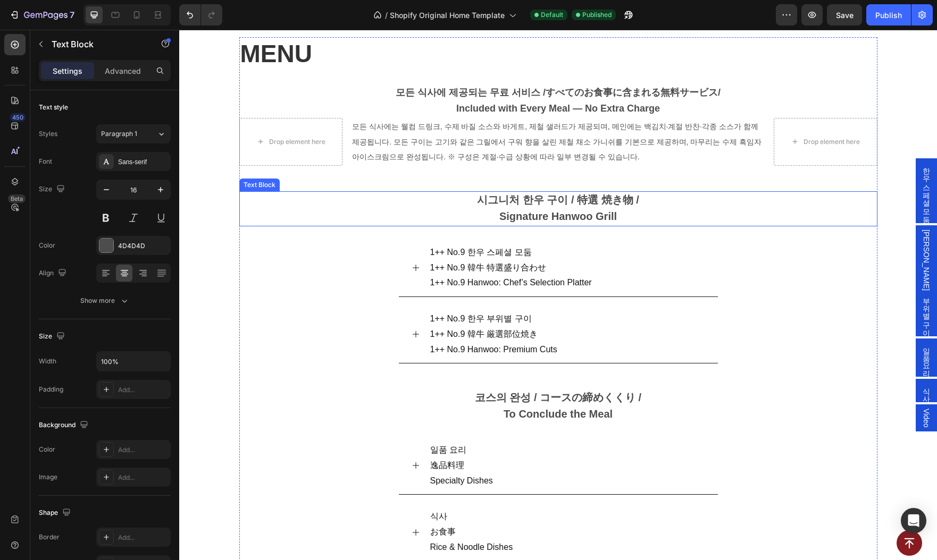
click at [673, 215] on p "시그니처 한우 구이 / 特選 焼き物 / Signature Hanwoo Grill" at bounding box center [558, 208] width 636 height 33
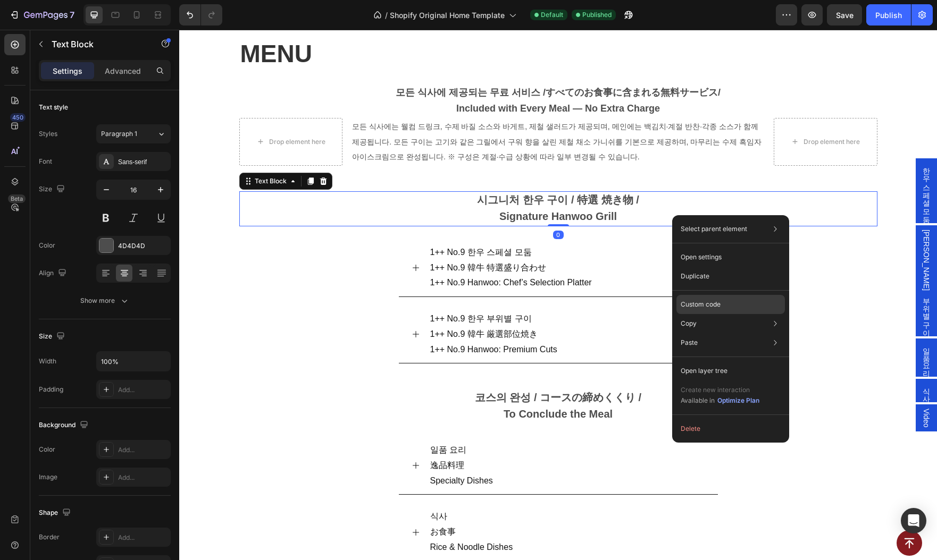
click at [731, 333] on div "Custom code" at bounding box center [730, 342] width 108 height 19
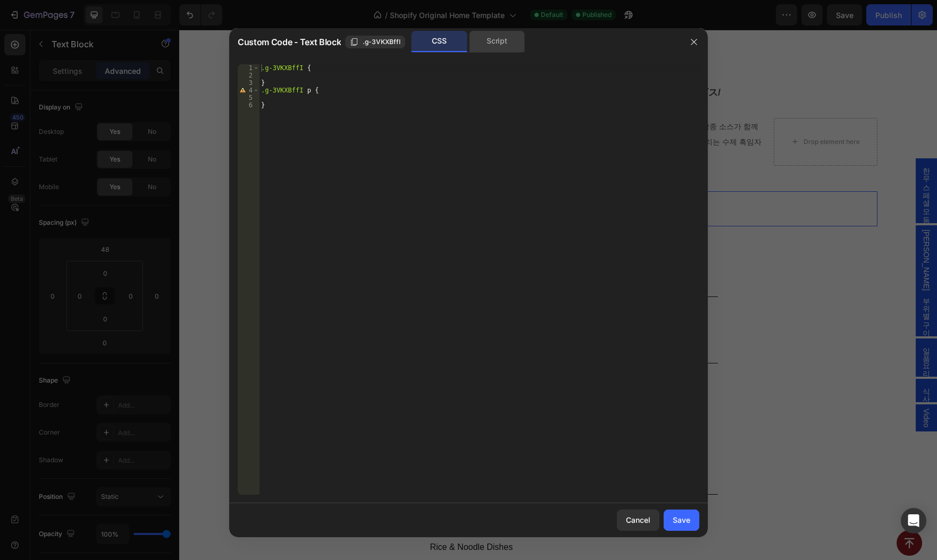
click at [504, 38] on div "Script" at bounding box center [497, 41] width 56 height 21
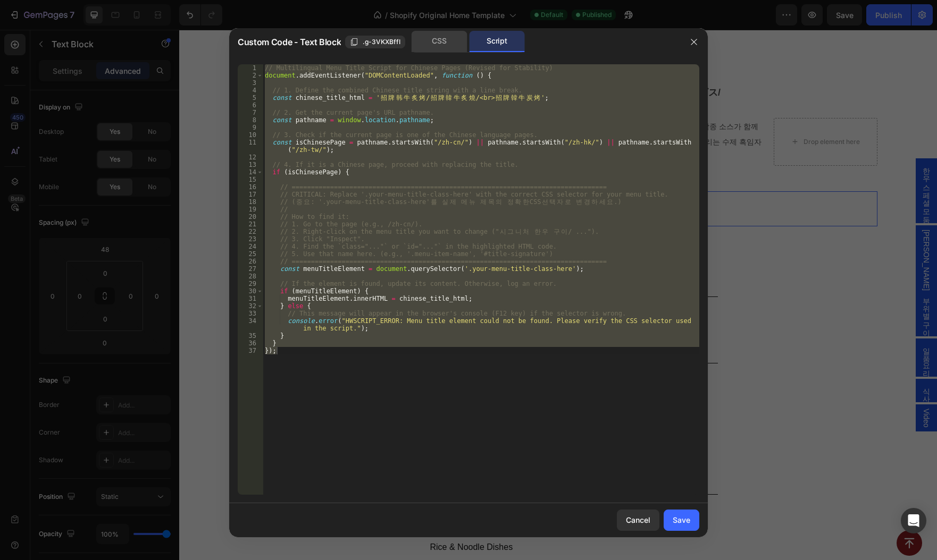
click at [434, 39] on div "CSS" at bounding box center [439, 41] width 56 height 21
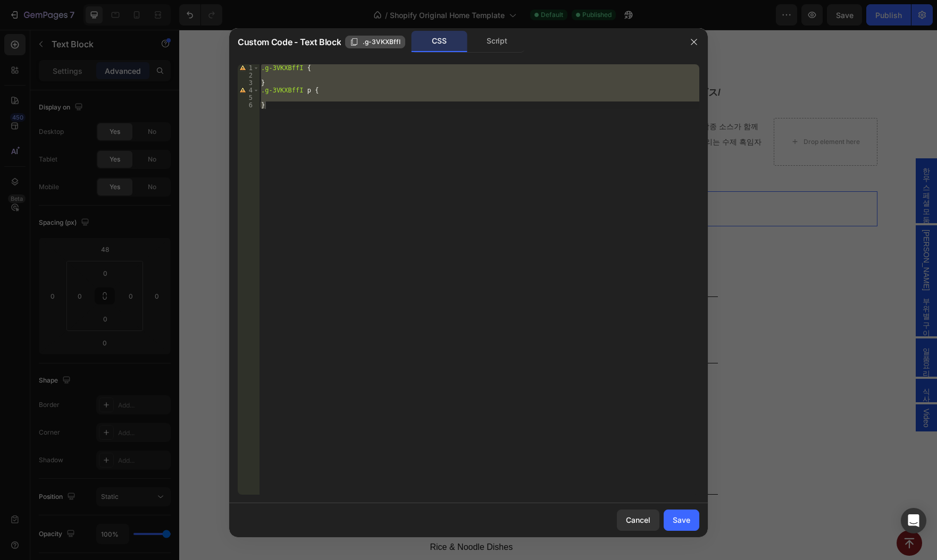
click at [374, 42] on span ".g-3VKXBffI" at bounding box center [382, 42] width 38 height 10
copy span "Custom Code - Text Block"
drag, startPoint x: 238, startPoint y: 43, endPoint x: 340, endPoint y: 45, distance: 102.1
click at [340, 45] on div "Custom Code - Text Block .g-3VKXBffI" at bounding box center [322, 42] width 168 height 13
click at [373, 40] on span ".g-3VKXBffI" at bounding box center [382, 42] width 38 height 10
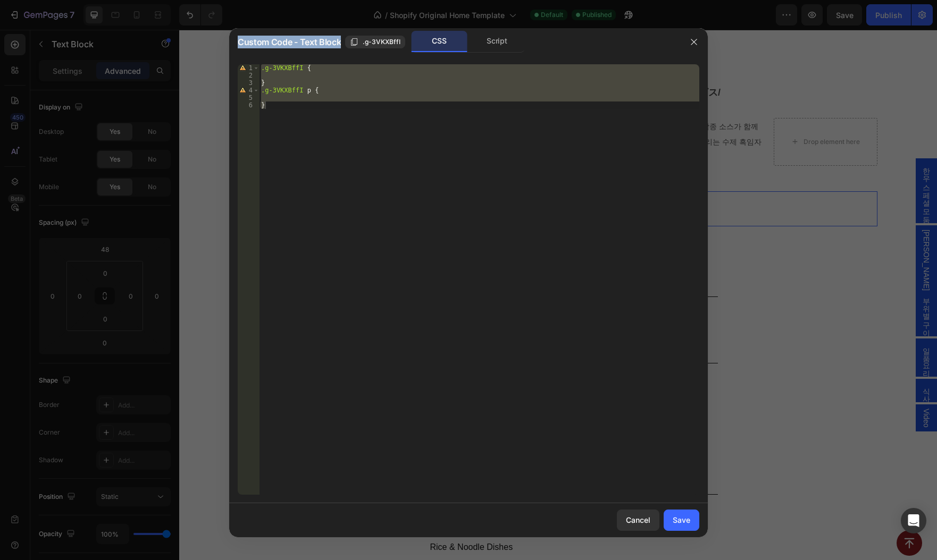
click at [556, 161] on div ".g-3VKXBffI { } .g-3VKXBffI p { }" at bounding box center [479, 279] width 440 height 431
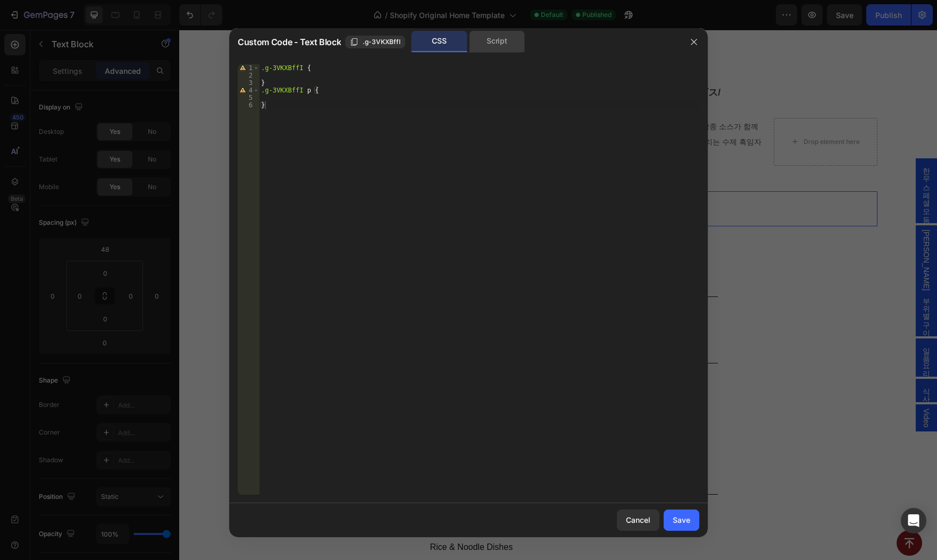
click at [498, 40] on div "Script" at bounding box center [497, 41] width 56 height 21
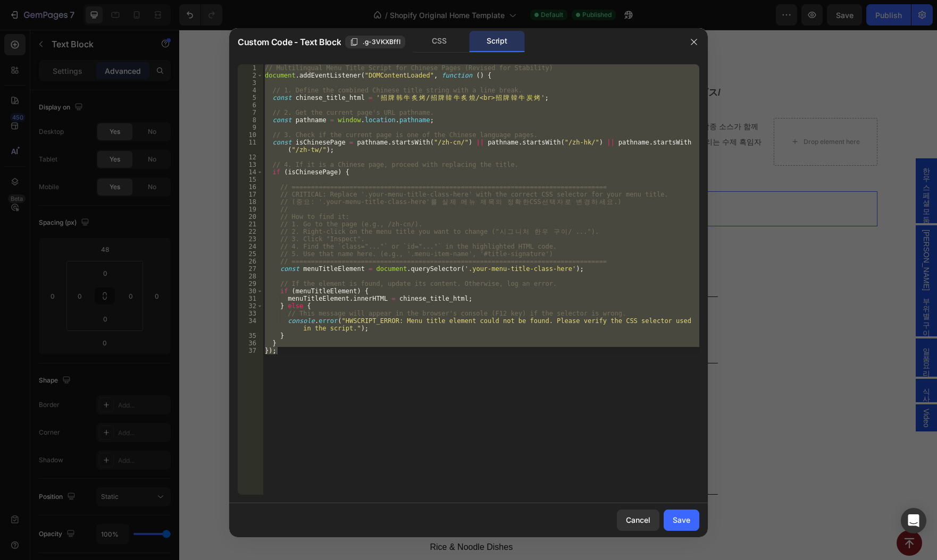
click at [567, 169] on div "// Multilingual Menu Title Script for Chinese Pages (Revised for Stability) doc…" at bounding box center [481, 279] width 436 height 431
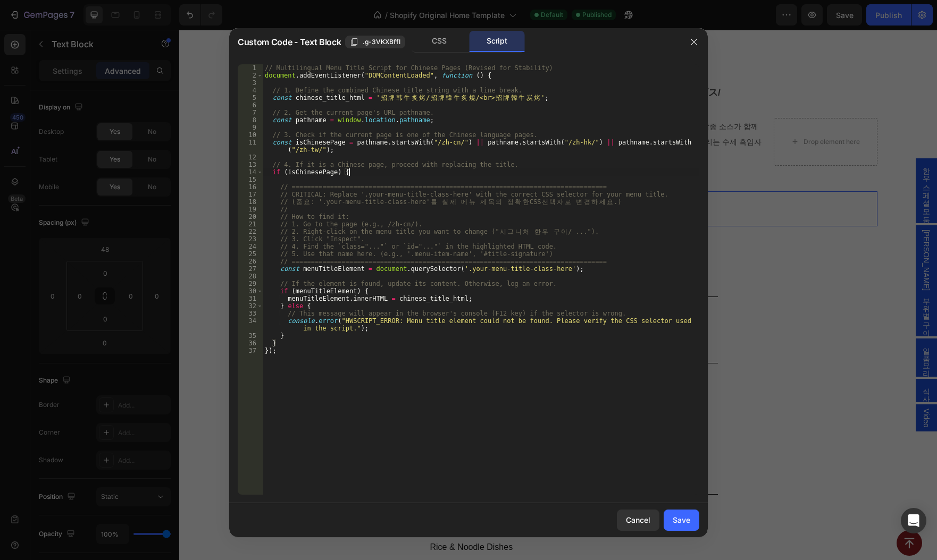
type textarea "} });"
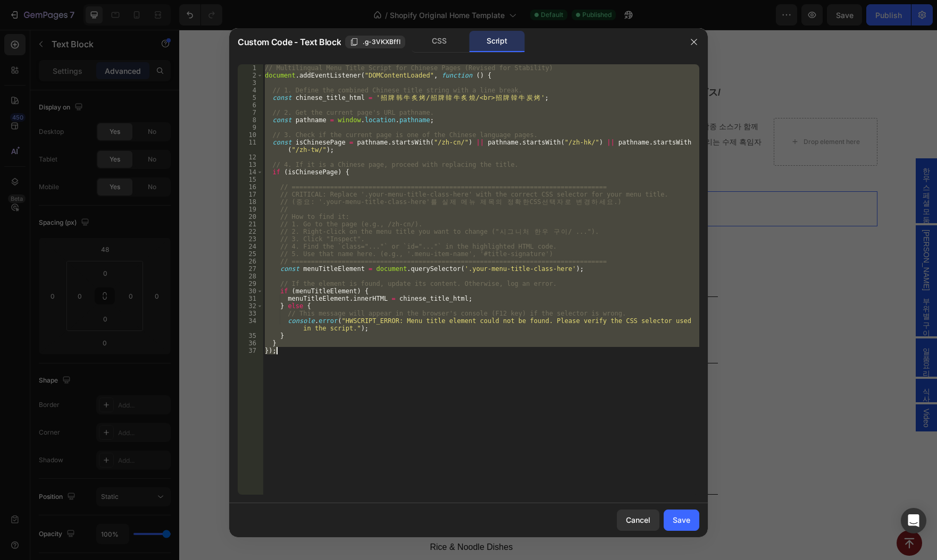
paste textarea
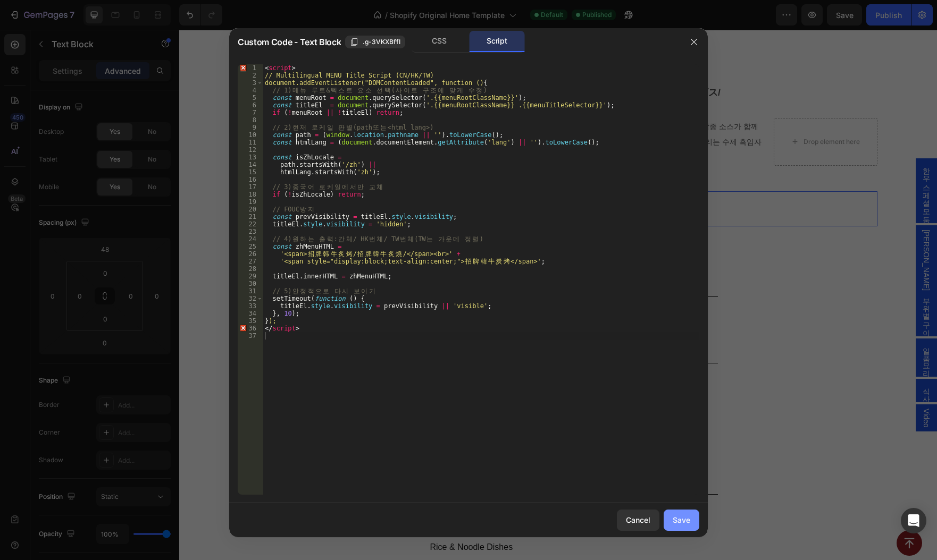
click at [688, 517] on div "Save" at bounding box center [681, 520] width 18 height 11
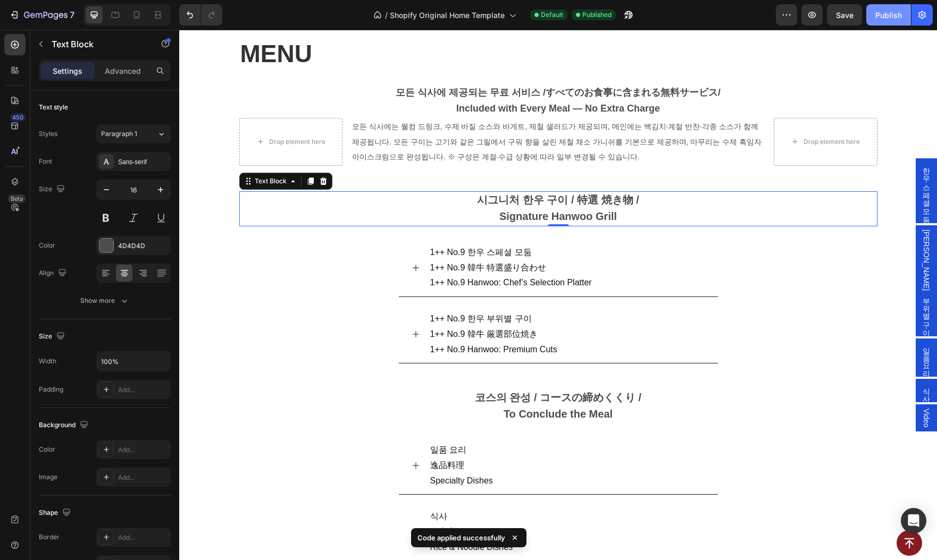
click at [879, 16] on div "Publish" at bounding box center [888, 15] width 27 height 11
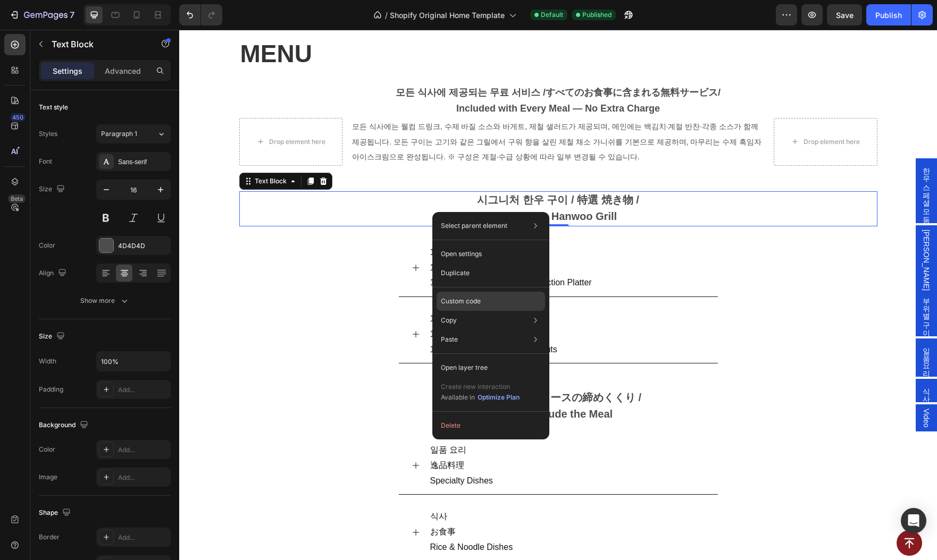
click at [479, 330] on div "Custom code" at bounding box center [490, 339] width 108 height 19
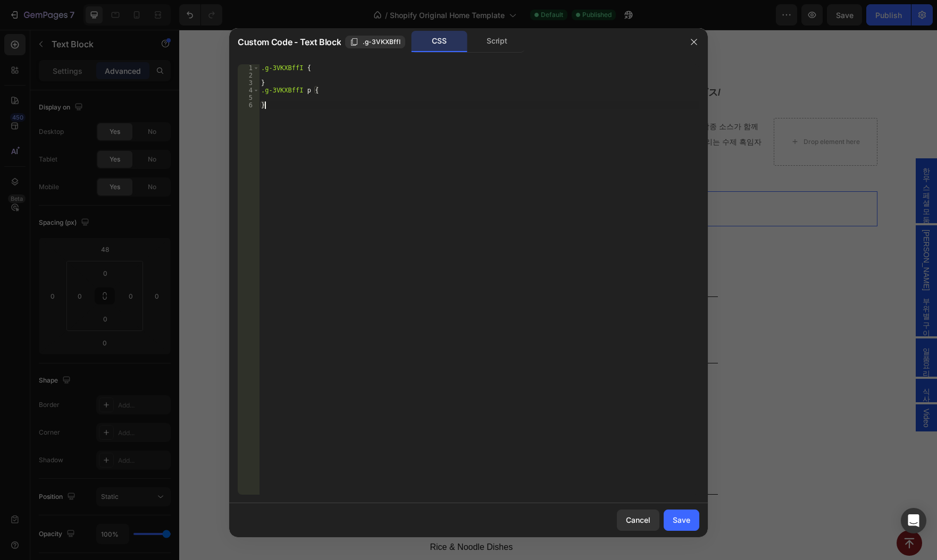
click at [448, 241] on div ".g-3VKXBffI { } .g-3VKXBffI p { }" at bounding box center [479, 286] width 440 height 445
click at [492, 44] on div "Script" at bounding box center [497, 41] width 56 height 21
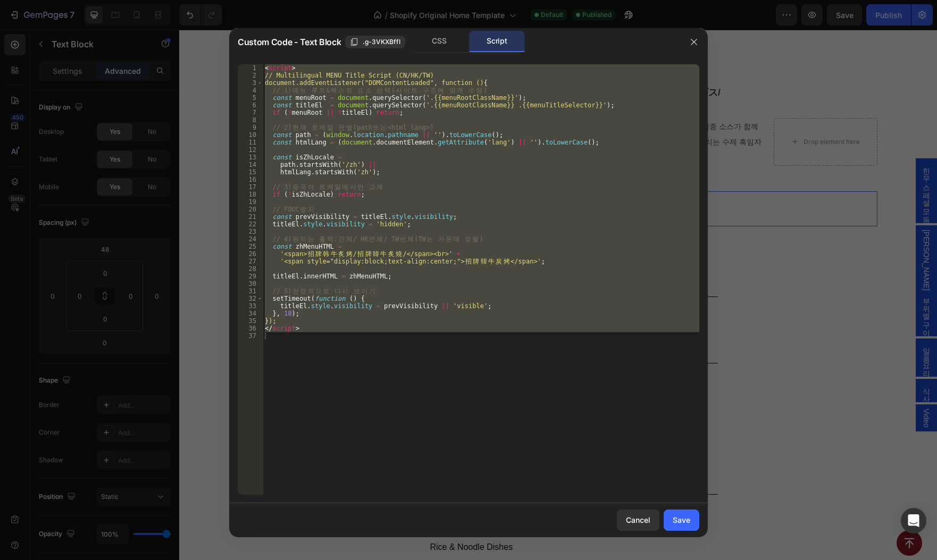
click at [436, 197] on div "< script > // Multilingual MENU Title Script (CN/HK/TW) document.addEventListen…" at bounding box center [481, 279] width 436 height 431
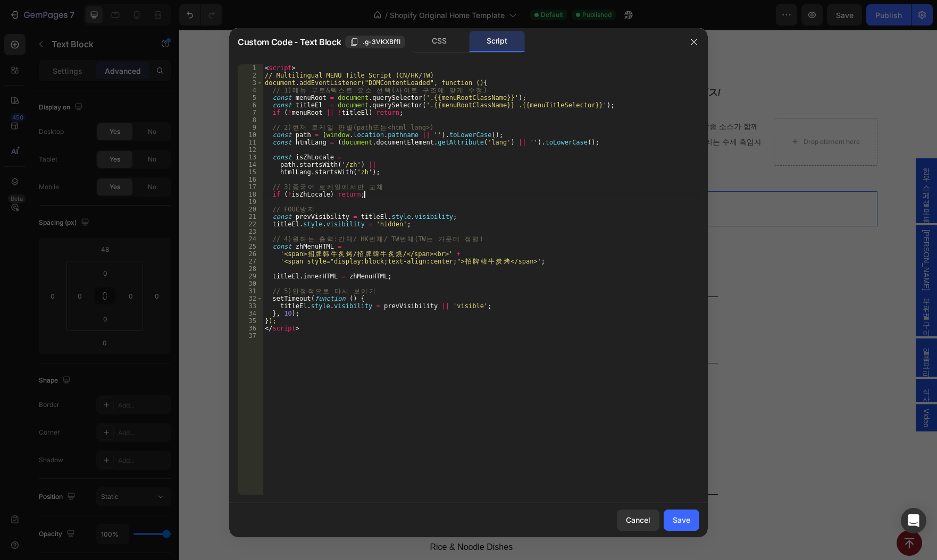
type textarea "</script>"
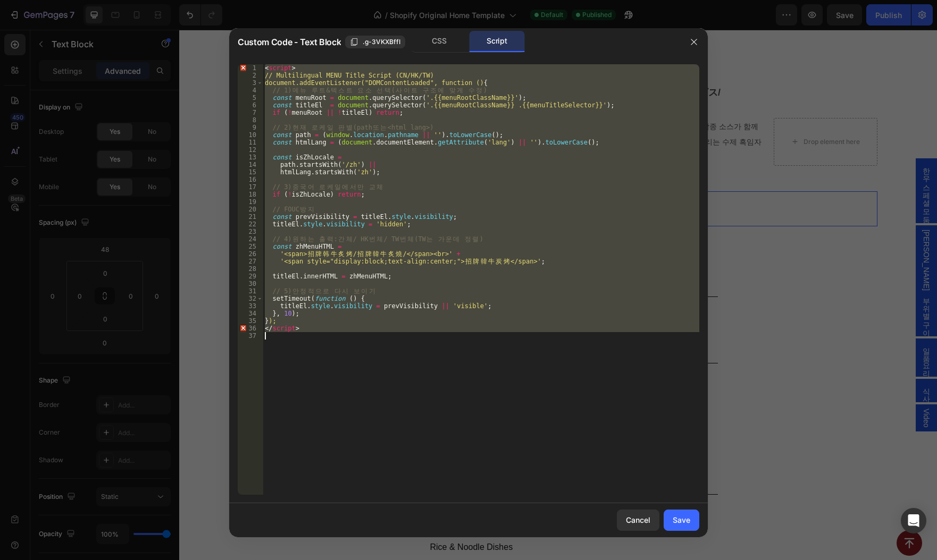
paste textarea
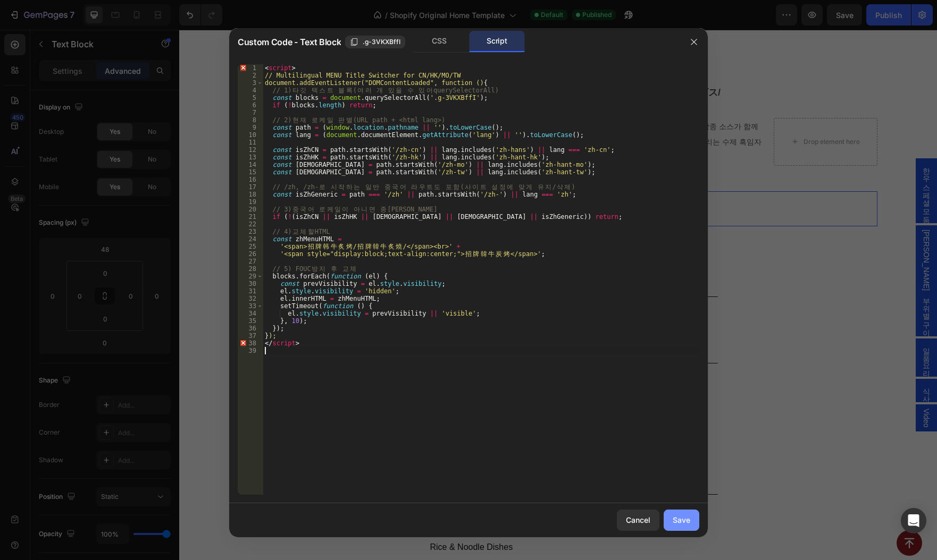
click at [688, 520] on div "Save" at bounding box center [681, 520] width 18 height 11
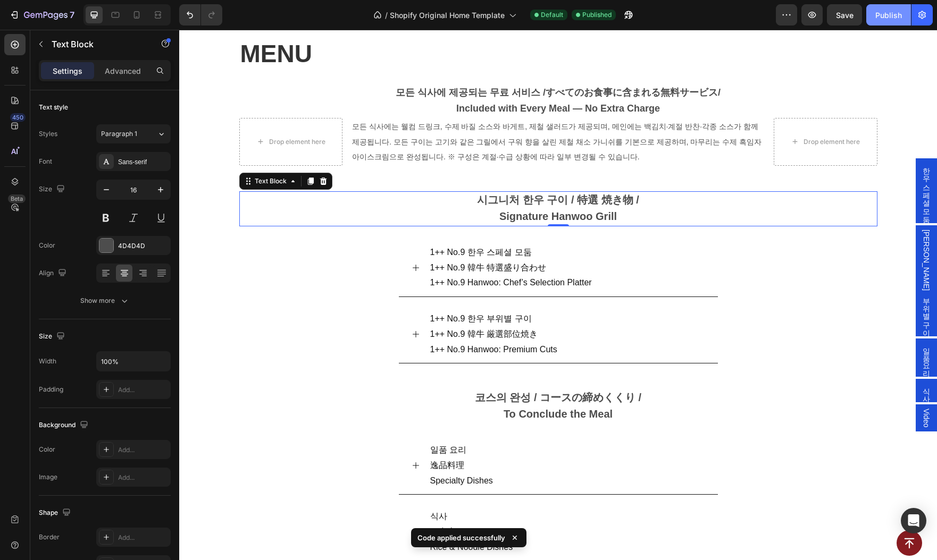
click at [890, 21] on button "Publish" at bounding box center [888, 14] width 45 height 21
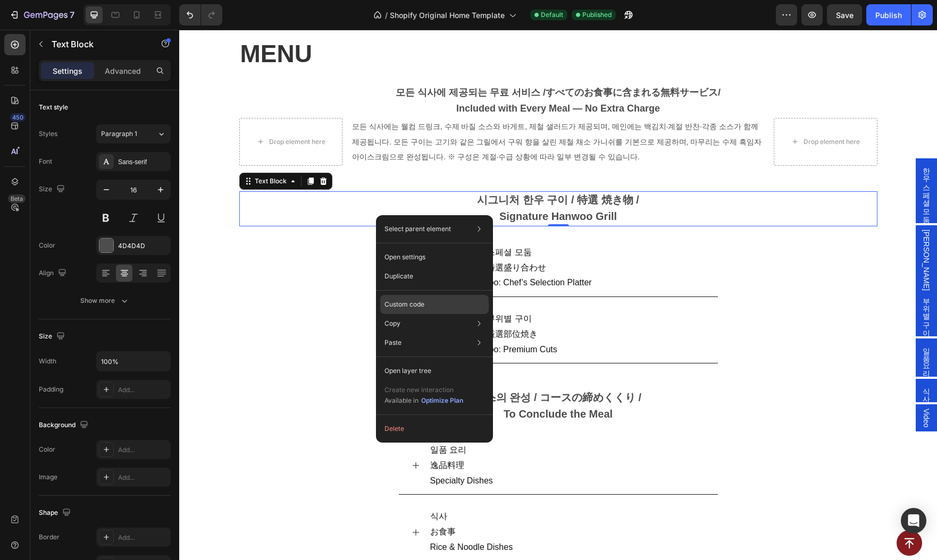
click at [421, 301] on p "Custom code" at bounding box center [404, 305] width 40 height 10
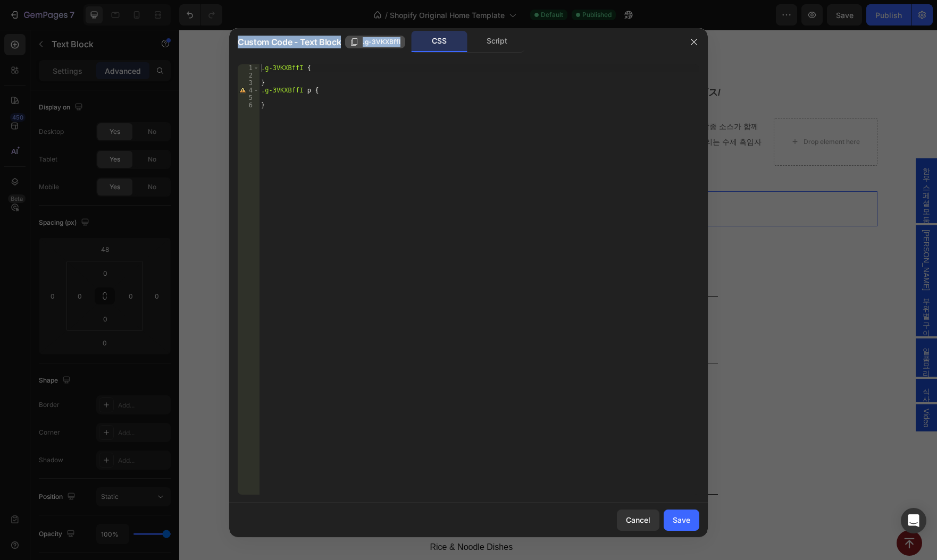
copy div "Custom Code - Text Block .g-3VKXBffI"
drag, startPoint x: 238, startPoint y: 43, endPoint x: 399, endPoint y: 39, distance: 161.1
click at [399, 39] on div "Custom Code - Text Block .g-3VKXBffI" at bounding box center [322, 42] width 168 height 13
click at [423, 278] on div ".g-3VKXBffI { } .g-3VKXBffI p { }" at bounding box center [479, 286] width 440 height 445
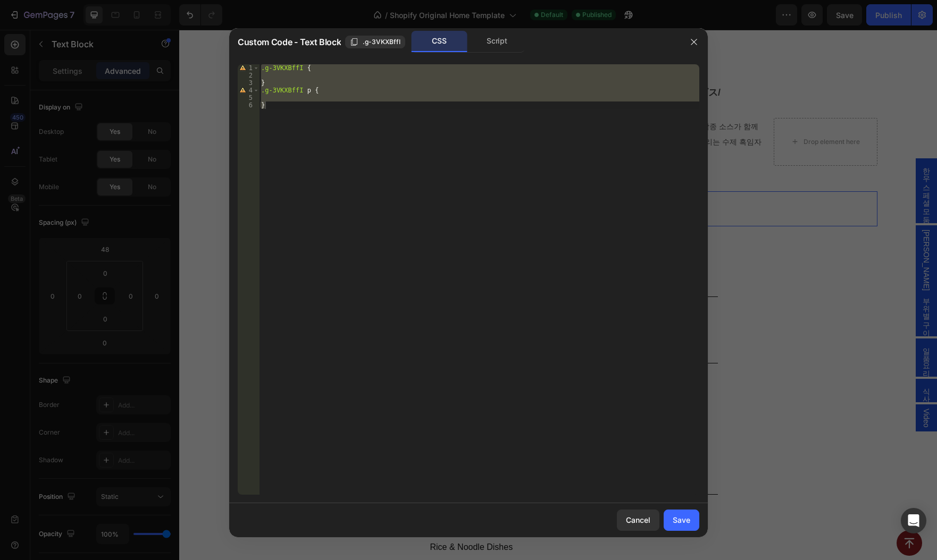
click at [298, 214] on div ".g-3VKXBffI { } .g-3VKXBffI p { }" at bounding box center [479, 279] width 440 height 431
type textarea "}"
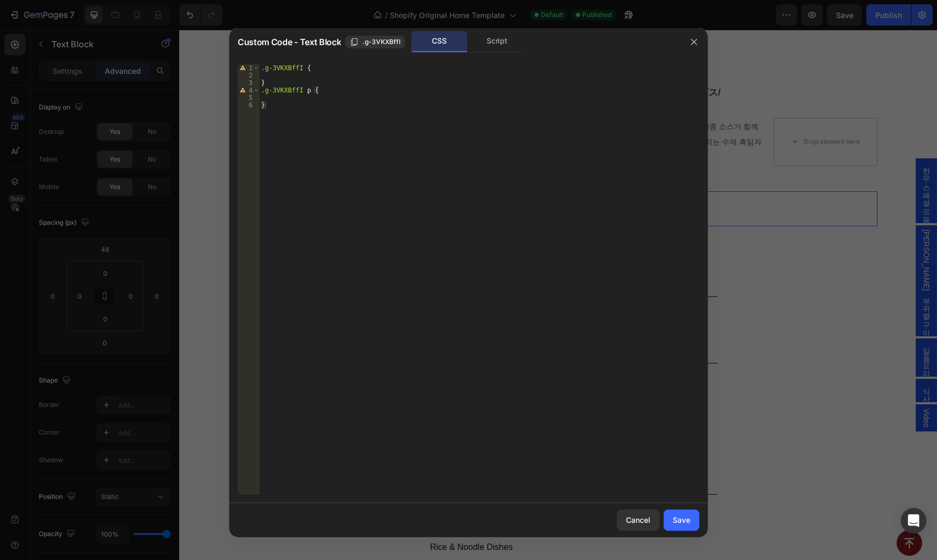
click at [867, 67] on div at bounding box center [468, 280] width 937 height 560
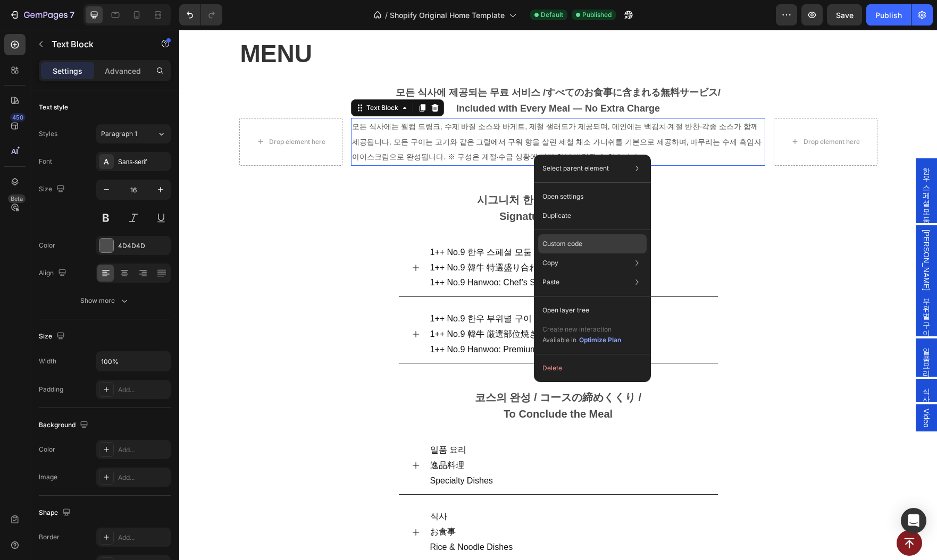
click at [595, 273] on div "Custom code" at bounding box center [592, 282] width 108 height 19
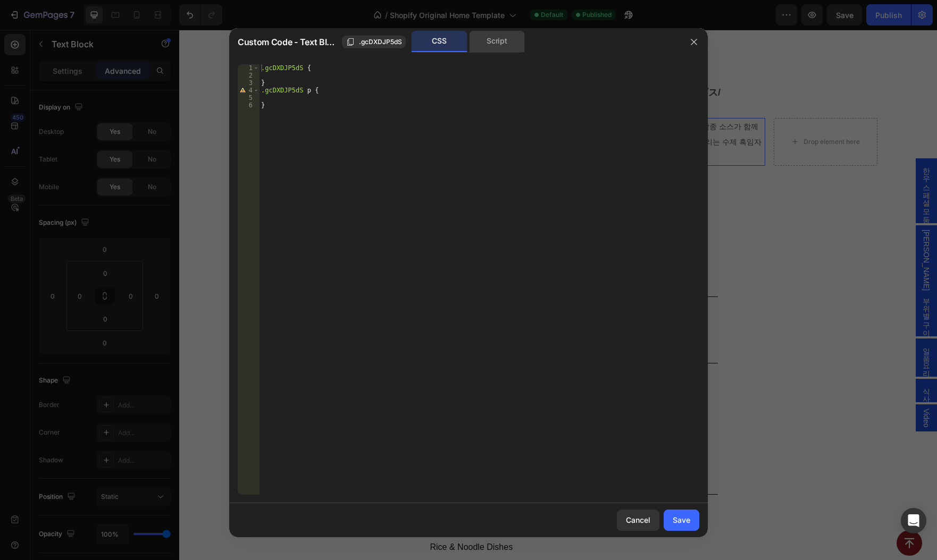
click at [501, 44] on div "Script" at bounding box center [497, 41] width 56 height 21
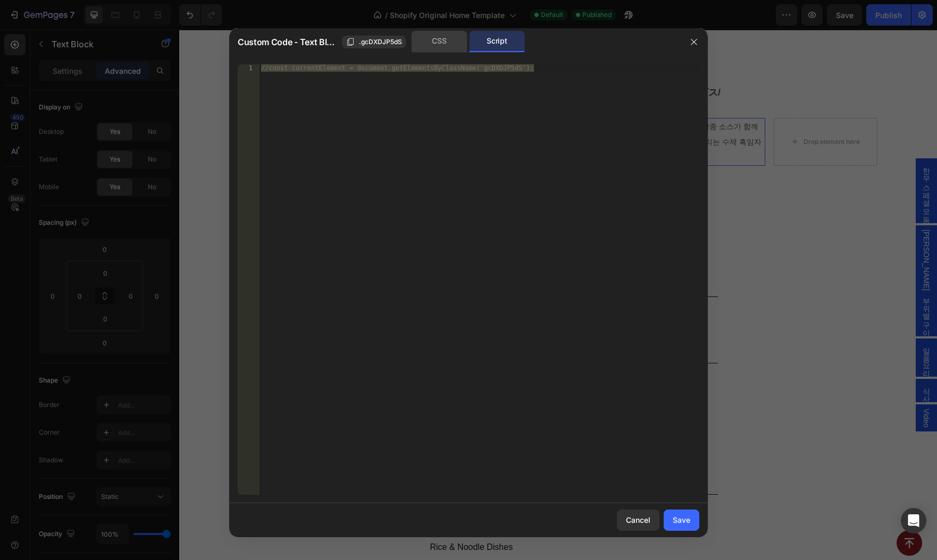
click at [434, 44] on div "CSS" at bounding box center [439, 41] width 56 height 21
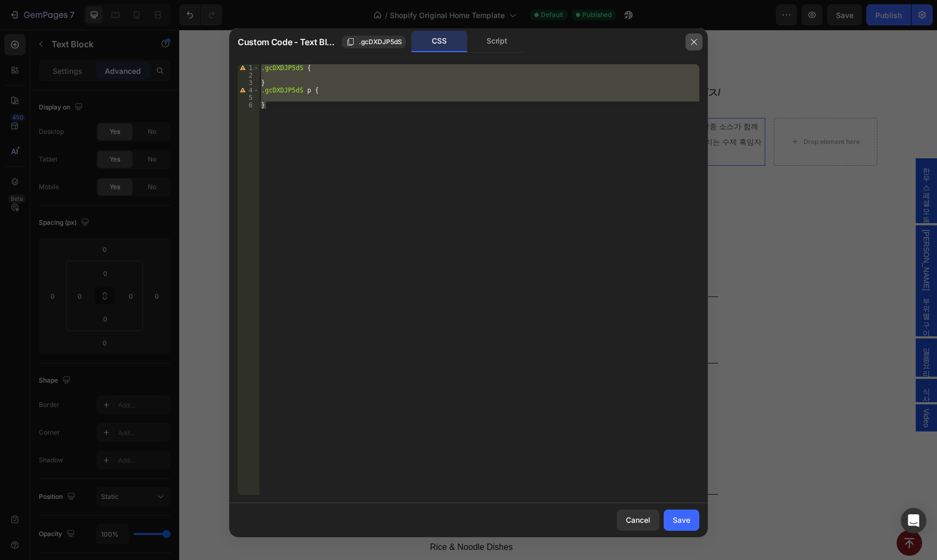
click at [688, 40] on button "button" at bounding box center [693, 41] width 17 height 17
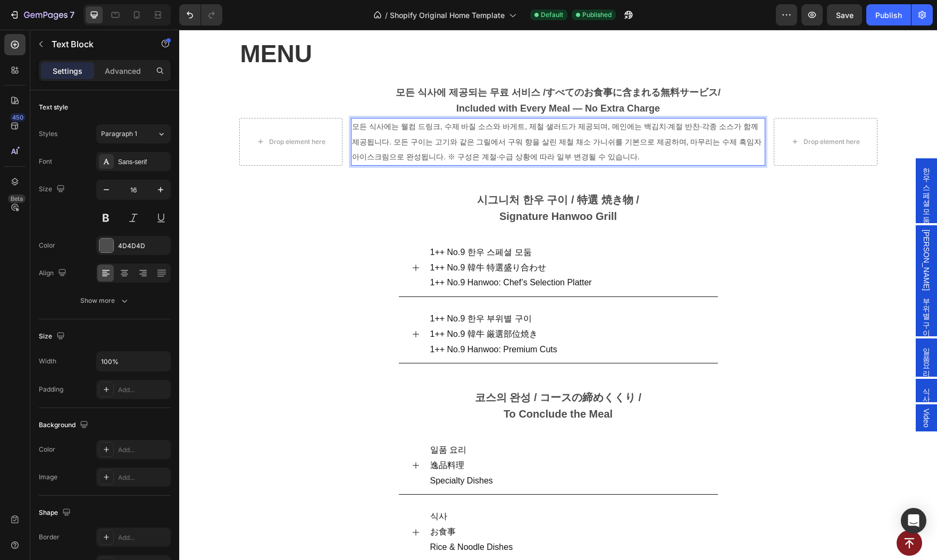
click at [483, 140] on span "모든 식사에는 웰컴 드링크, 수제 바질 소스와 바게트, 제철 샐러드가 제공되며, 메인에는 백김치·계절 반찬·각종 소스가 함께 제공됩니다. 모든…" at bounding box center [556, 141] width 409 height 39
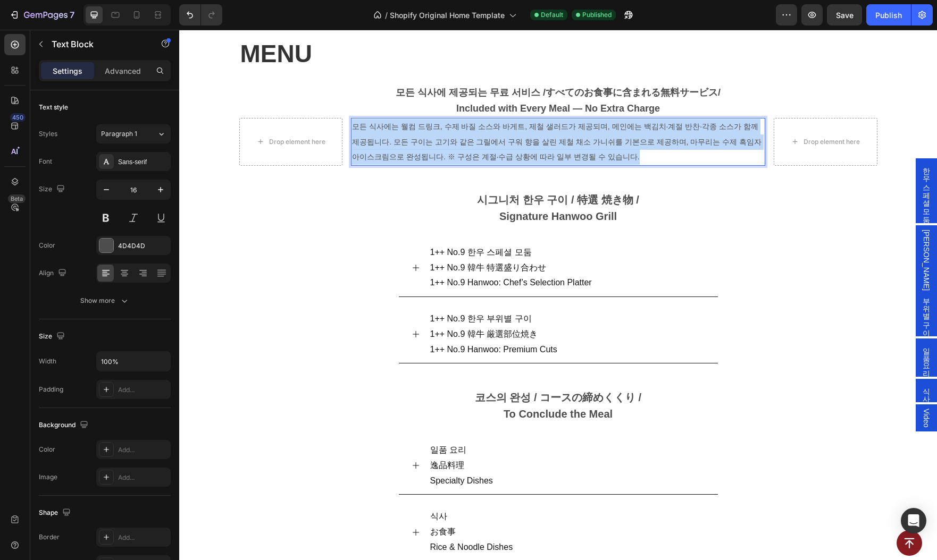
click at [483, 140] on span "모든 식사에는 웰컴 드링크, 수제 바질 소스와 바게트, 제철 샐러드가 제공되며, 메인에는 백김치·계절 반찬·각종 소스가 함께 제공됩니다. 모든…" at bounding box center [556, 141] width 409 height 39
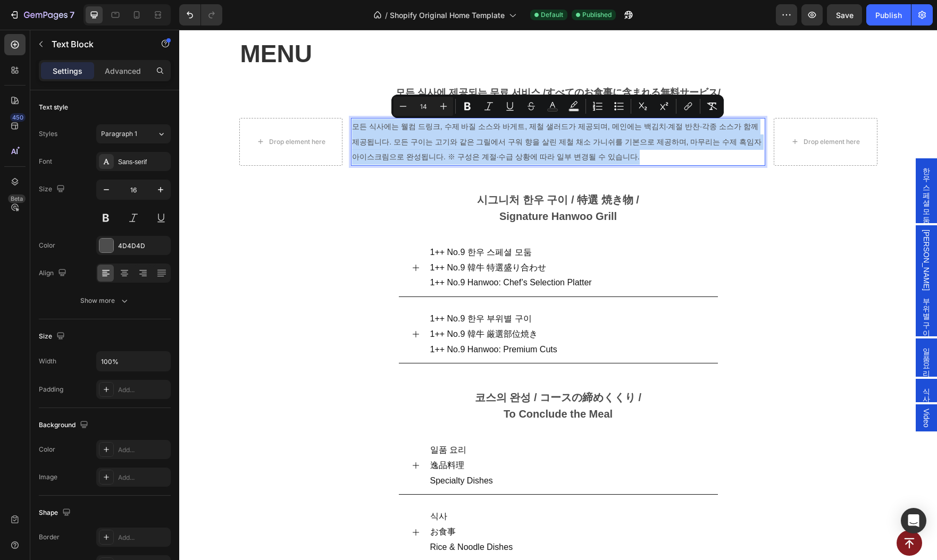
click at [483, 140] on span "모든 식사에는 웰컴 드링크, 수제 바질 소스와 바게트, 제철 샐러드가 제공되며, 메인에는 백김치·계절 반찬·각종 소스가 함께 제공됩니다. 모든…" at bounding box center [556, 141] width 409 height 39
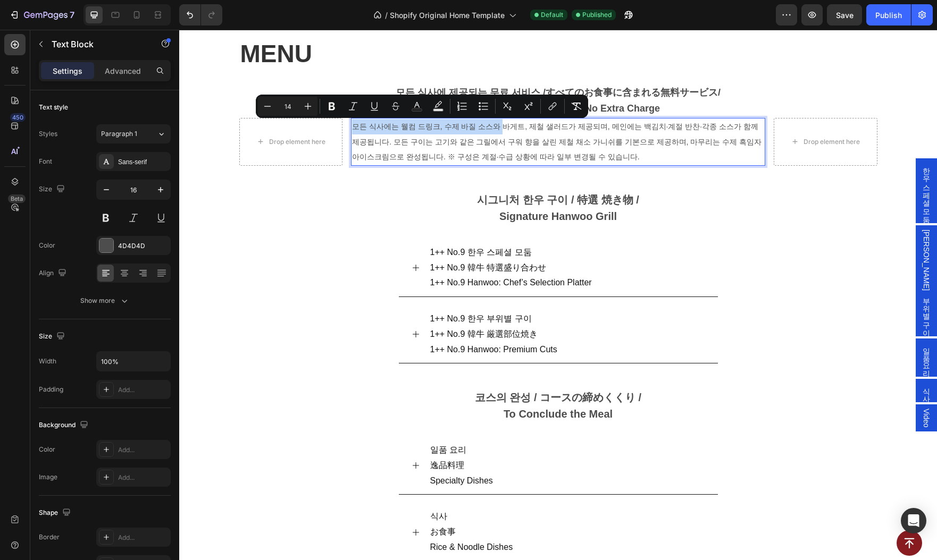
drag, startPoint x: 493, startPoint y: 128, endPoint x: 356, endPoint y: 124, distance: 137.2
click at [356, 124] on span "모든 식사에는 웰컴 드링크, 수제 바질 소스와 바게트, 제철 샐러드가 제공되며, 메인에는 백김치·계절 반찬·각종 소스가 함께 제공됩니다. 모든…" at bounding box center [556, 141] width 409 height 39
copy span "모든 식사에는 웰컴 드링크, 수제 바질 소스와"
click at [471, 153] on span "모든 식사에는 웰컴 드링크, 수제 바질 소스와 바게트, 제철 샐러드가 제공되며, 메인에는 백김치·계절 반찬·각종 소스가 함께 제공됩니다. 모든…" at bounding box center [556, 141] width 409 height 39
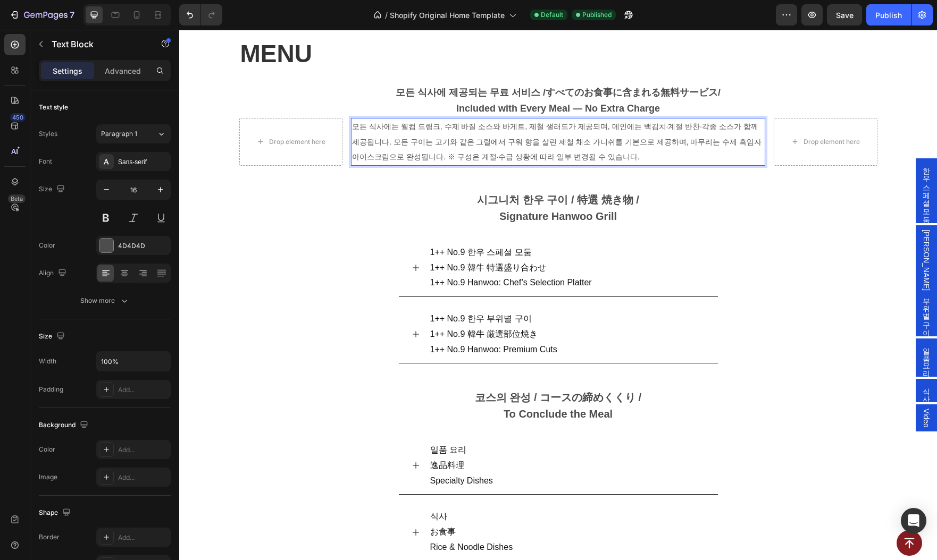
click at [383, 158] on span "모든 식사에는 웰컴 드링크, 수제 바질 소스와 바게트, 제철 샐러드가 제공되며, 메인에는 백김치·계절 반찬·각종 소스가 함께 제공됩니다. 모든…" at bounding box center [556, 141] width 409 height 39
click at [387, 158] on span "모든 식사에는 웰컴 드링크, 수제 바질 소스와 바게트, 제철 샐러드가 제공되며, 메인에는 백김치·계절 반찬·각종 소스가 함께 제공됩니다. 모든…" at bounding box center [556, 141] width 409 height 39
click at [394, 155] on span "모든 식사에는 웰컴 드링크, 수제 바질 소스와 바게트, 제철 샐러드가 제공되며, 메인에는 백김치·계절 반찬·각종 소스가 함께 제공됩니다. 모든…" at bounding box center [556, 141] width 409 height 39
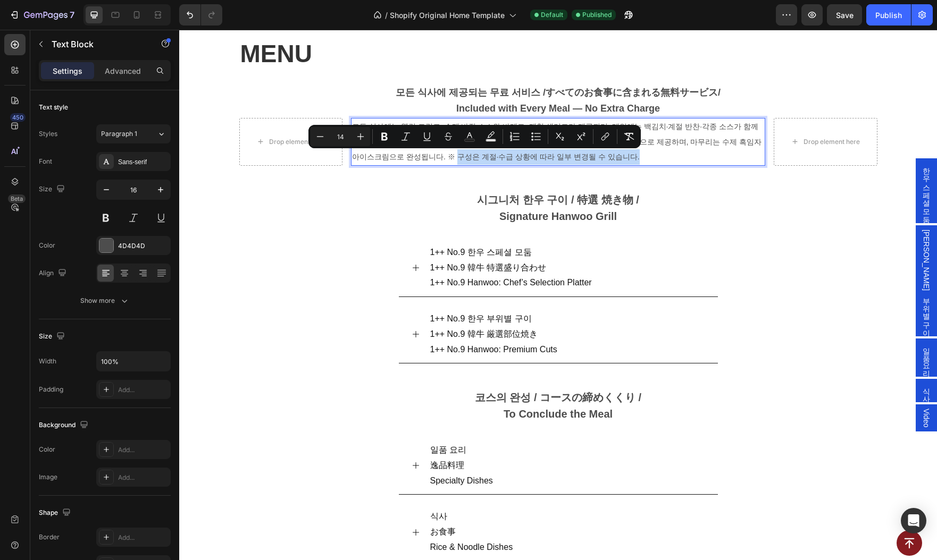
drag, startPoint x: 391, startPoint y: 157, endPoint x: 630, endPoint y: 164, distance: 239.3
click at [630, 164] on p "모든 식사에는 웰컴 드링크, 수제 바질 소스와 바게트, 제철 샐러드가 제공되며, 메인에는 백김치·계절 반찬·각종 소스가 함께 제공됩니다. 모든…" at bounding box center [558, 142] width 412 height 46
copy span "구성은 계절·수급 상황에 따라 일부 변경될 수 있습니다."
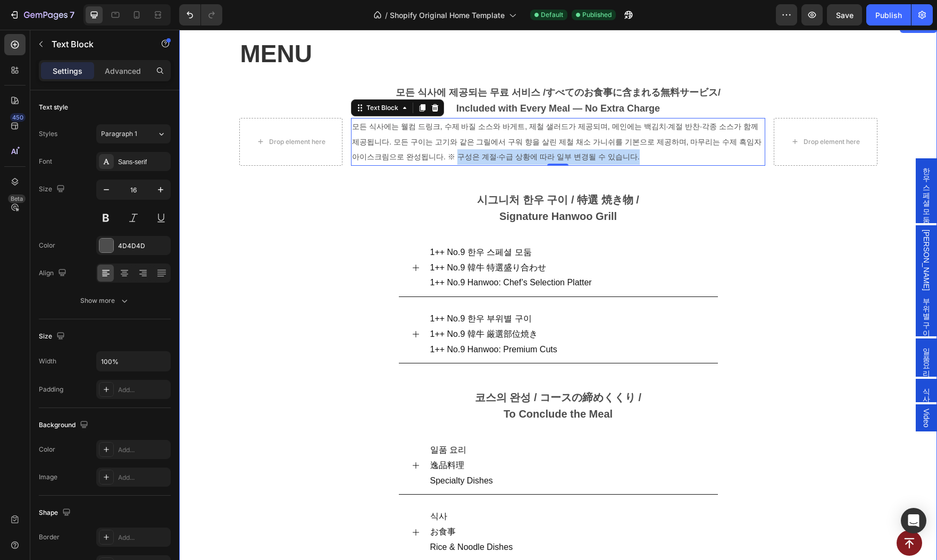
click at [905, 69] on div "MENU Heading 모든 식사에 제공되는 무료 서비스 / すべてのお食事に含まれる無料サービス / Included with Every Meal…" at bounding box center [558, 409] width 724 height 745
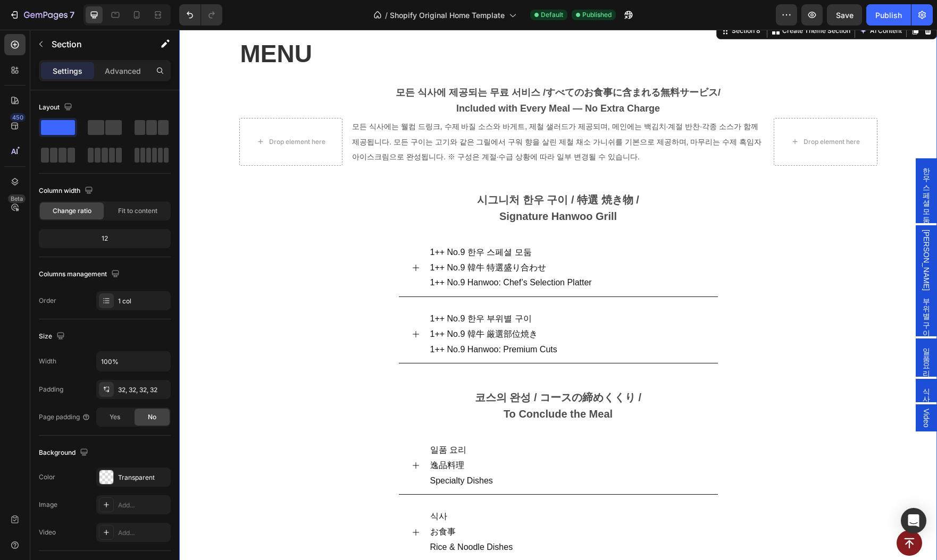
click at [906, 89] on div "MENU Heading 모든 식사에 제공되는 무료 서비스 / すべてのお食事に含まれる無料サービス / Included with Every Meal…" at bounding box center [558, 409] width 724 height 745
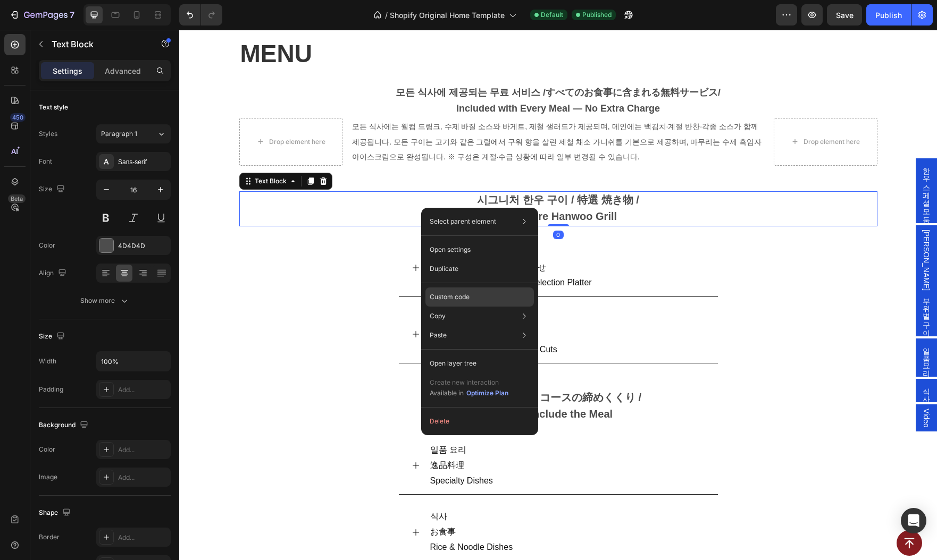
click at [465, 298] on p "Custom code" at bounding box center [450, 297] width 40 height 10
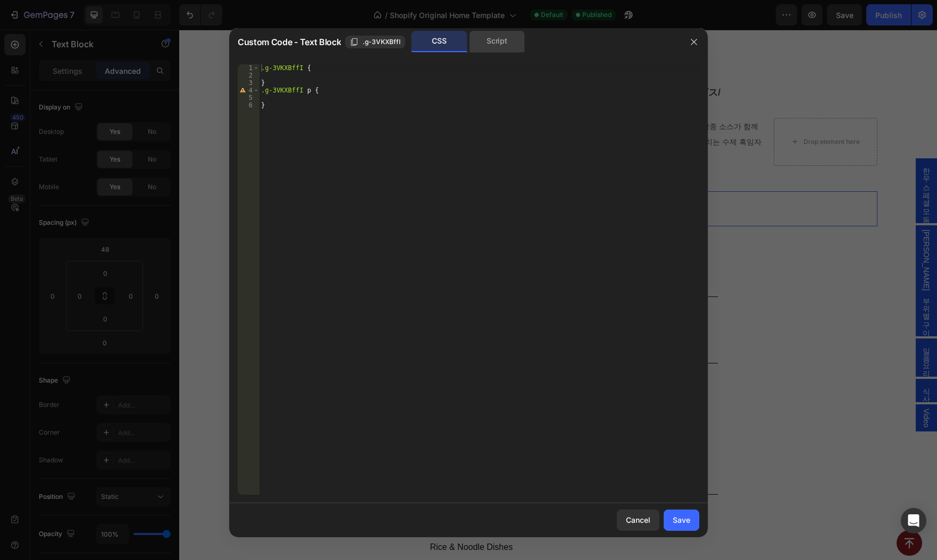
click at [494, 34] on div "Script" at bounding box center [497, 41] width 56 height 21
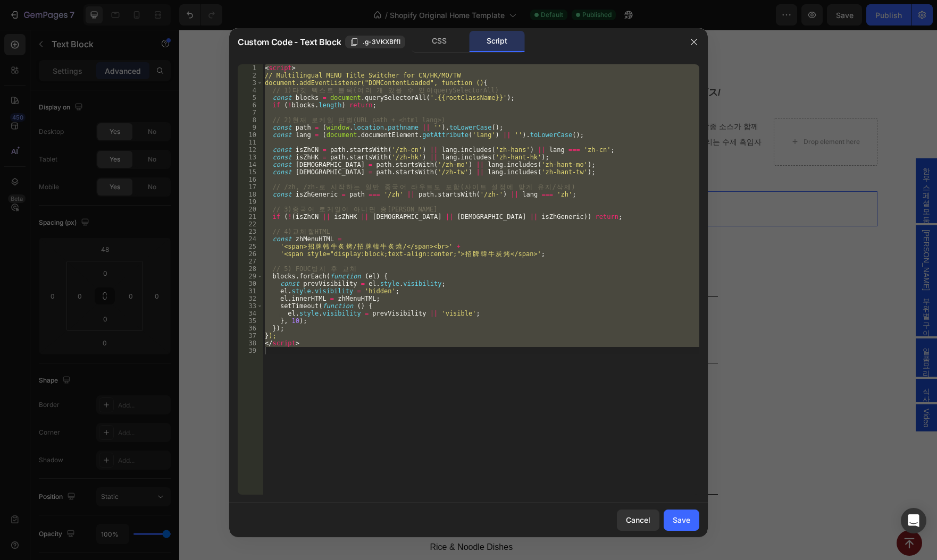
click at [474, 163] on div "< script > // Multilingual MENU Title Switcher for CN/HK/MO/TW document.addEven…" at bounding box center [481, 279] width 436 height 431
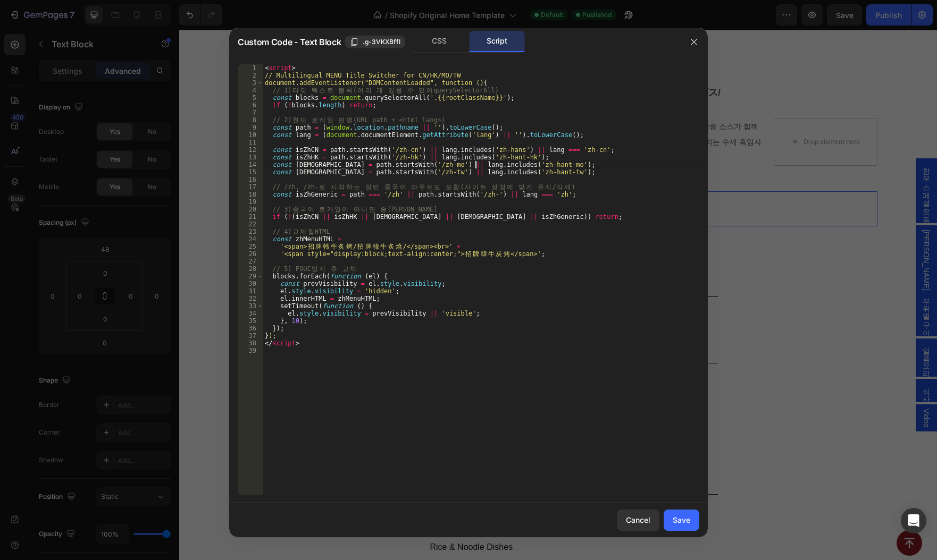
type textarea "</script>"
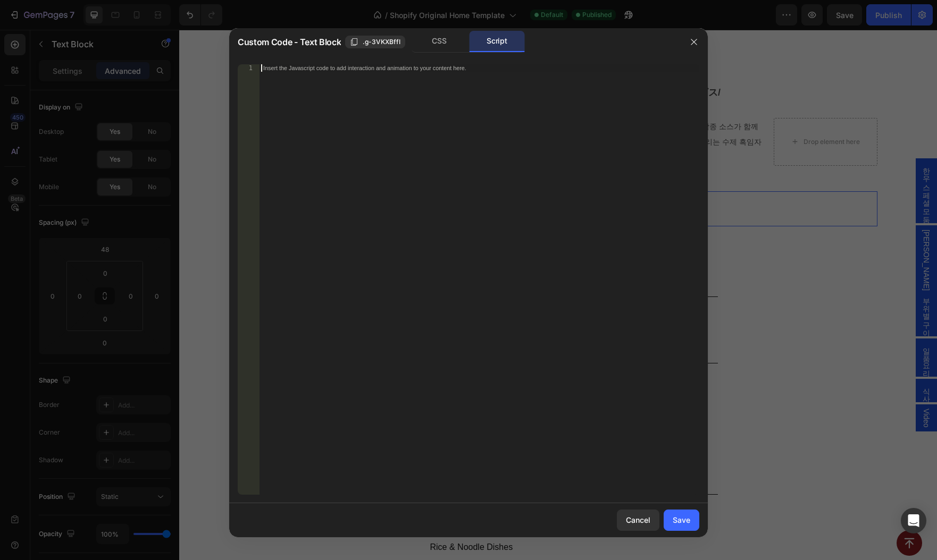
click at [489, 305] on div "Insert the Javascript code to add interaction and animation to your content her…" at bounding box center [479, 286] width 440 height 445
click at [439, 39] on div "CSS" at bounding box center [439, 41] width 56 height 21
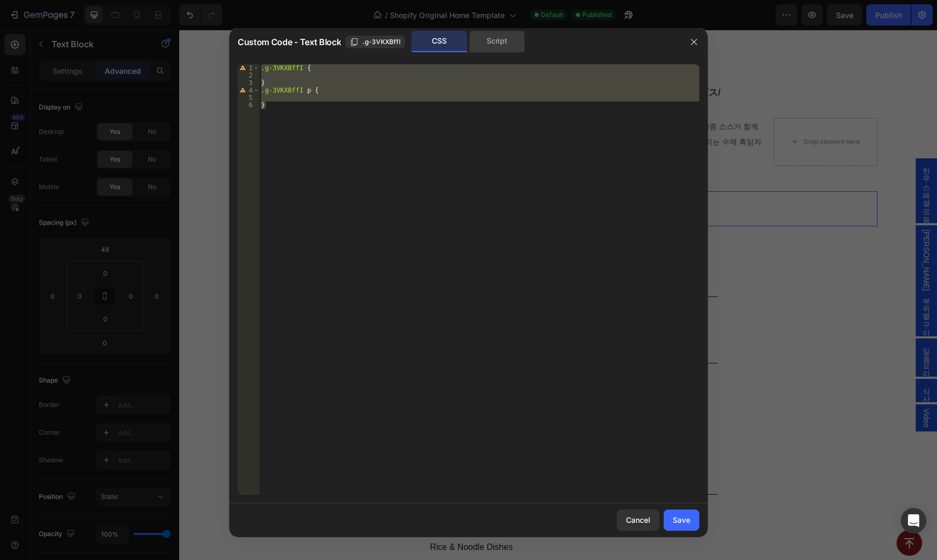
click at [497, 39] on div "Script" at bounding box center [497, 41] width 56 height 21
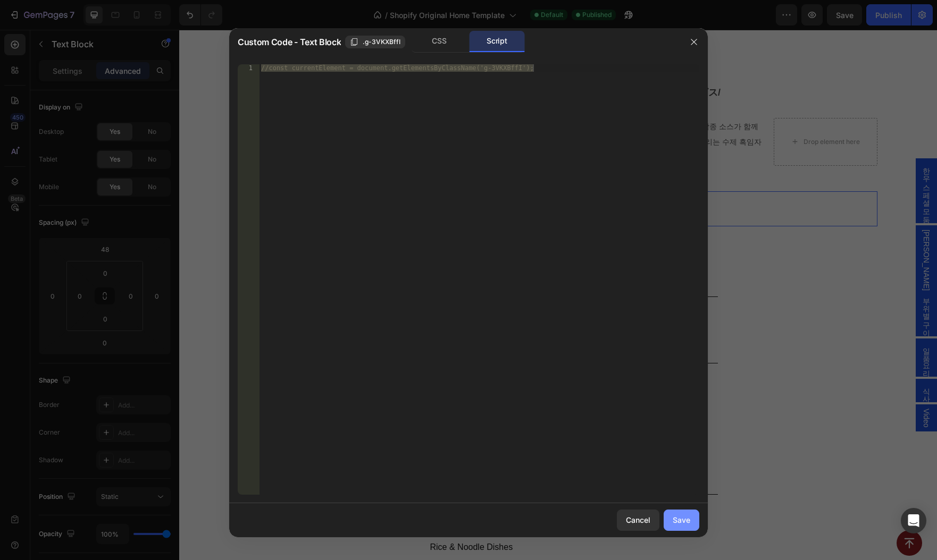
drag, startPoint x: 683, startPoint y: 520, endPoint x: 503, endPoint y: 491, distance: 181.5
click at [683, 520] on div "Save" at bounding box center [681, 520] width 18 height 11
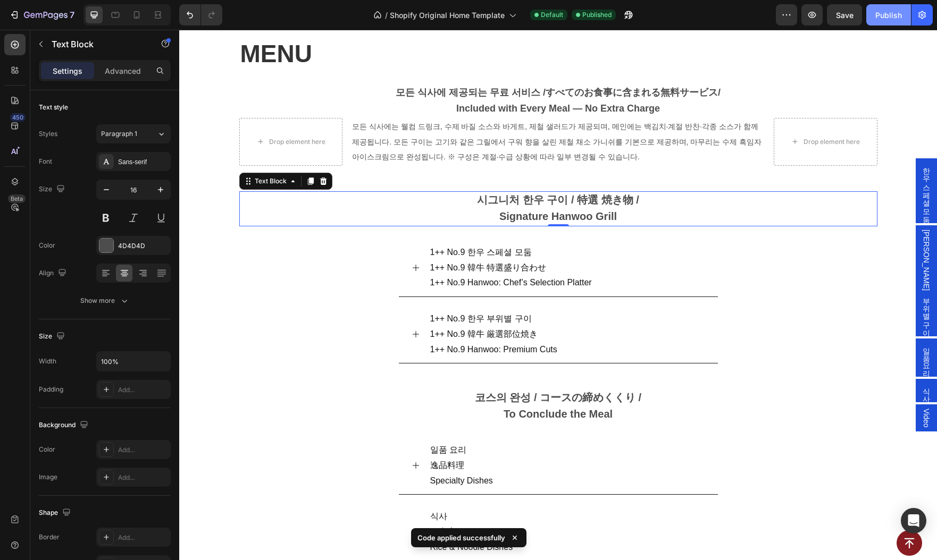
click at [887, 16] on div "Publish" at bounding box center [888, 15] width 27 height 11
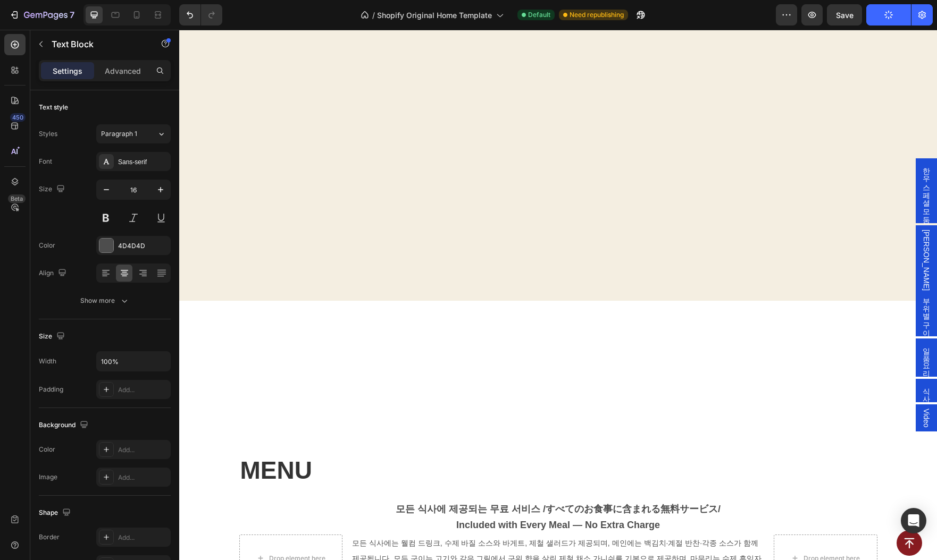
scroll to position [893, 0]
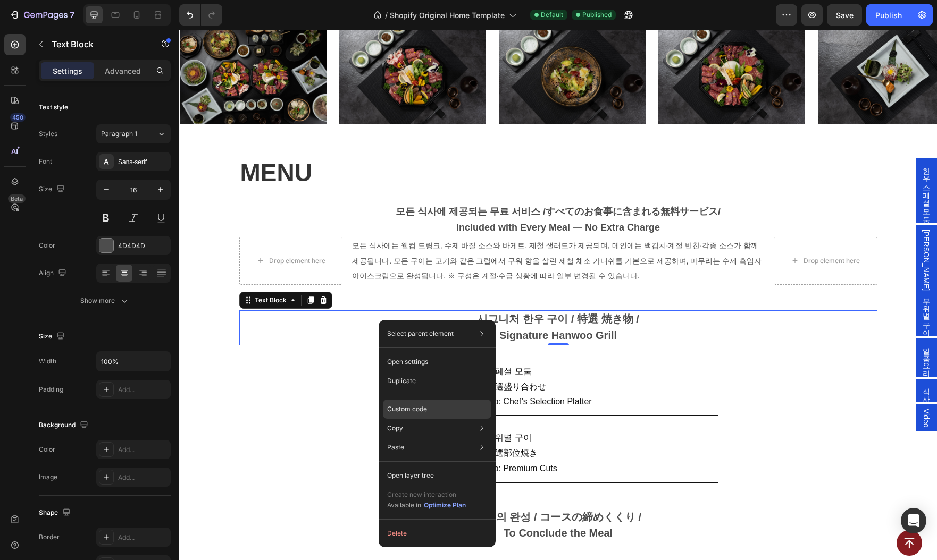
click at [420, 412] on p "Custom code" at bounding box center [407, 410] width 40 height 10
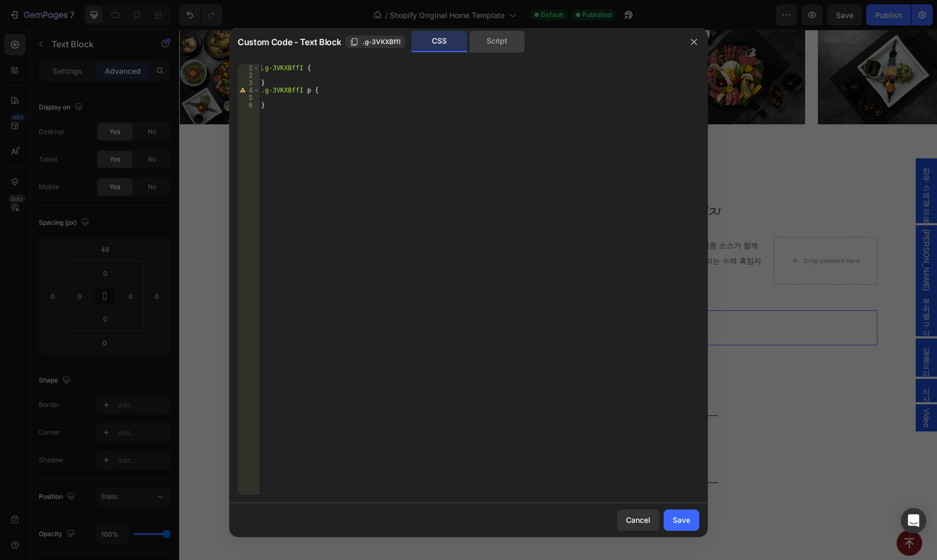
click at [503, 38] on div "Script" at bounding box center [497, 41] width 56 height 21
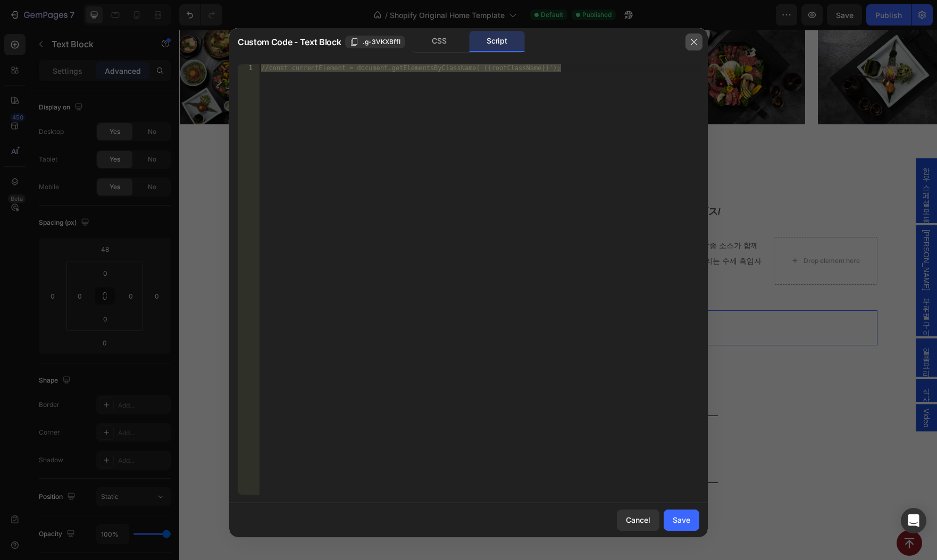
drag, startPoint x: 698, startPoint y: 41, endPoint x: 518, endPoint y: 11, distance: 182.1
click at [698, 40] on button "button" at bounding box center [693, 41] width 17 height 17
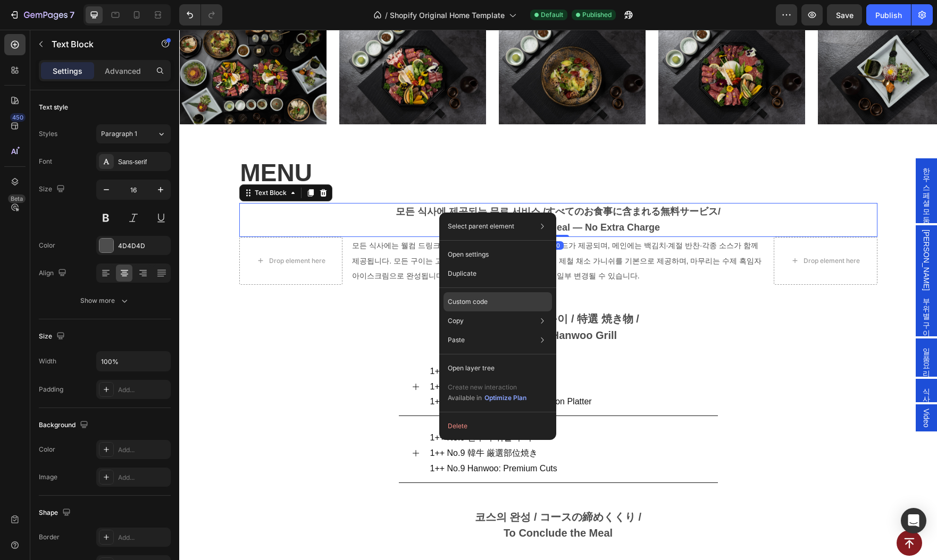
click at [488, 331] on div "Custom code" at bounding box center [497, 340] width 108 height 19
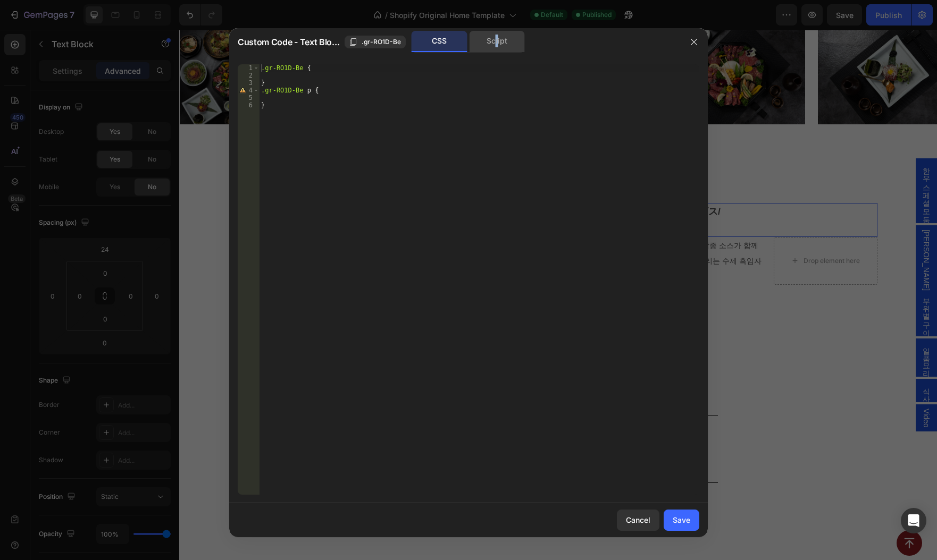
click at [497, 46] on div "Script" at bounding box center [497, 41] width 56 height 21
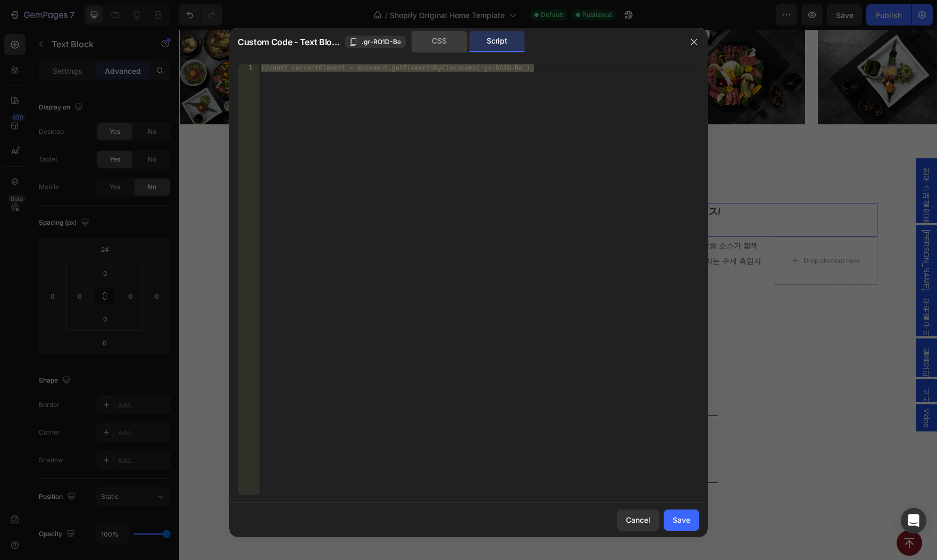
click at [437, 45] on div "CSS" at bounding box center [439, 41] width 56 height 21
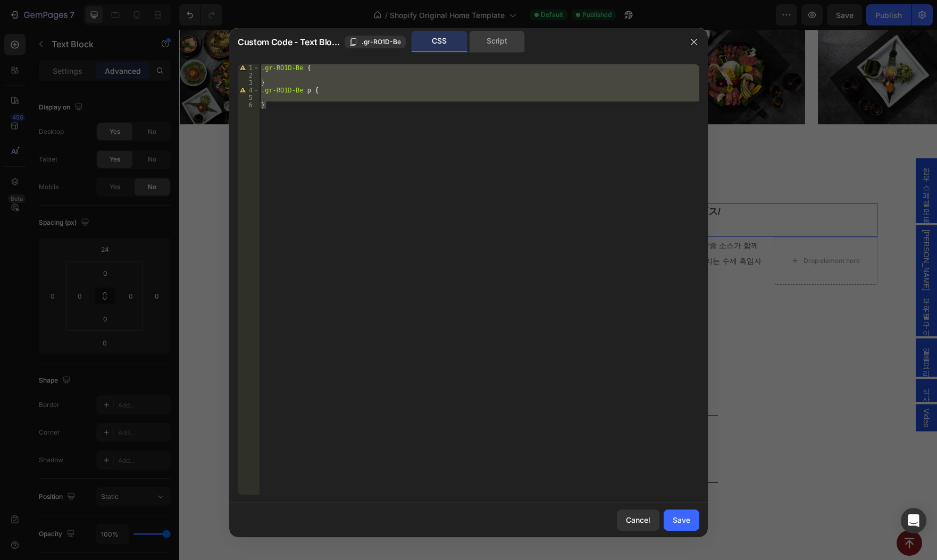
click at [508, 43] on div "Script" at bounding box center [497, 41] width 56 height 21
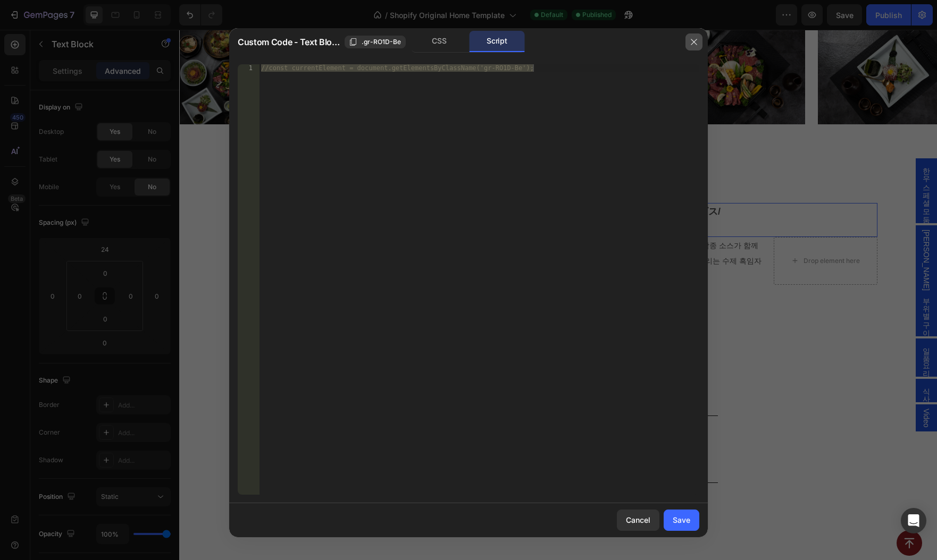
click at [699, 46] on button "button" at bounding box center [693, 41] width 17 height 17
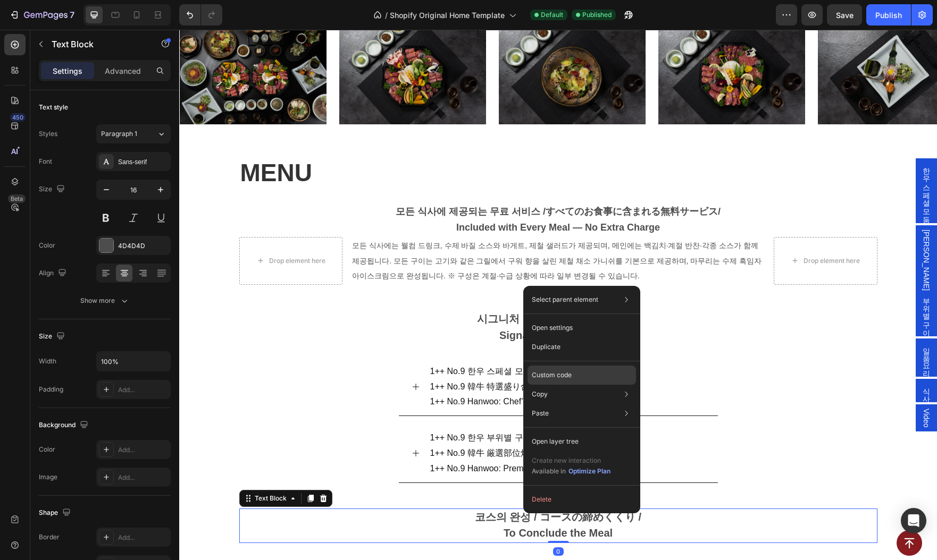
click at [592, 404] on div "Custom code" at bounding box center [581, 413] width 108 height 19
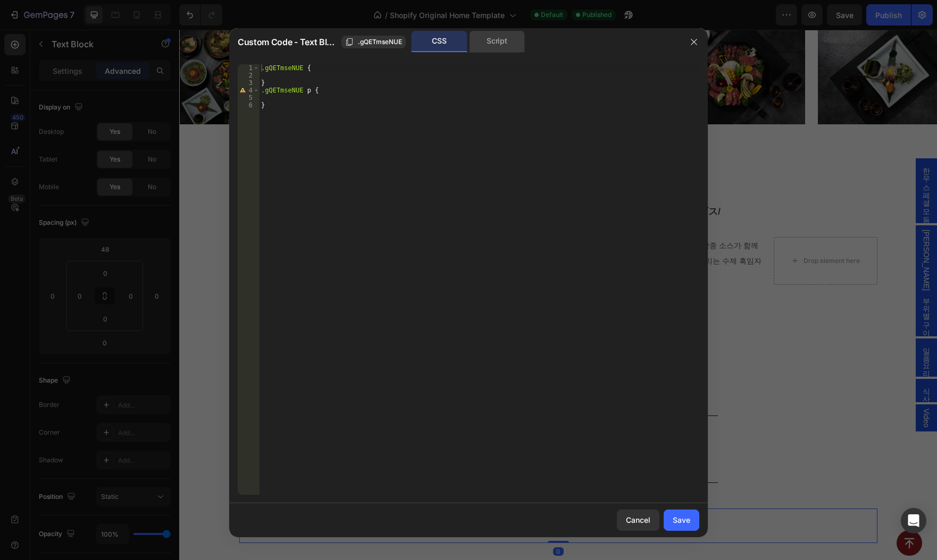
click at [491, 41] on div "Script" at bounding box center [497, 41] width 56 height 21
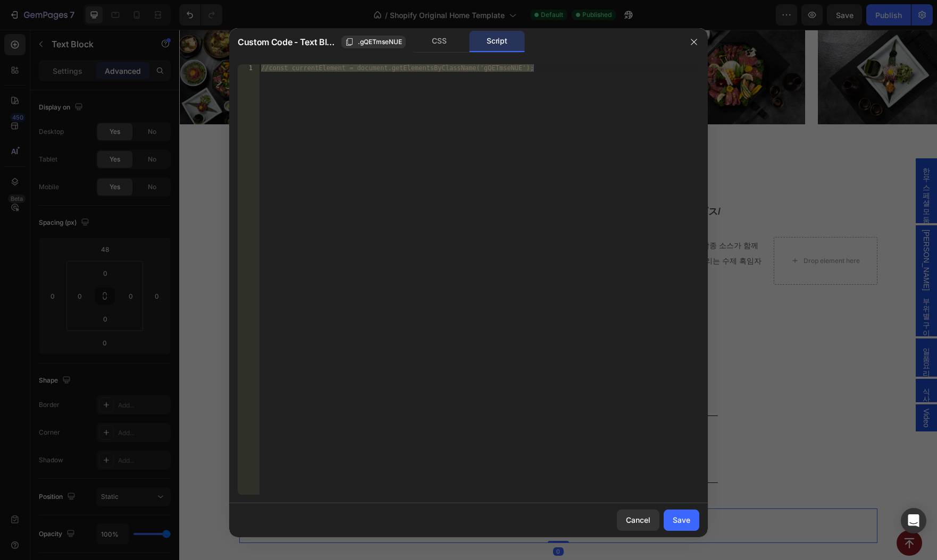
type textarea "//const currentElement = document.getElementsByClassName('gQETmseNUE');"
click at [558, 65] on div "//const currentElement = document.getElementsByClassName('gQETmseNUE');" at bounding box center [479, 279] width 440 height 431
click at [558, 66] on div "//const currentElement = document.getElementsByClassName('gQETmseNUE');" at bounding box center [479, 286] width 440 height 445
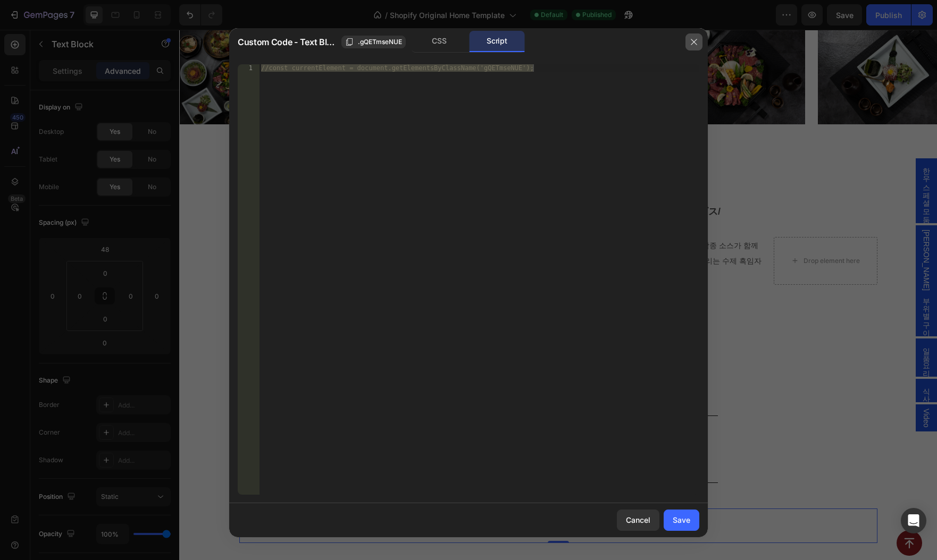
click at [699, 42] on button "button" at bounding box center [693, 41] width 17 height 17
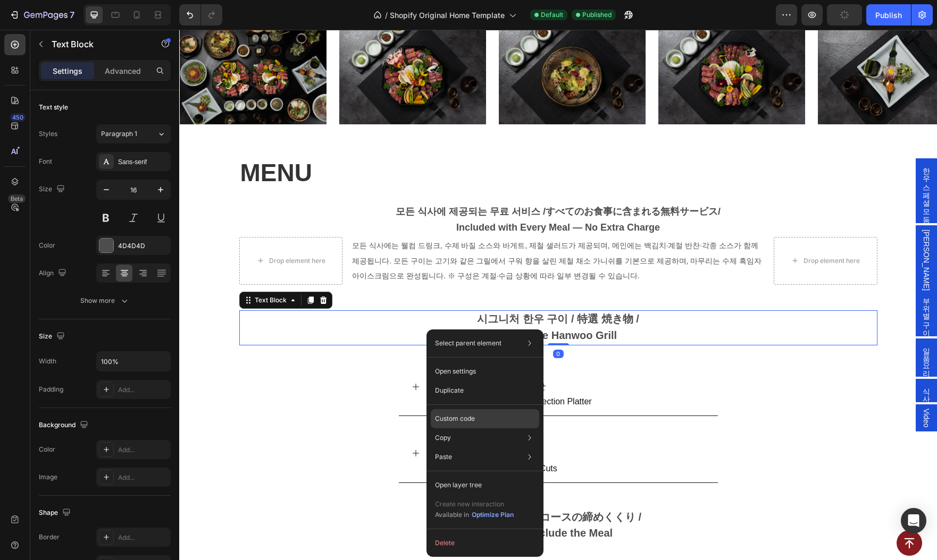
click at [482, 448] on div "Custom code" at bounding box center [485, 457] width 108 height 19
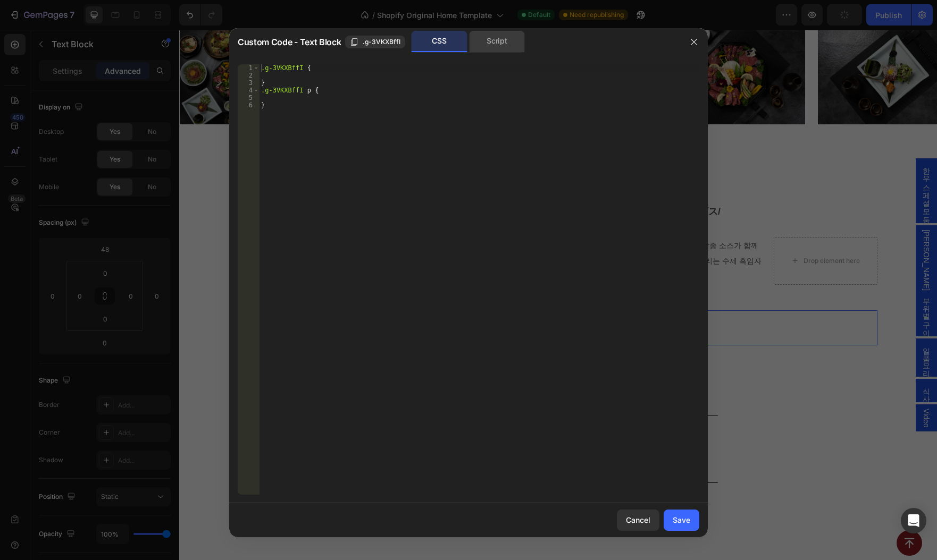
click at [513, 47] on div "Script" at bounding box center [497, 41] width 56 height 21
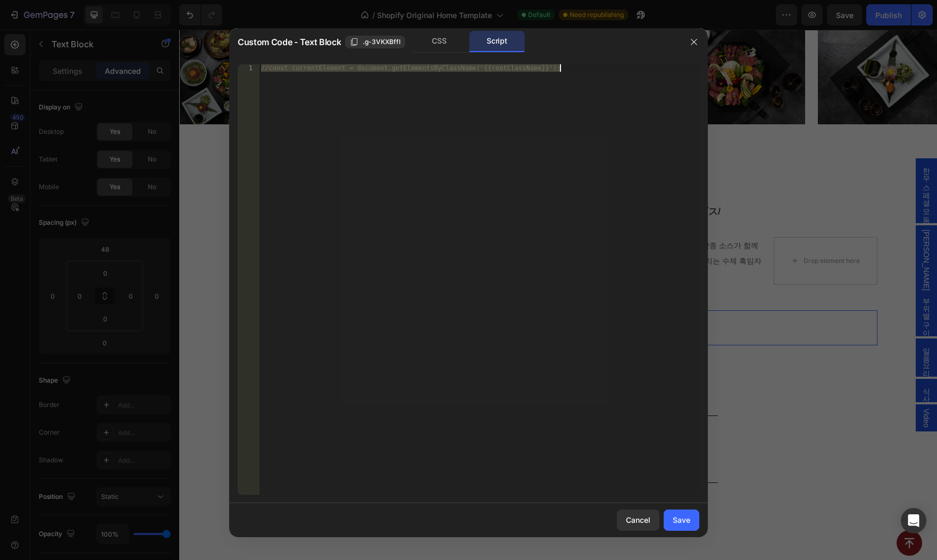
click at [578, 74] on div "//const currentElement = document.getElementsByClassName('{{rootClassName}}');" at bounding box center [479, 279] width 440 height 431
click at [581, 71] on div "//const currentElement = document.getElementsByClassName('{{rootClassName}}');" at bounding box center [479, 286] width 440 height 445
paste textarea "gQETmseNUE"
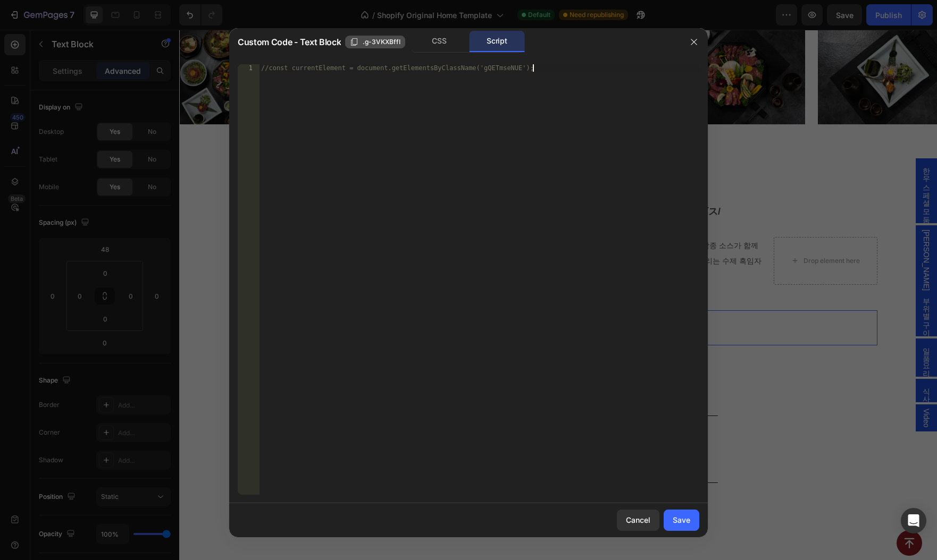
click at [380, 43] on span ".g-3VKXBffI" at bounding box center [382, 42] width 38 height 10
click at [516, 82] on div "//const currentElement = document.getElementsByClassName('gQETmseNUE');" at bounding box center [479, 286] width 440 height 445
drag, startPoint x: 522, startPoint y: 71, endPoint x: 483, endPoint y: 70, distance: 38.8
click at [483, 70] on div "//const currentElement = document.getElementsByClassName('gQETmseNUE');" at bounding box center [479, 286] width 440 height 445
paste textarea ".g-3VKXBffI"
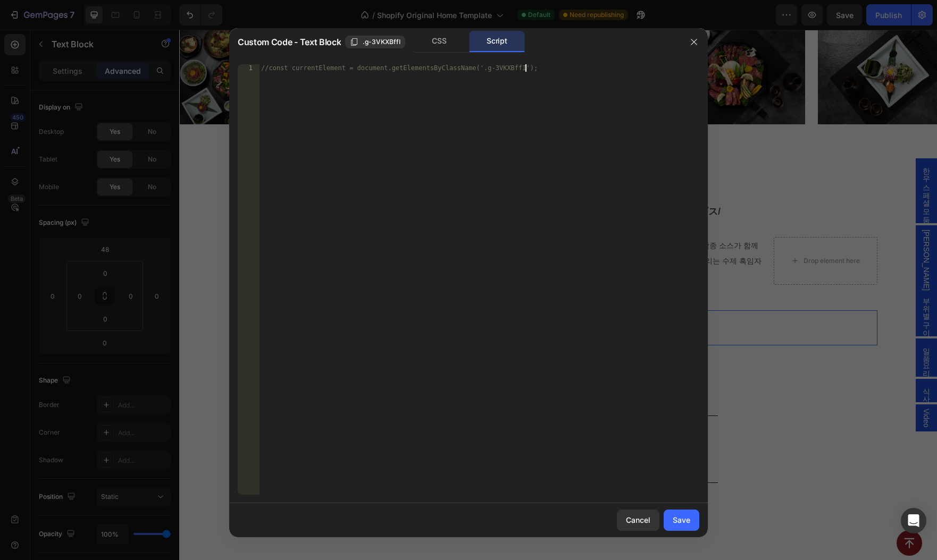
click at [486, 69] on div "//const currentElement = document.getElementsByClassName('.g-3VKXBffI');" at bounding box center [479, 286] width 440 height 445
type textarea "//const currentElement = document.getElementsByClassName('g-3VKXBffI');"
click at [683, 521] on div "Save" at bounding box center [681, 520] width 18 height 11
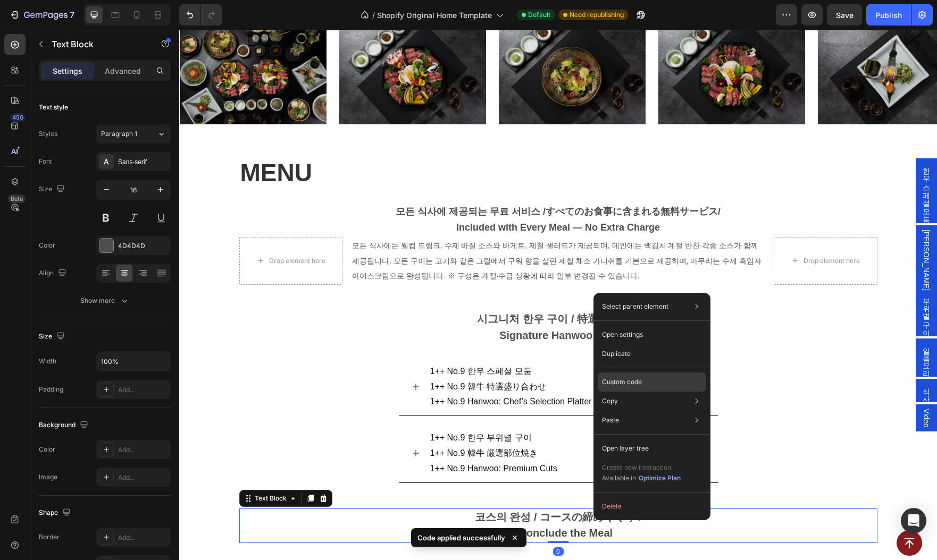
click at [633, 411] on div "Custom code" at bounding box center [652, 420] width 108 height 19
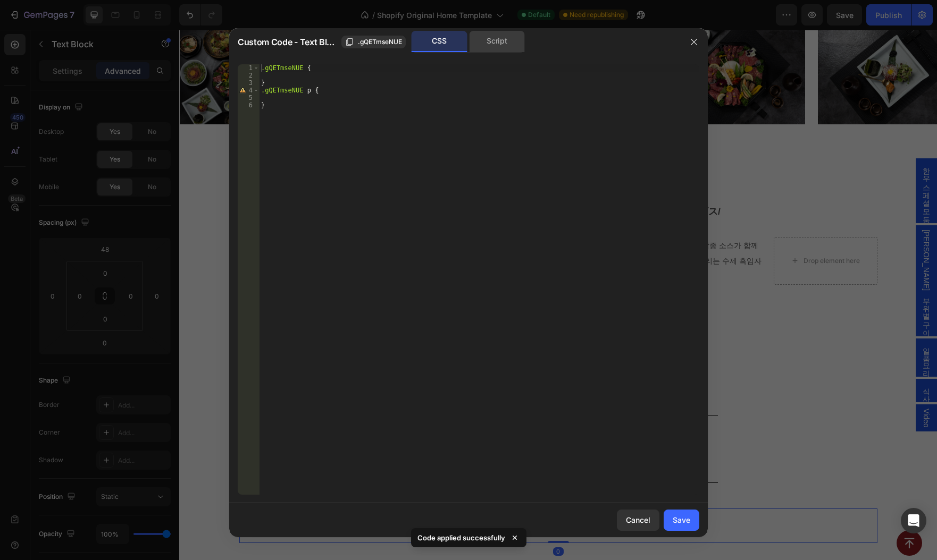
click at [490, 45] on div "Script" at bounding box center [497, 41] width 56 height 21
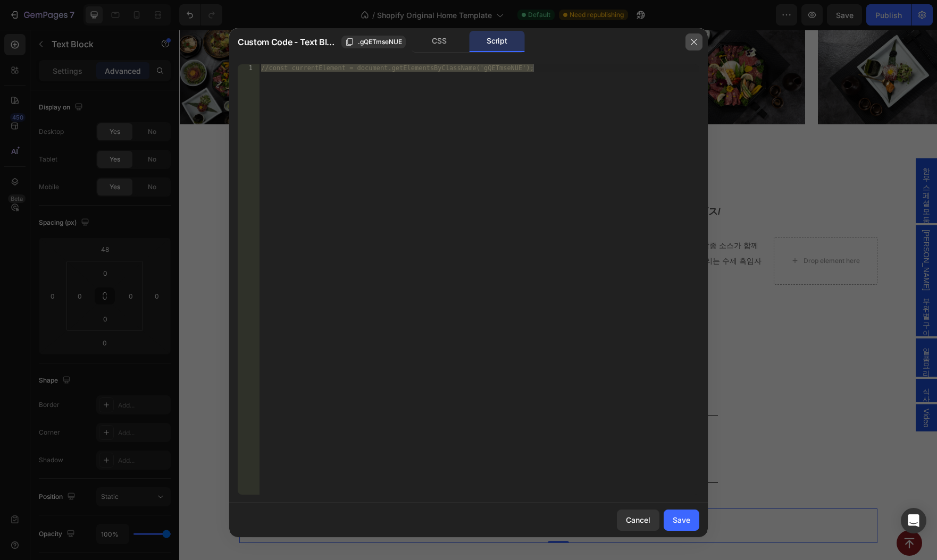
click at [692, 40] on icon "button" at bounding box center [693, 42] width 9 height 9
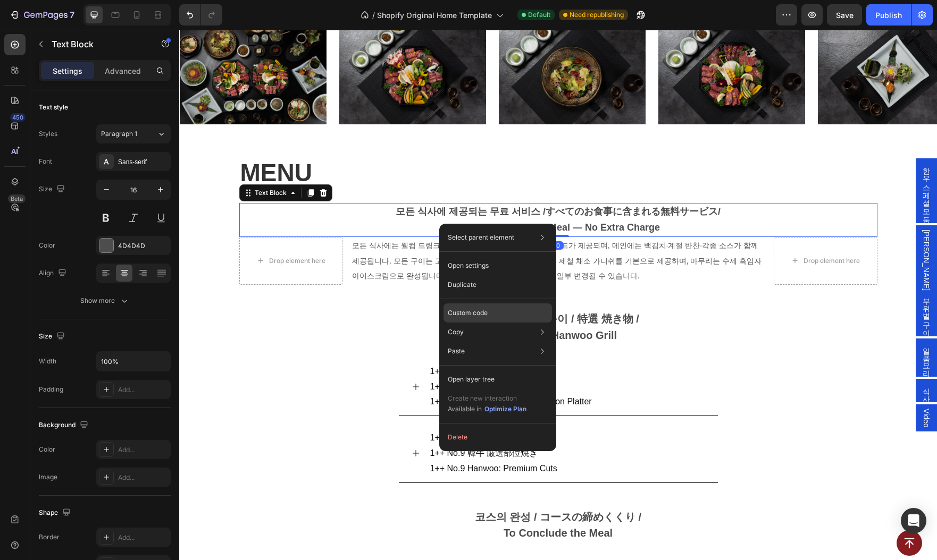
click at [474, 312] on p "Custom code" at bounding box center [468, 313] width 40 height 10
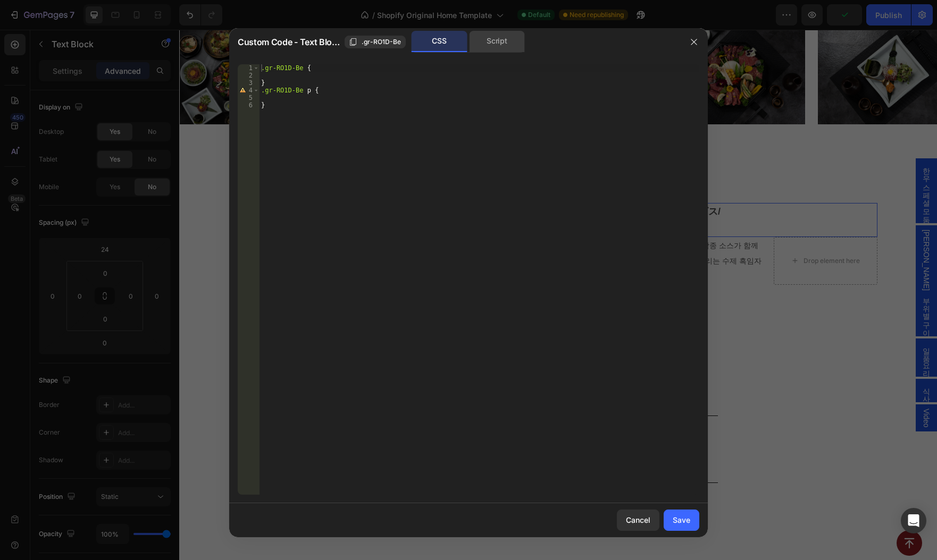
click at [498, 51] on div "Script" at bounding box center [497, 41] width 56 height 21
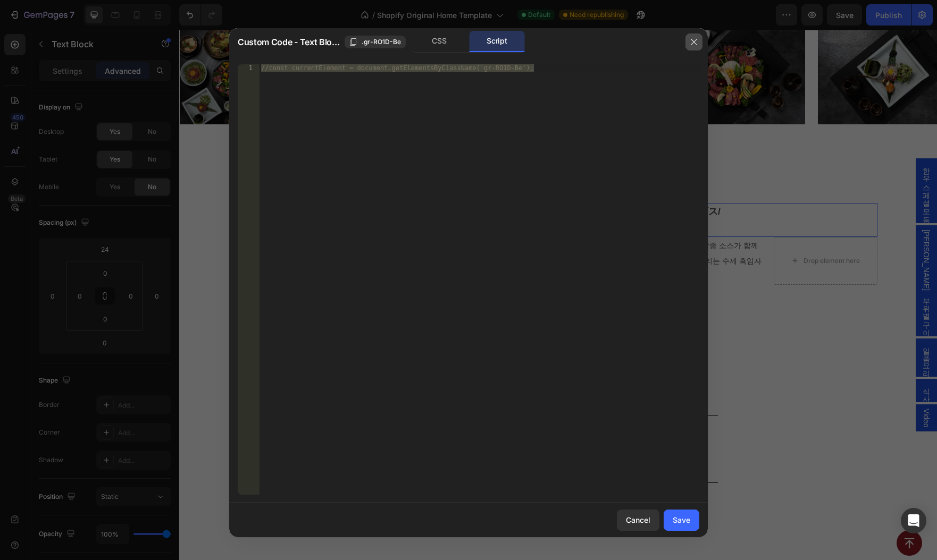
click at [699, 45] on button "button" at bounding box center [693, 41] width 17 height 17
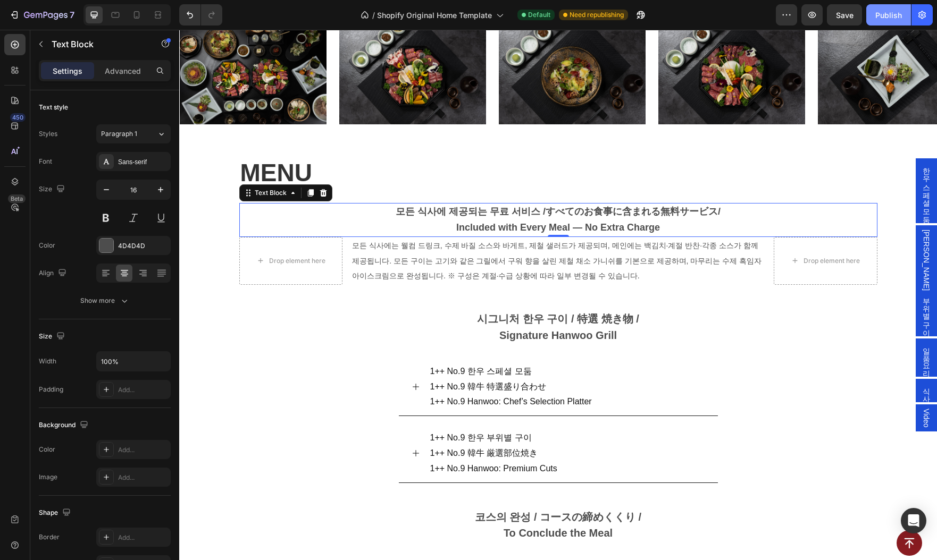
click at [887, 10] on div "Publish" at bounding box center [888, 15] width 27 height 11
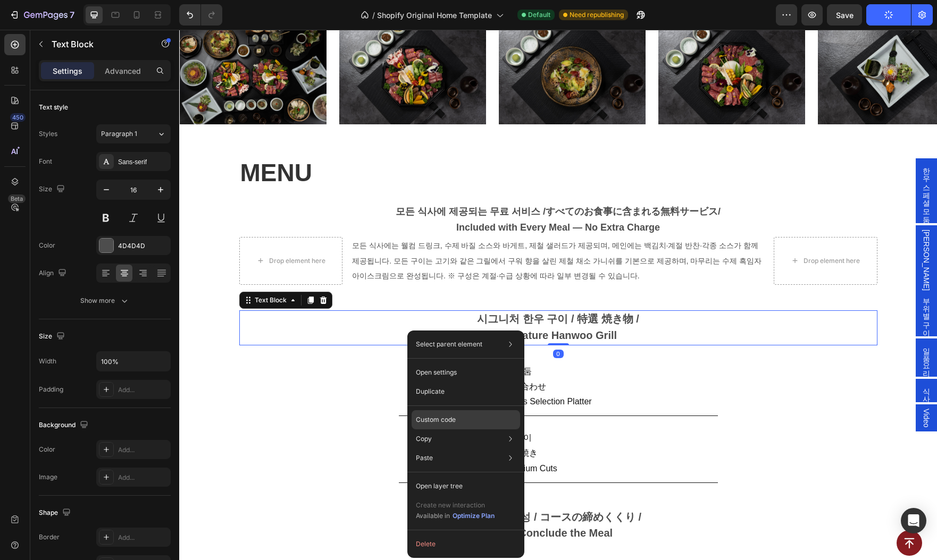
click at [452, 422] on p "Custom code" at bounding box center [436, 420] width 40 height 10
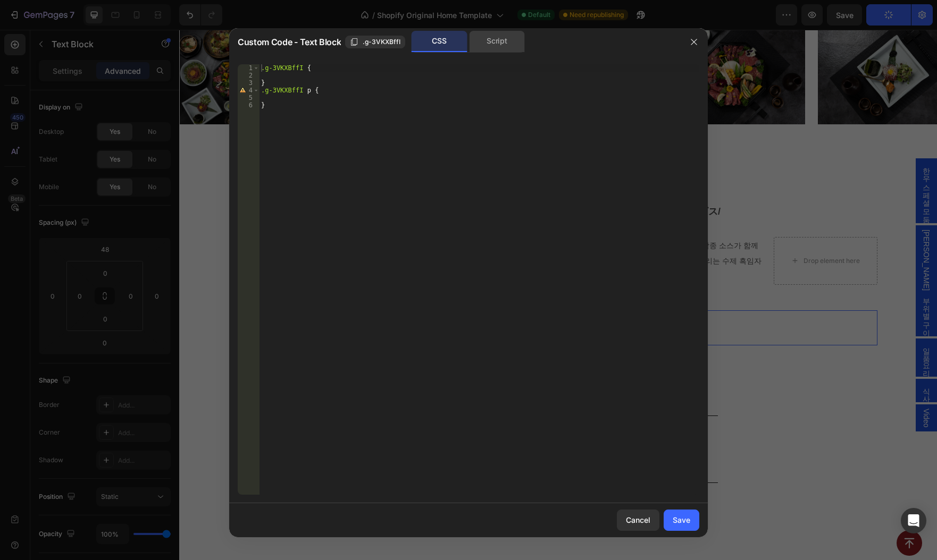
click at [500, 44] on div "Script" at bounding box center [497, 41] width 56 height 21
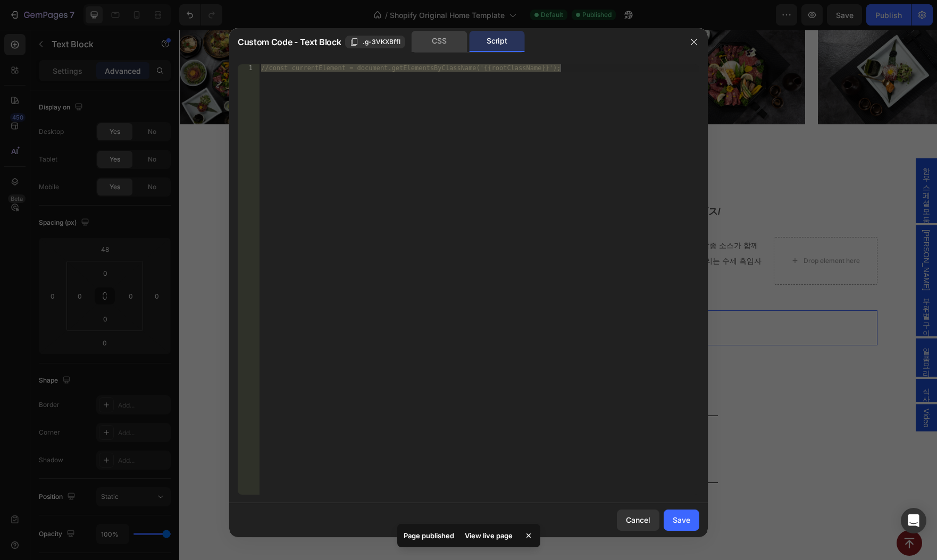
click at [443, 38] on div "CSS" at bounding box center [439, 41] width 56 height 21
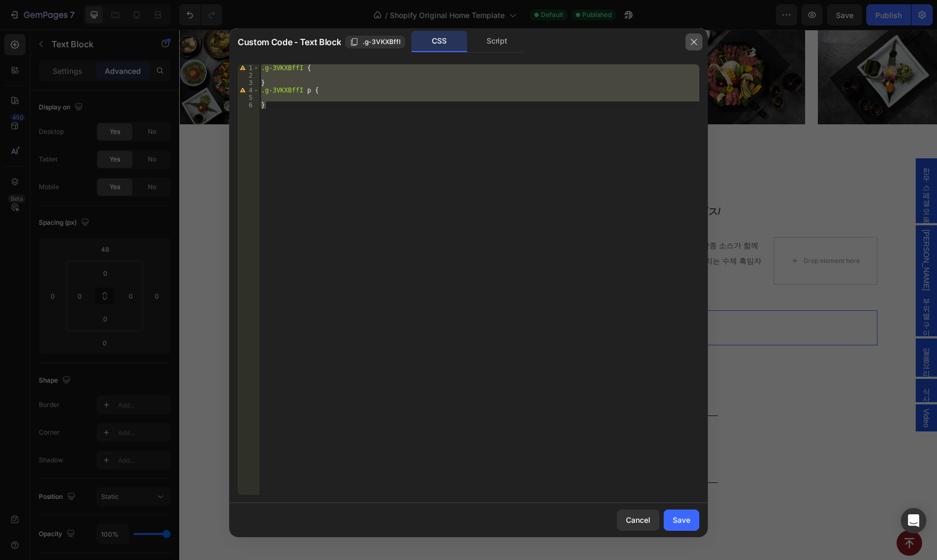
drag, startPoint x: 690, startPoint y: 43, endPoint x: 326, endPoint y: 162, distance: 383.1
click at [690, 43] on icon "button" at bounding box center [693, 42] width 9 height 9
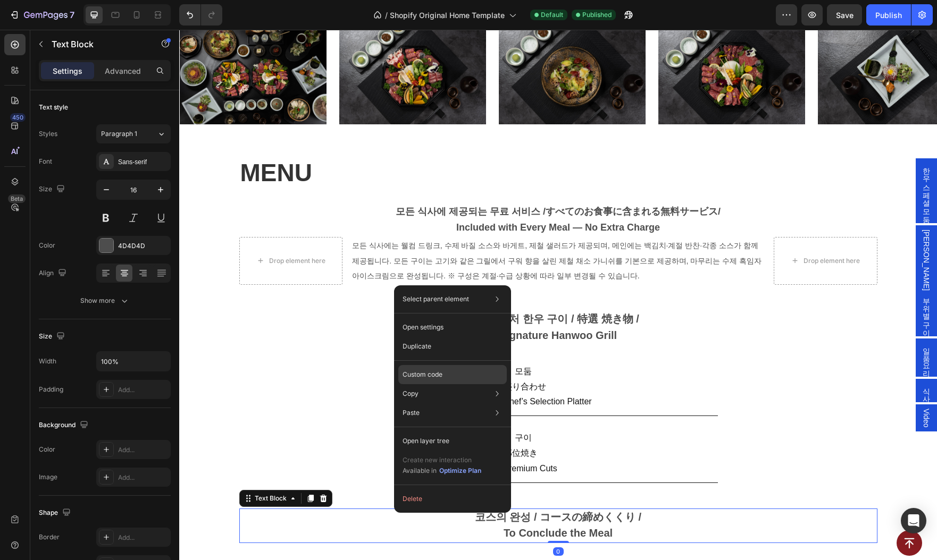
click at [436, 373] on p "Custom code" at bounding box center [422, 375] width 40 height 10
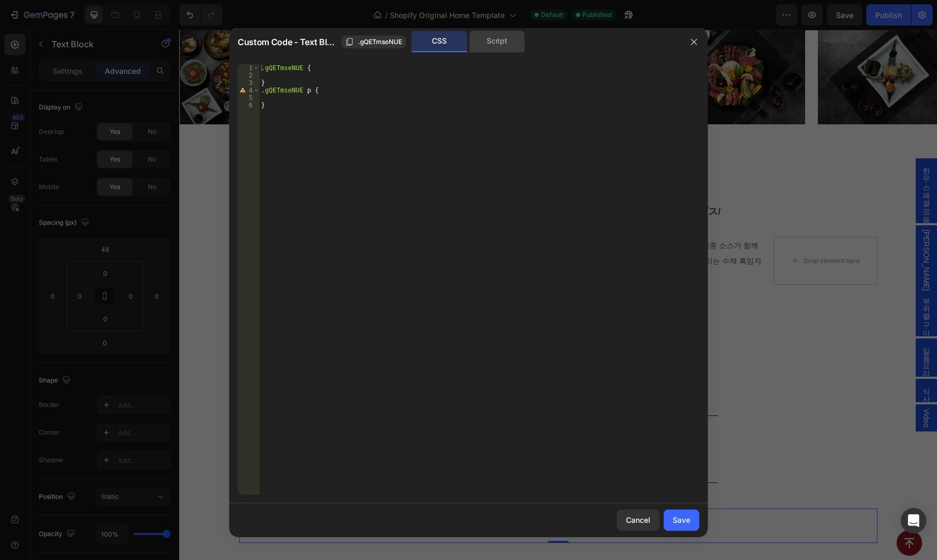
click at [499, 31] on div "Script" at bounding box center [497, 41] width 56 height 21
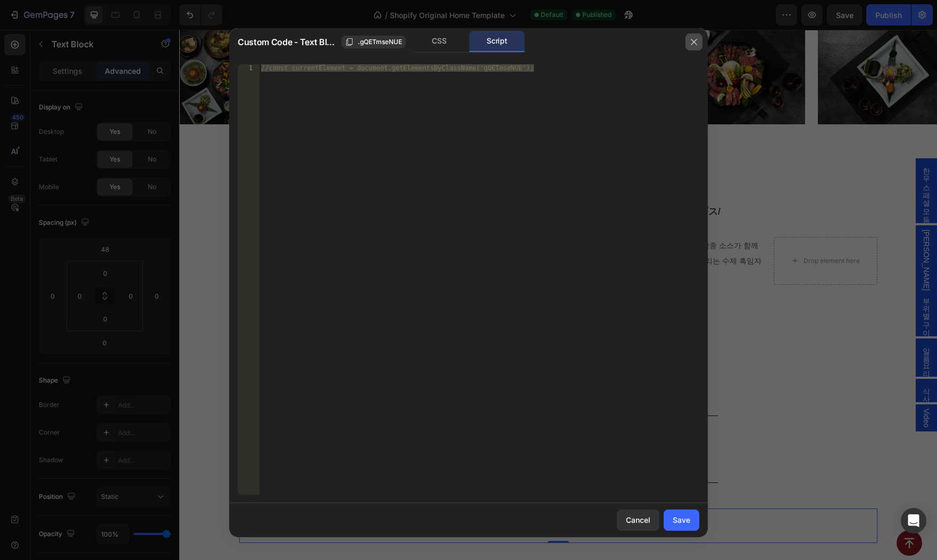
click at [695, 38] on icon "button" at bounding box center [693, 42] width 9 height 9
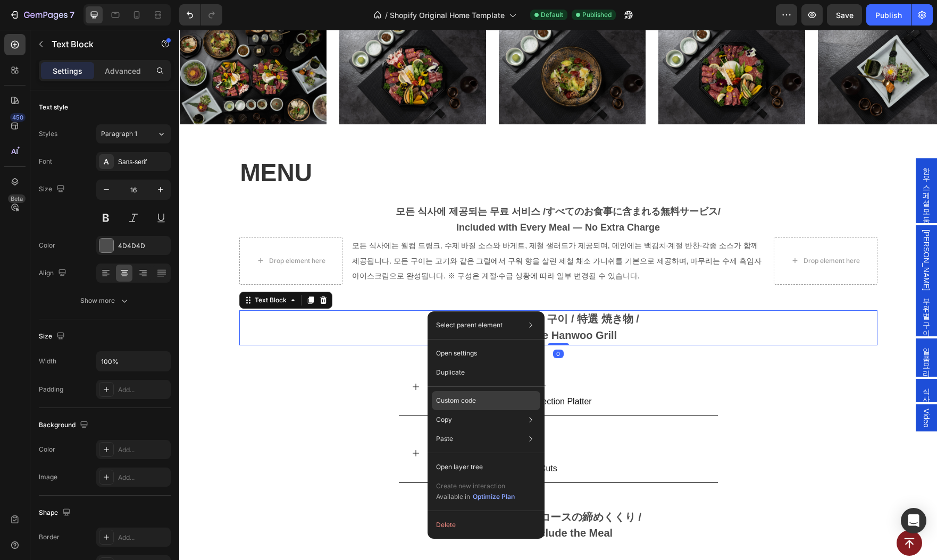
click at [465, 402] on p "Custom code" at bounding box center [456, 401] width 40 height 10
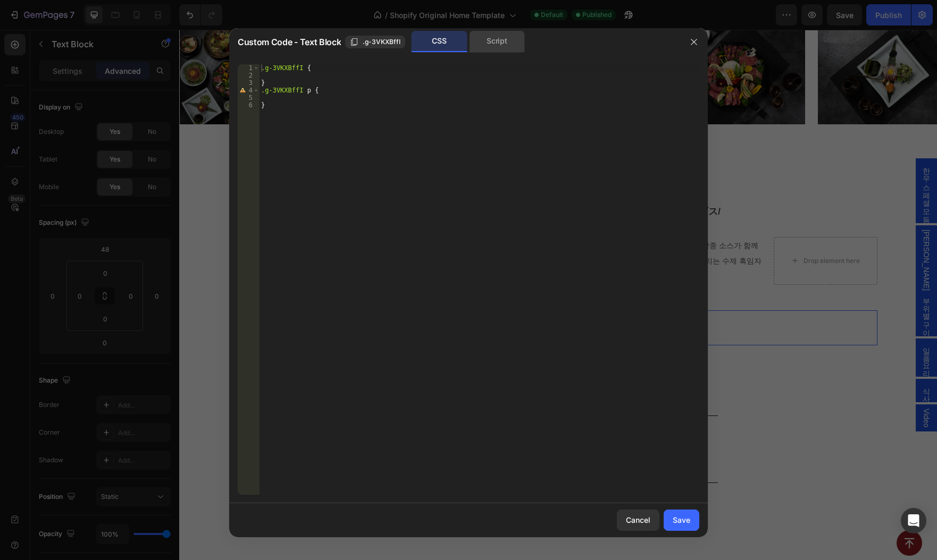
click at [489, 40] on div "Script" at bounding box center [497, 41] width 56 height 21
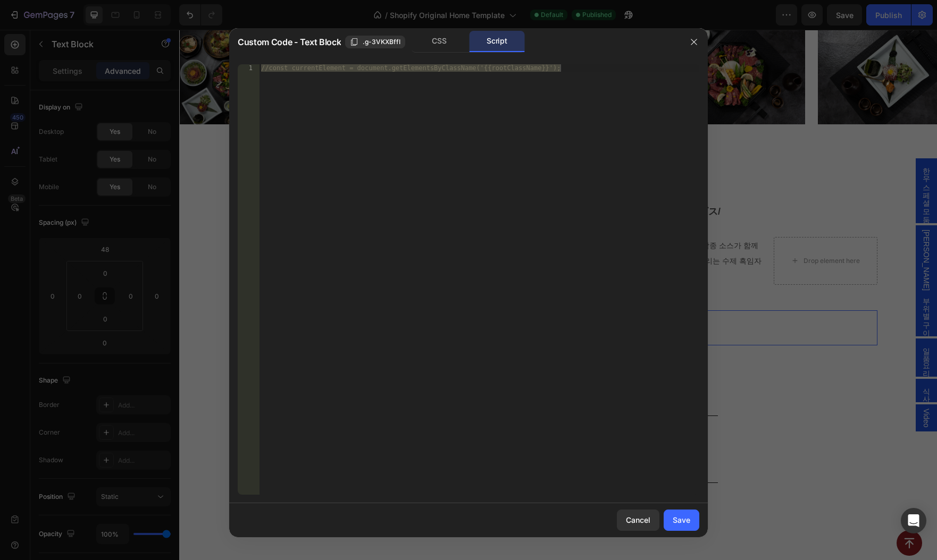
click at [533, 87] on div "//const currentElement = document.getElementsByClassName('{{rootClassName}}');" at bounding box center [479, 279] width 440 height 431
click at [379, 40] on span ".g-3VKXBffI" at bounding box center [382, 42] width 38 height 10
drag, startPoint x: 550, startPoint y: 71, endPoint x: 482, endPoint y: 70, distance: 68.0
click at [482, 70] on div "//const currentElement = document.getElementsByClassName('{{rootClassName}}');" at bounding box center [479, 286] width 440 height 445
click at [620, 125] on div "//const currentElement = document.getElementsByClassName('{{rootClassName}}');" at bounding box center [479, 286] width 440 height 445
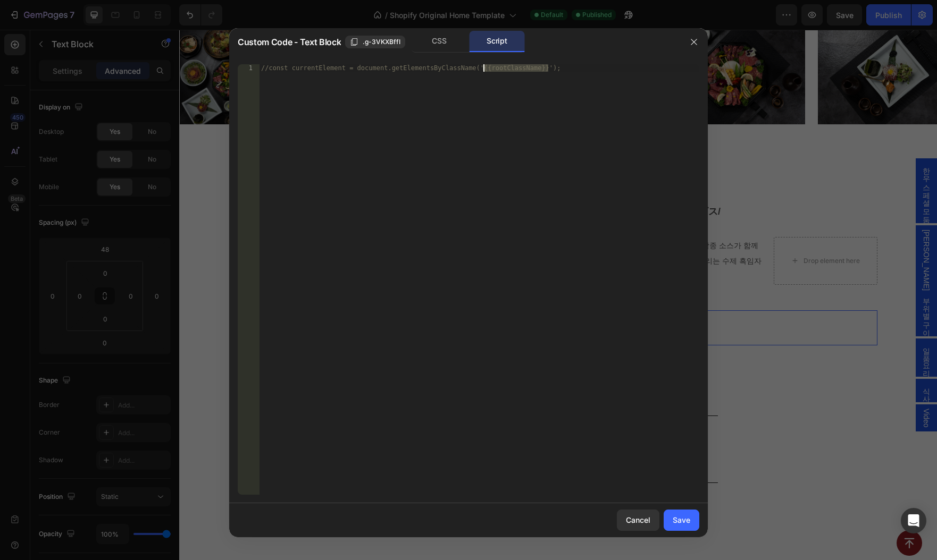
drag, startPoint x: 548, startPoint y: 68, endPoint x: 483, endPoint y: 70, distance: 65.4
click at [483, 70] on div "//const currentElement = document.getElementsByClassName('{{rootClassName}}');" at bounding box center [479, 286] width 440 height 445
paste textarea ".g-3VKXBffI"
type textarea "//const currentElement = document.getElementsByClassName('g-3VKXBffI');"
click at [685, 514] on button "Save" at bounding box center [681, 520] width 36 height 21
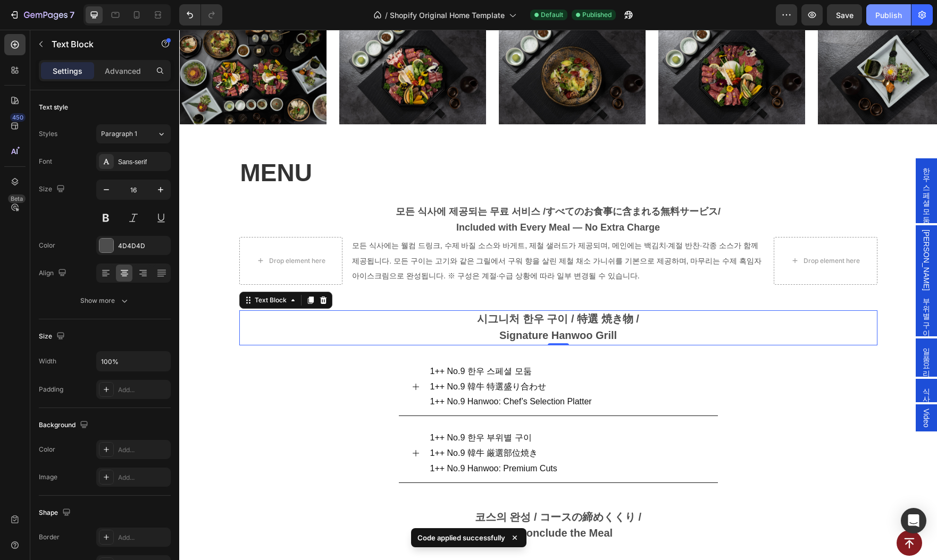
click at [890, 15] on div "Publish" at bounding box center [888, 15] width 27 height 11
